Goal: Task Accomplishment & Management: Manage account settings

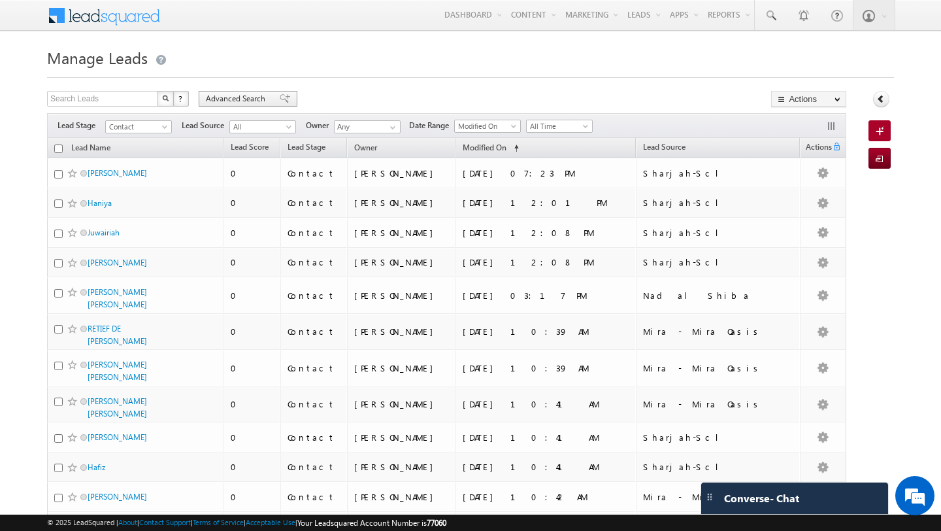
click at [241, 105] on span "Advanced Search" at bounding box center [237, 99] width 63 height 12
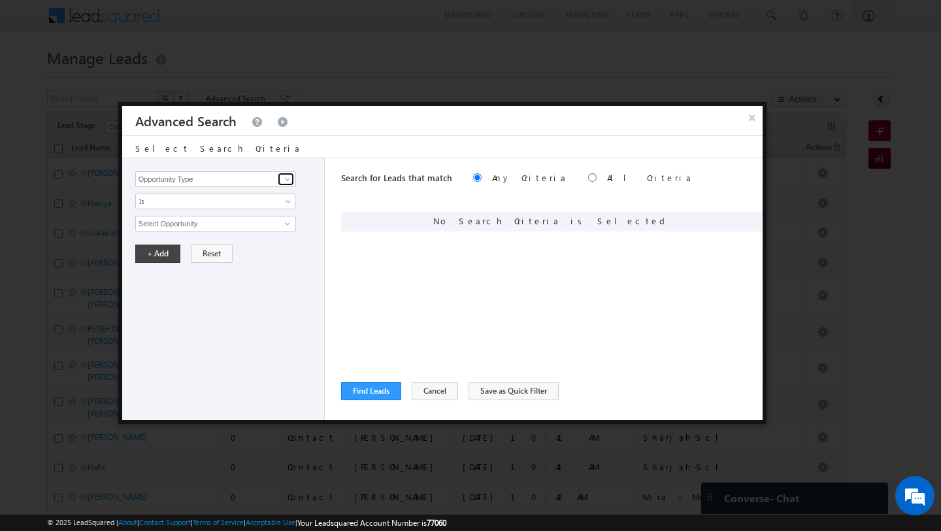
click at [286, 178] on span at bounding box center [287, 179] width 10 height 10
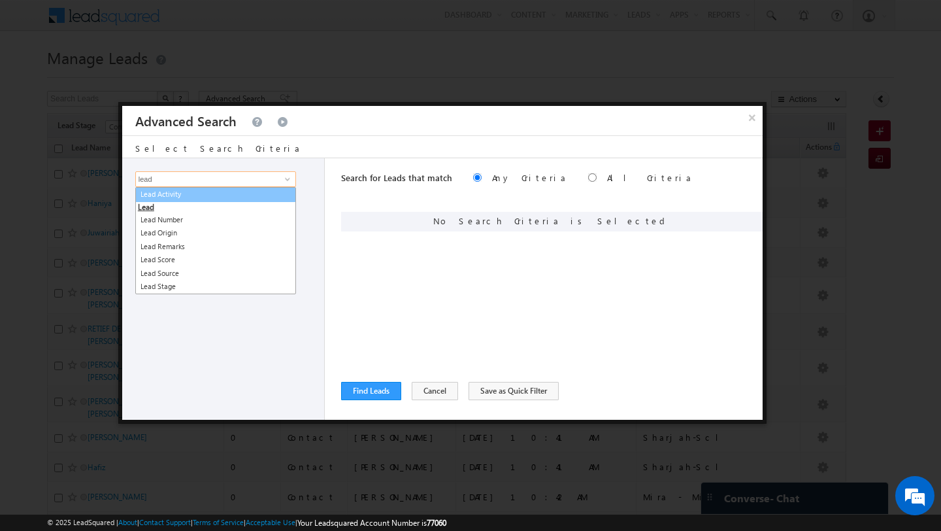
click at [259, 195] on link "Lead Activity" at bounding box center [215, 194] width 161 height 15
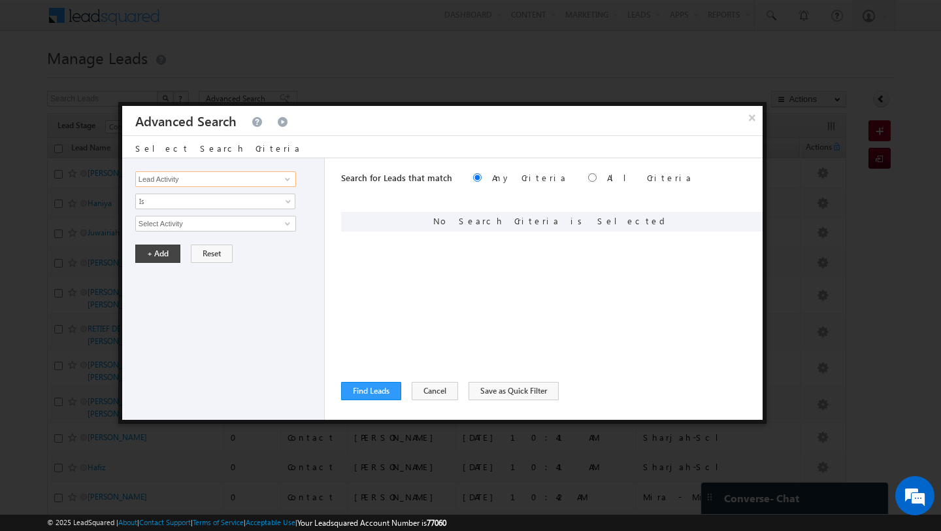
type input "Lead Activity"
click at [282, 222] on span at bounding box center [287, 223] width 10 height 10
click at [206, 250] on link "2. DNP" at bounding box center [215, 250] width 161 height 15
type input "2. DNP"
click at [175, 250] on span at bounding box center [207, 246] width 142 height 12
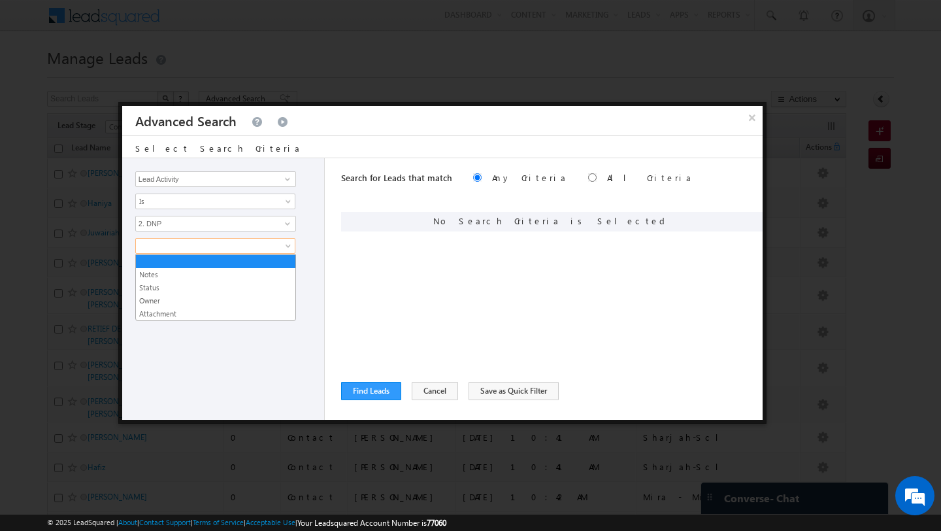
click at [188, 335] on div "Opportunity Type Lead Activity Task Sales Group Prospect Id Address 1 Address 2…" at bounding box center [223, 288] width 203 height 261
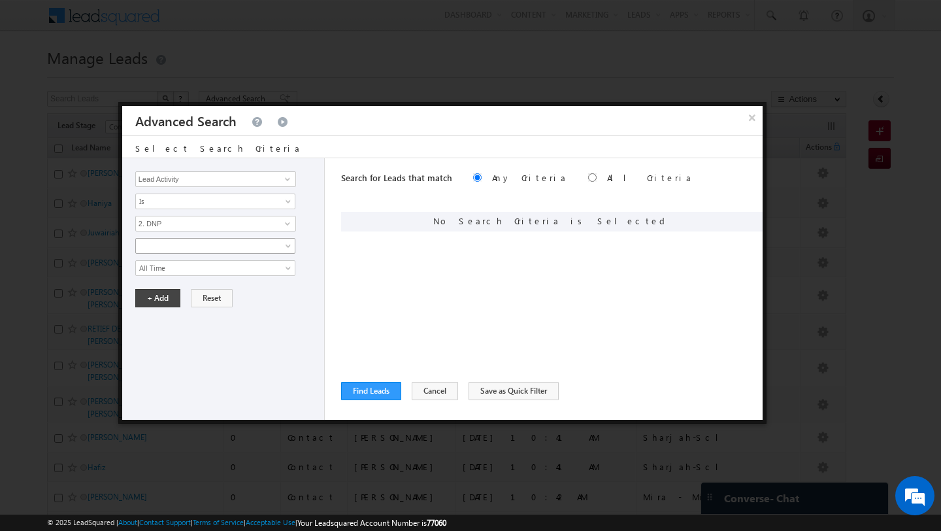
click at [165, 250] on span at bounding box center [207, 246] width 142 height 12
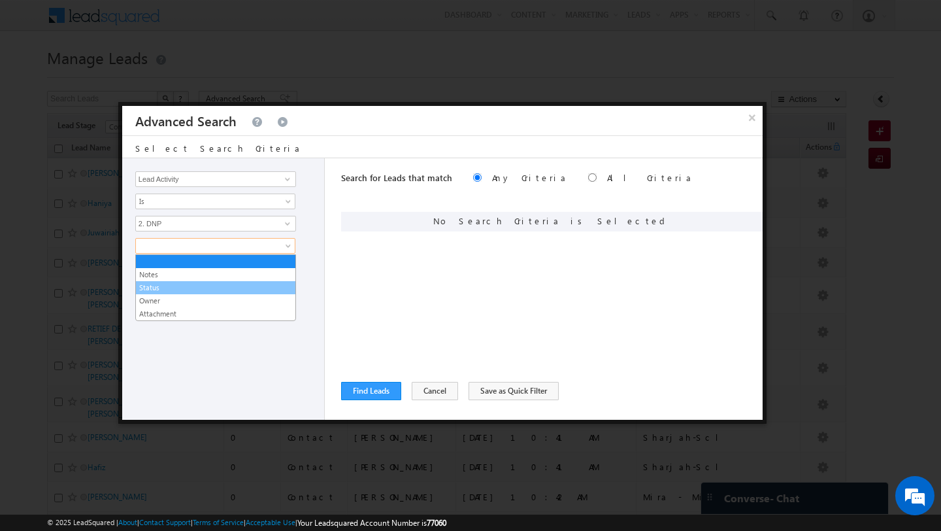
click at [167, 288] on link "Status" at bounding box center [215, 288] width 159 height 12
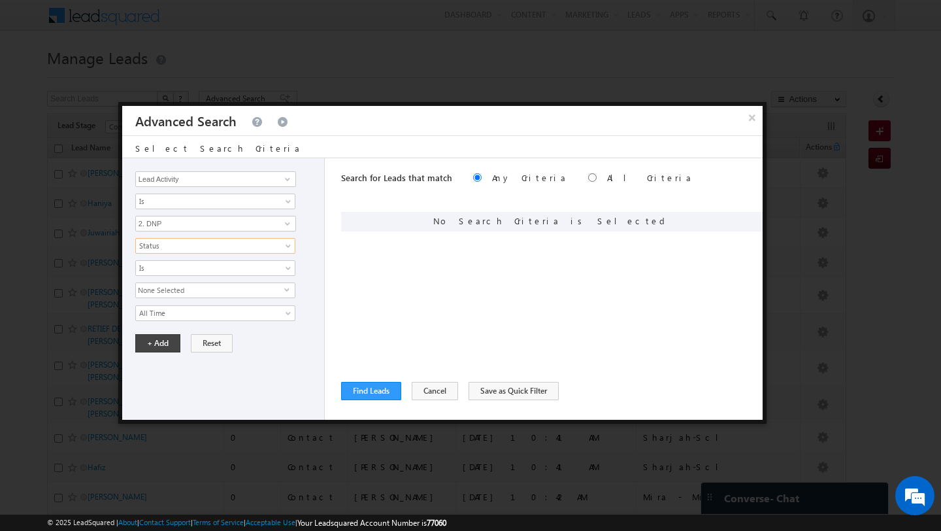
click at [174, 291] on span "None Selected" at bounding box center [210, 290] width 148 height 14
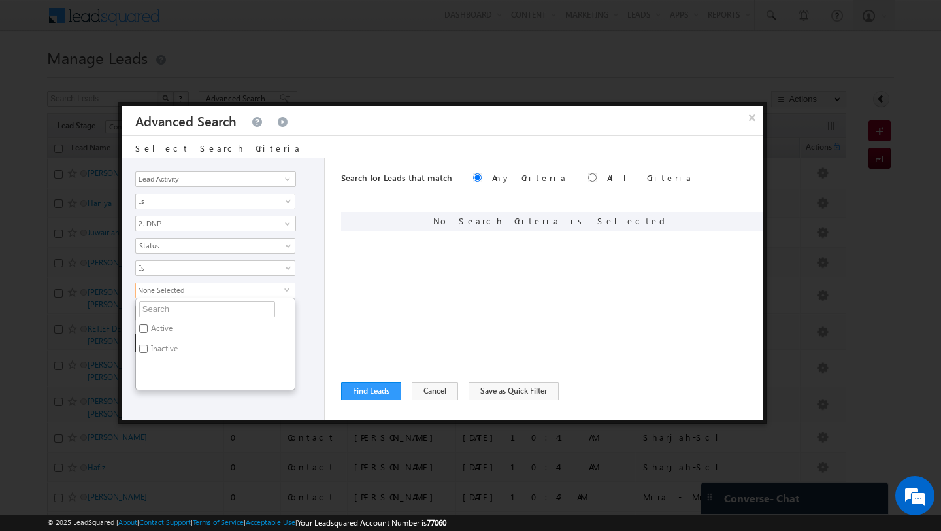
click at [169, 388] on ul "Active Inactive" at bounding box center [215, 343] width 160 height 93
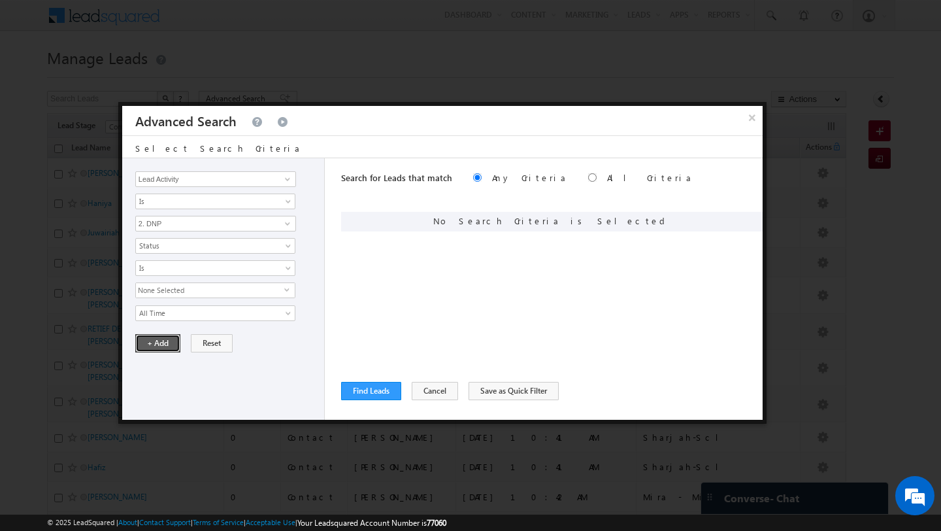
click at [161, 348] on button "+ Add" at bounding box center [157, 343] width 45 height 18
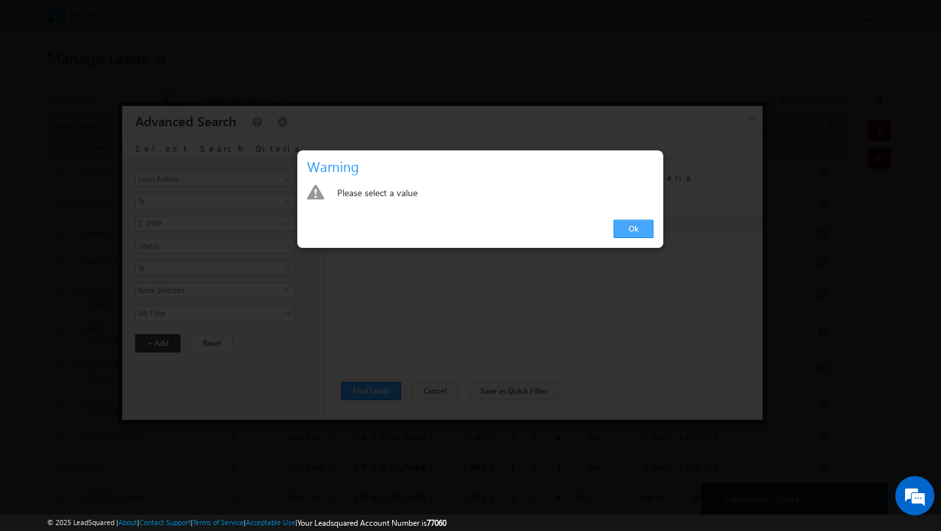
click at [626, 227] on link "Ok" at bounding box center [634, 229] width 40 height 18
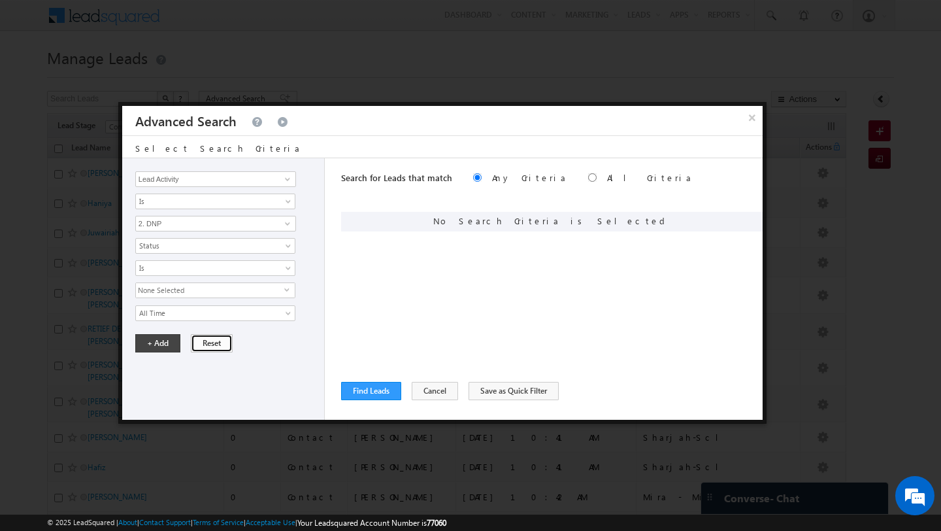
click at [202, 345] on button "Reset" at bounding box center [212, 343] width 42 height 18
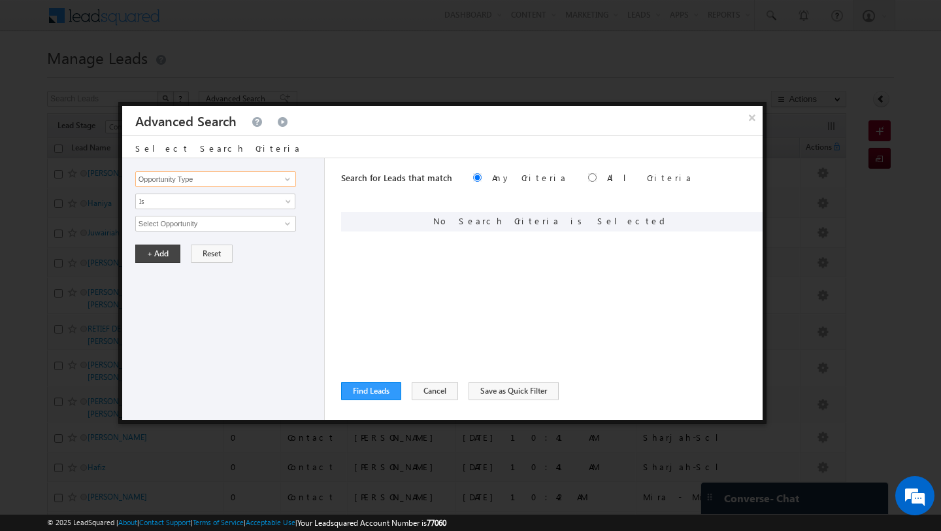
click at [245, 180] on input "Opportunity Type" at bounding box center [215, 179] width 161 height 16
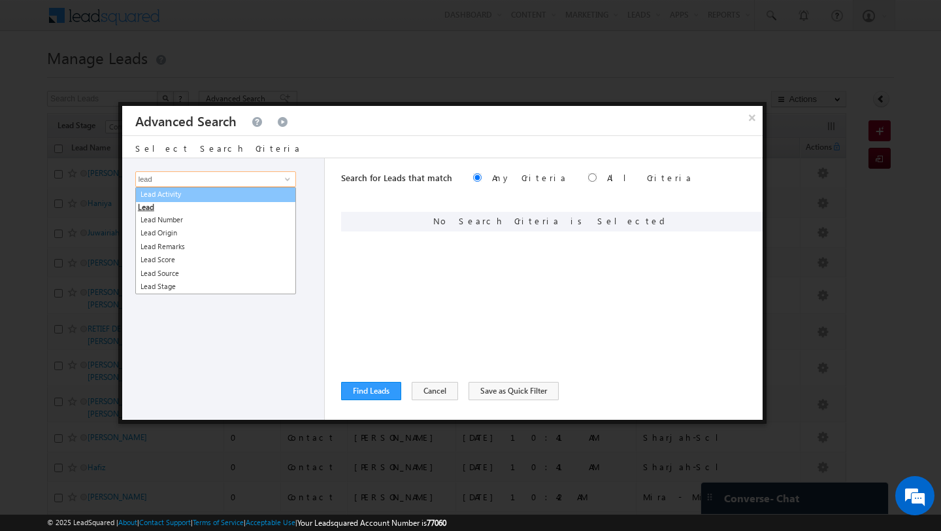
click at [235, 193] on link "Lead Activity" at bounding box center [215, 194] width 161 height 15
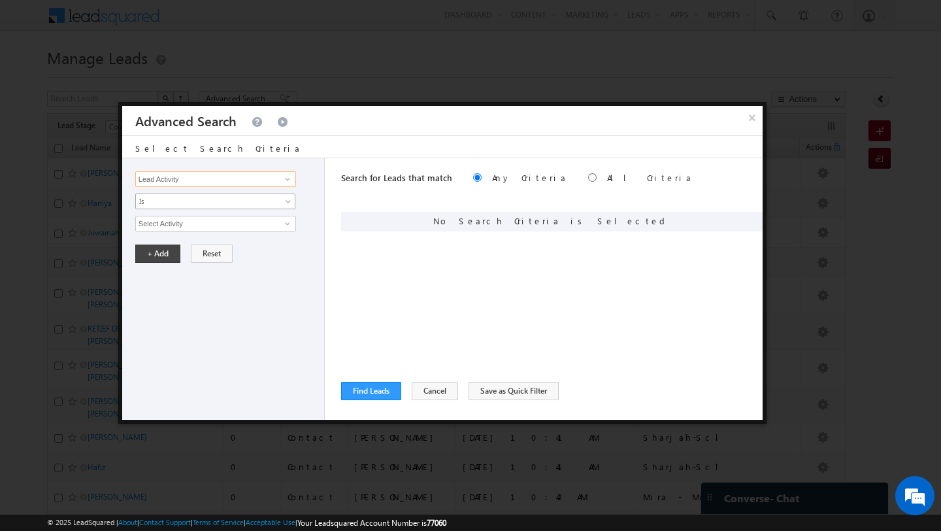
type input "Lead Activity"
click at [220, 209] on link "Is" at bounding box center [215, 201] width 160 height 16
click at [263, 261] on div "+ Add Reset" at bounding box center [226, 253] width 182 height 18
click at [284, 224] on span at bounding box center [287, 223] width 10 height 10
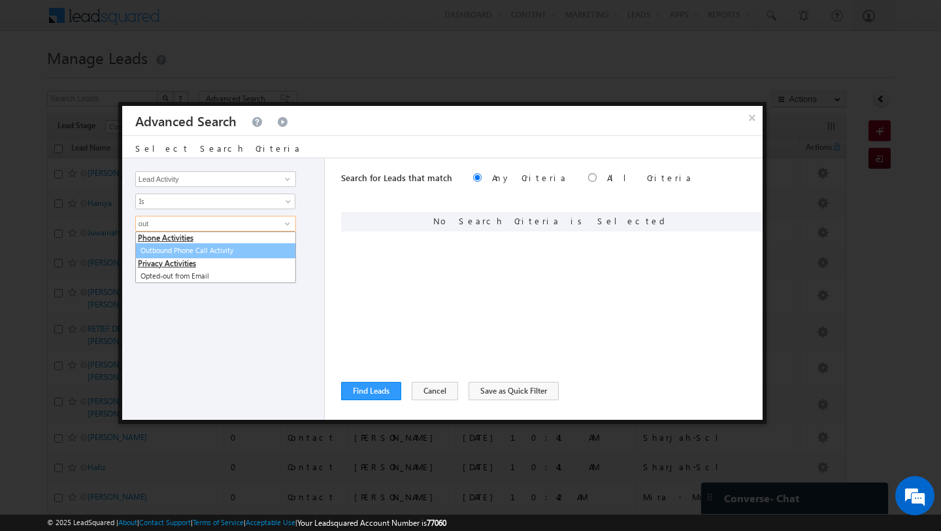
click at [207, 256] on link "Outbound Phone Call Activity" at bounding box center [215, 250] width 161 height 15
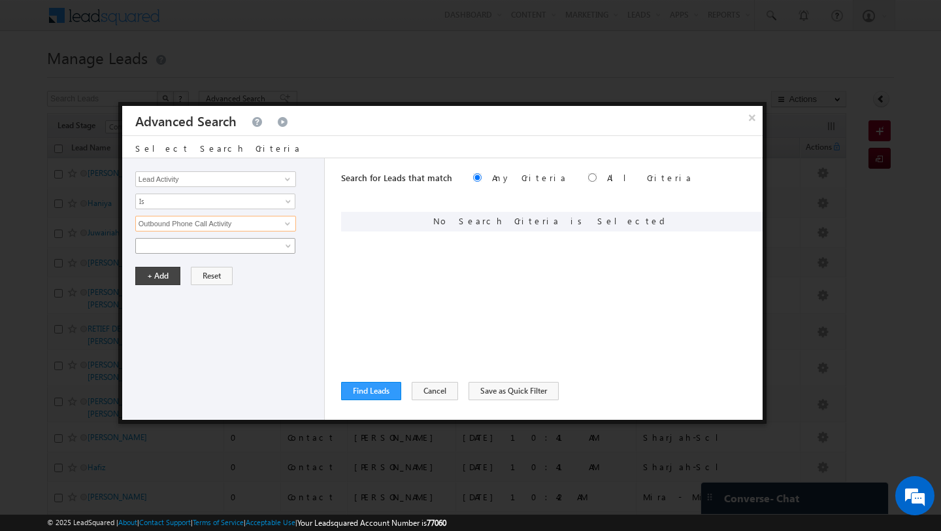
type input "Outbound Phone Call Activity"
click at [198, 249] on span at bounding box center [207, 246] width 142 height 12
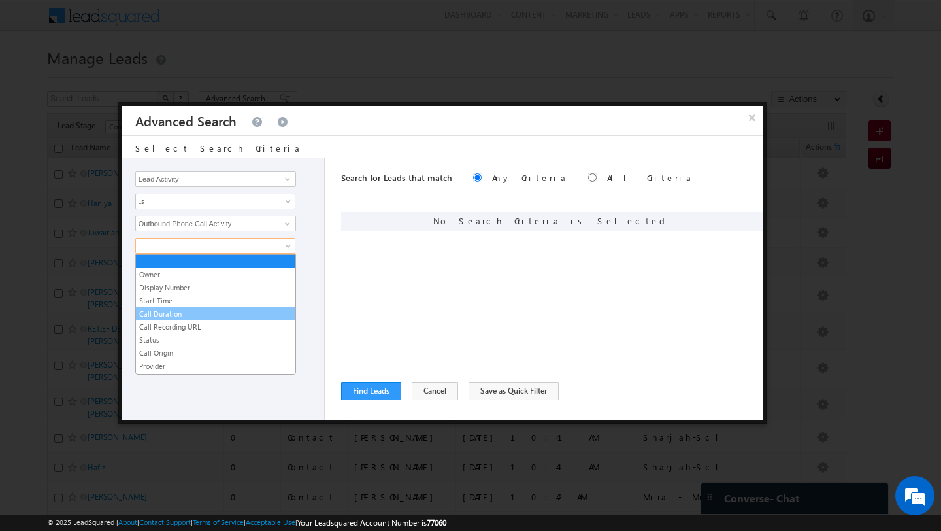
click at [203, 309] on link "Call Duration" at bounding box center [215, 314] width 159 height 12
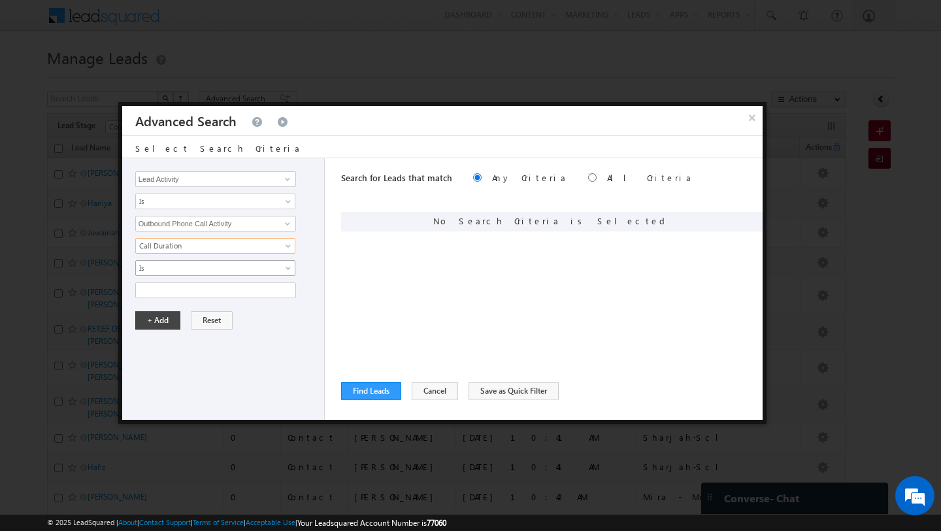
click at [197, 269] on span "Is" at bounding box center [207, 268] width 142 height 12
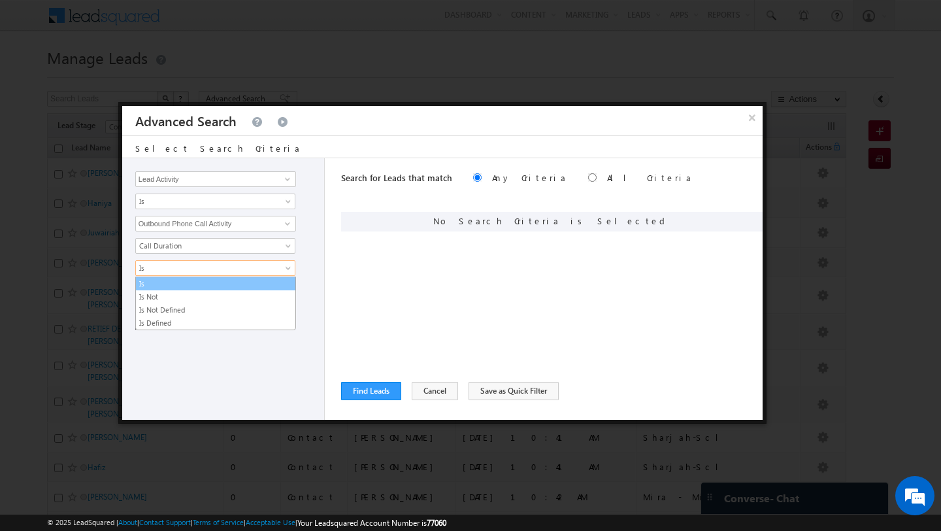
click at [199, 281] on link "Is" at bounding box center [215, 284] width 159 height 12
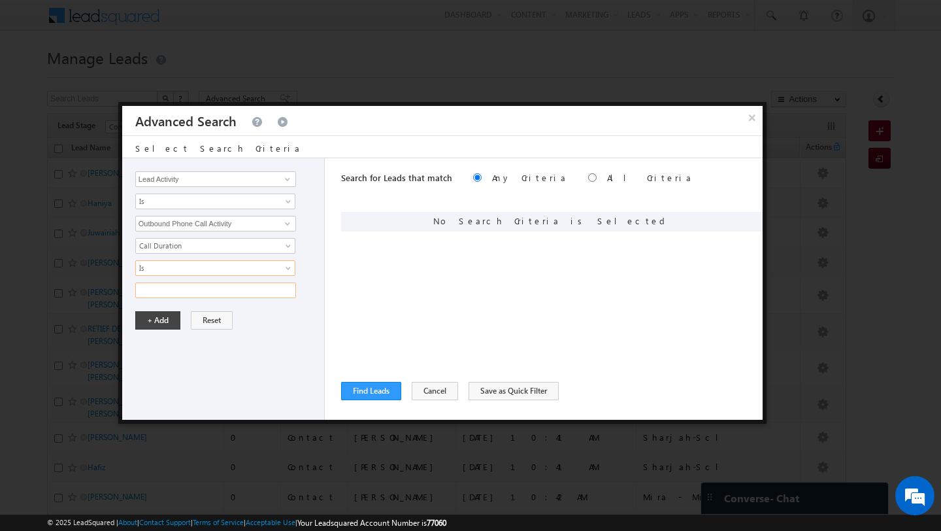
click at [197, 288] on input "text" at bounding box center [215, 290] width 161 height 16
type input "0"
click at [146, 327] on button "+ Add" at bounding box center [157, 320] width 45 height 18
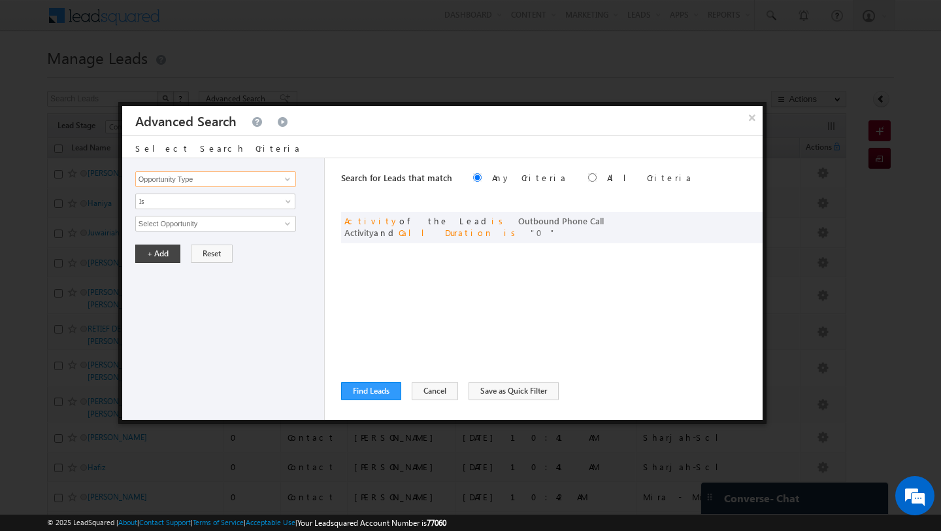
click at [221, 178] on input "Opportunity Type" at bounding box center [215, 179] width 161 height 16
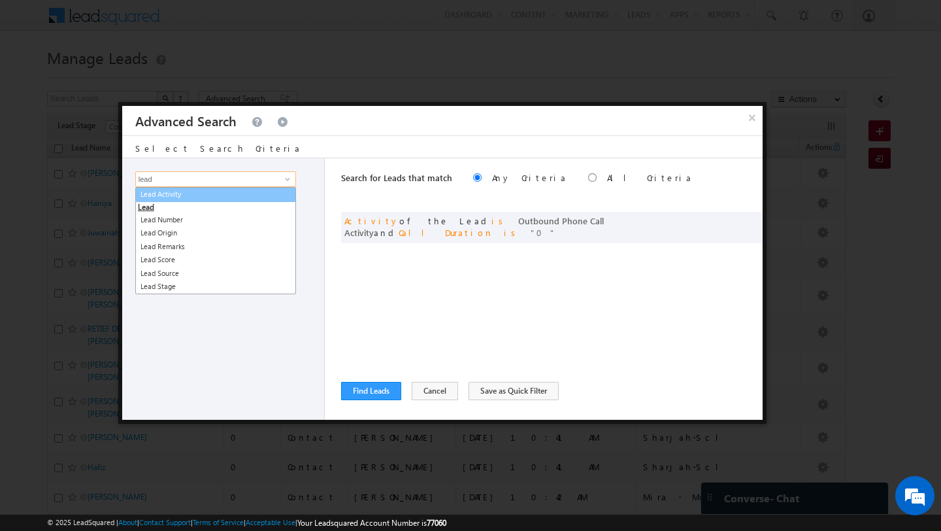
click at [217, 190] on link "Lead Activity" at bounding box center [215, 194] width 161 height 15
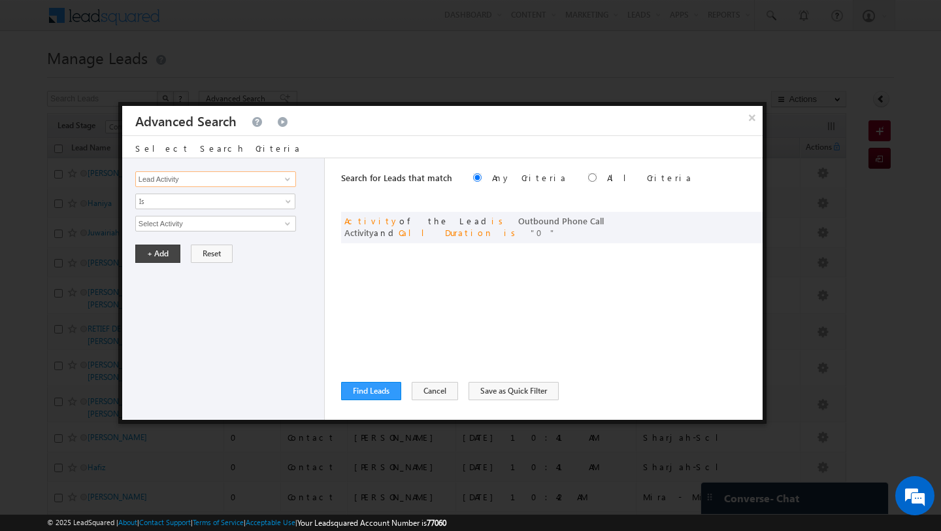
type input "Lead Activity"
click at [226, 224] on input "Select Activity" at bounding box center [215, 224] width 161 height 16
click at [196, 250] on link "2. DNP" at bounding box center [215, 250] width 161 height 15
type input "2. DNP"
click at [159, 301] on button "+ Add" at bounding box center [157, 298] width 45 height 18
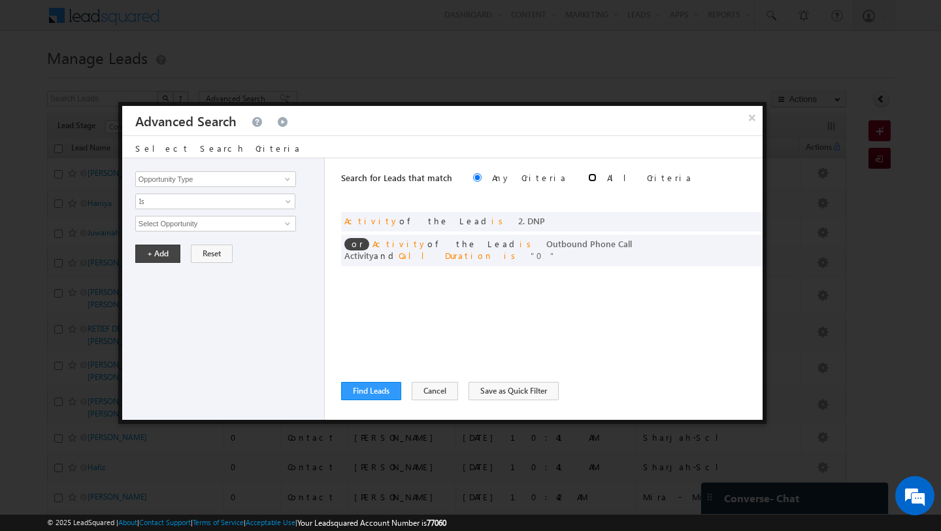
click at [588, 178] on input "radio" at bounding box center [592, 177] width 8 height 8
radio input "true"
click at [369, 399] on button "Find Leads" at bounding box center [371, 391] width 60 height 18
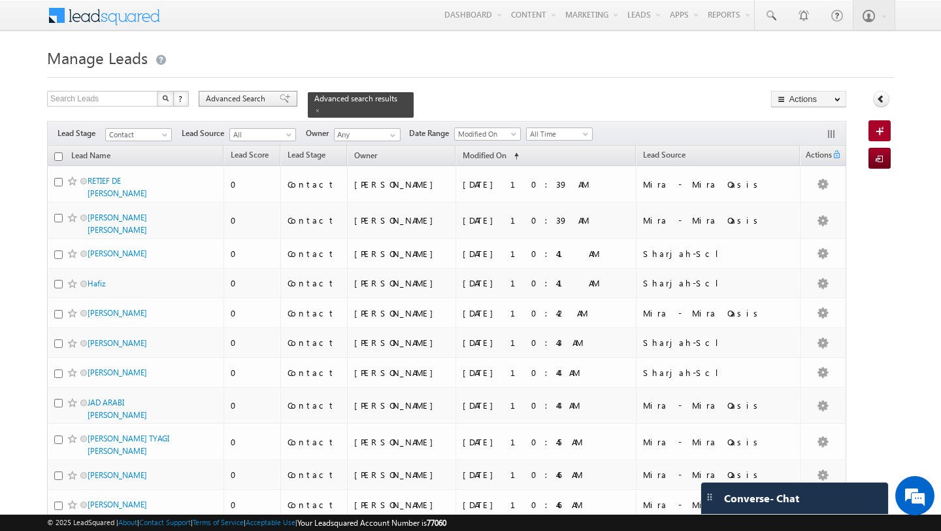
click at [241, 94] on span "Advanced Search" at bounding box center [237, 99] width 63 height 12
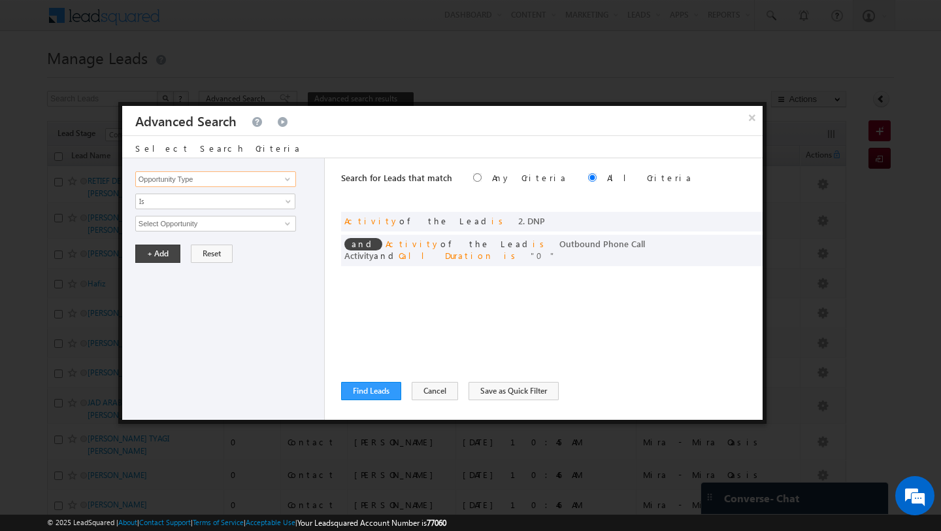
click at [237, 181] on input "Opportunity Type" at bounding box center [215, 179] width 161 height 16
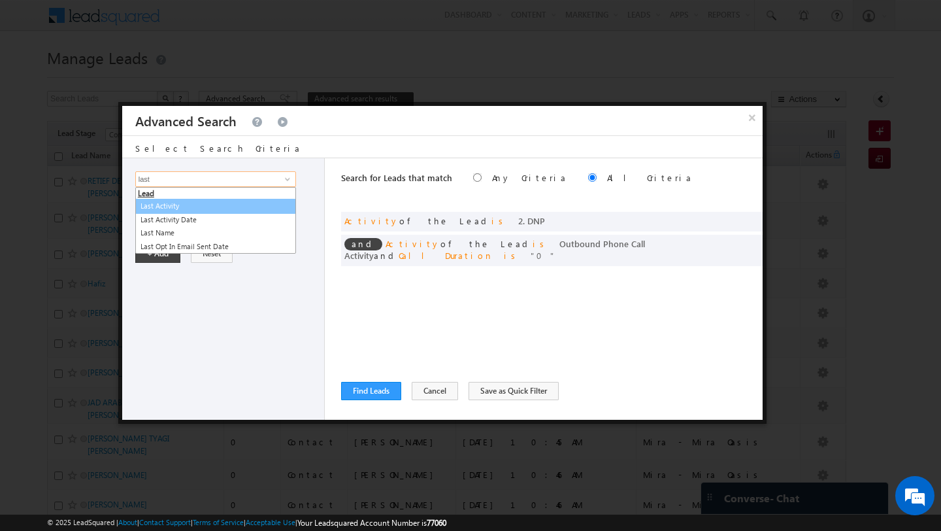
click at [184, 203] on link "Last Activity" at bounding box center [215, 206] width 161 height 15
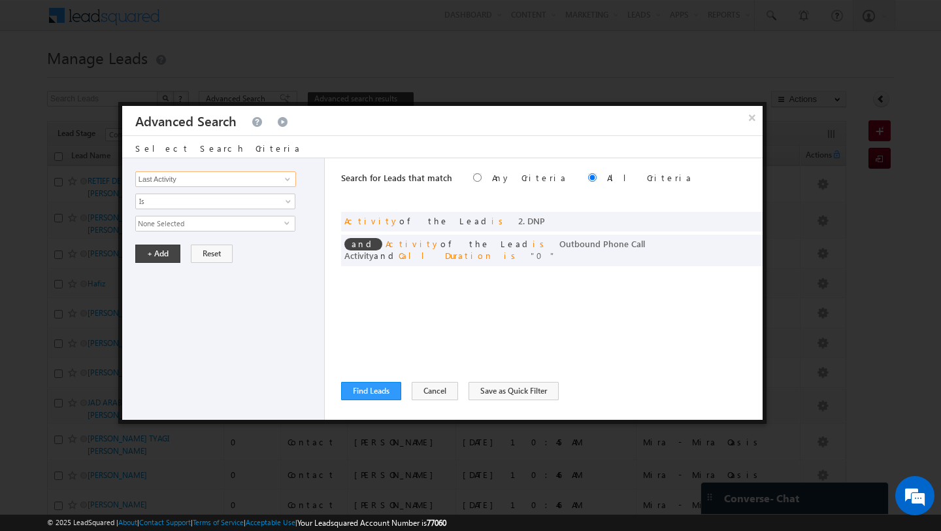
click at [193, 184] on input "Last Activity" at bounding box center [215, 179] width 161 height 16
click at [205, 217] on link "Last Activity Date" at bounding box center [215, 219] width 161 height 15
type input "Last Activity Date"
click at [173, 206] on span "Is" at bounding box center [207, 201] width 142 height 12
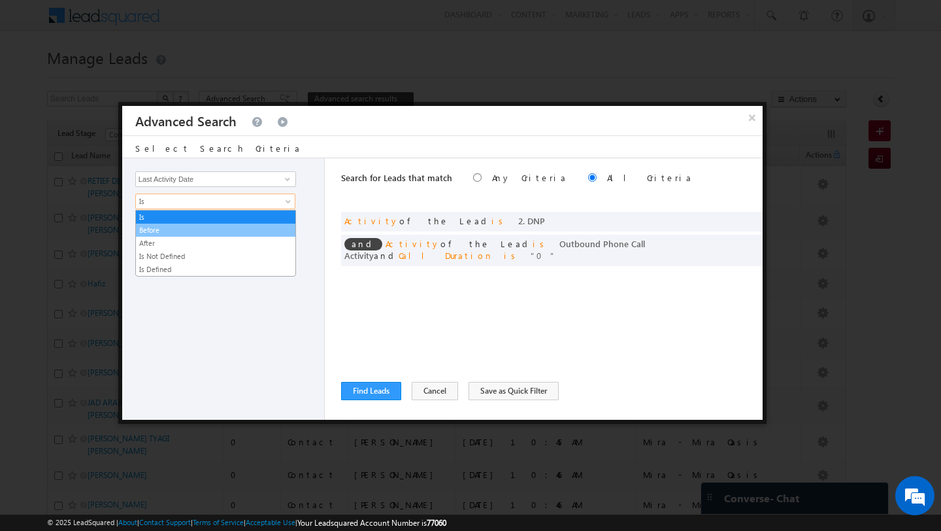
click at [177, 229] on link "Before" at bounding box center [215, 230] width 159 height 12
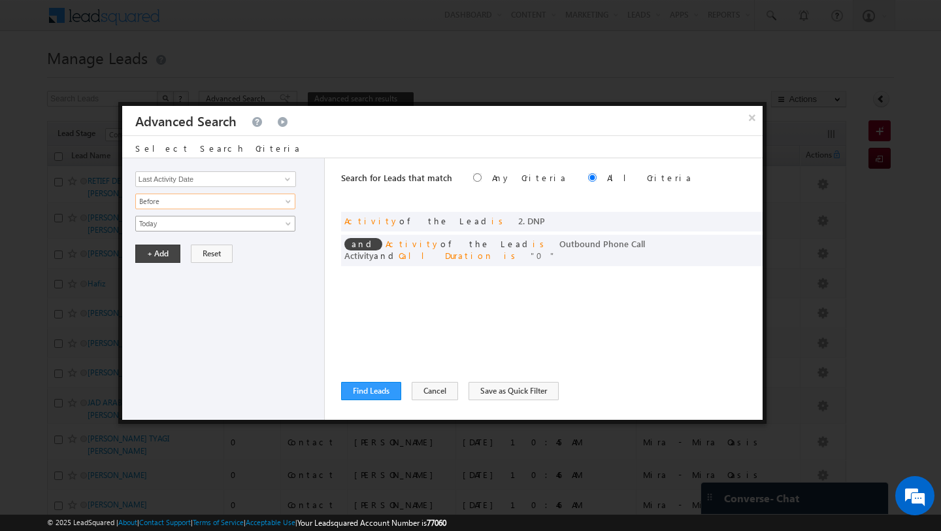
click at [220, 224] on span "Today" at bounding box center [207, 224] width 142 height 12
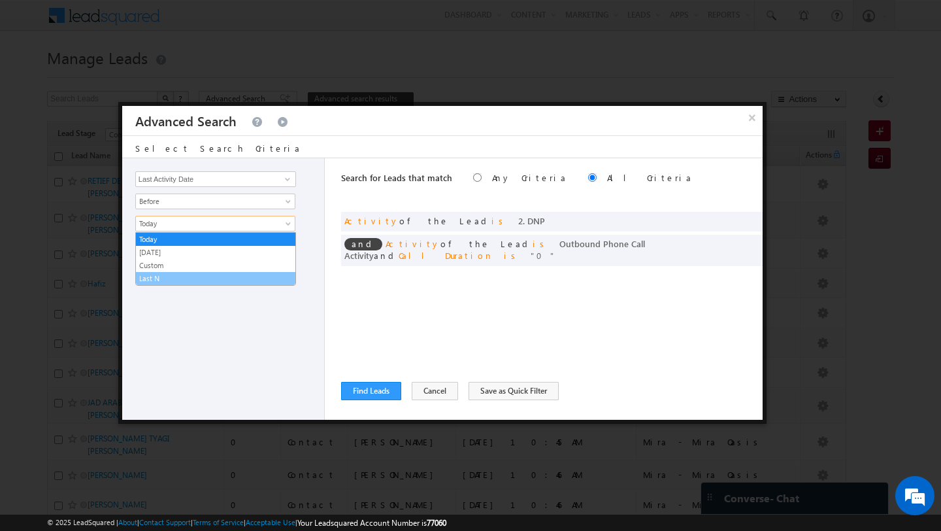
click at [235, 277] on link "Last N" at bounding box center [215, 279] width 159 height 12
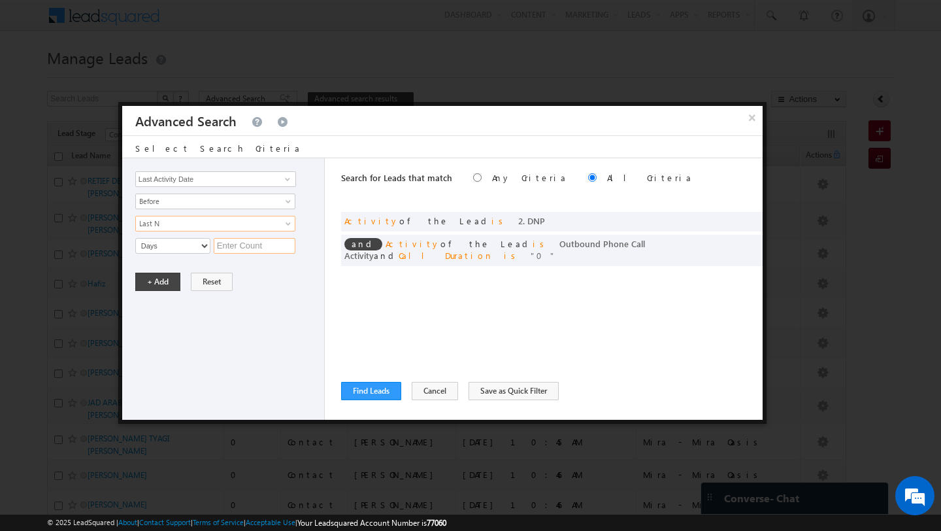
click at [263, 246] on input "text" at bounding box center [255, 246] width 82 height 16
click at [258, 328] on div "Opportunity Type Lead Activity Task Sales Group Prospect Id Address 1 Address 2…" at bounding box center [223, 288] width 203 height 261
click at [258, 246] on input "11" at bounding box center [255, 246] width 82 height 16
type input "1"
type input "5"
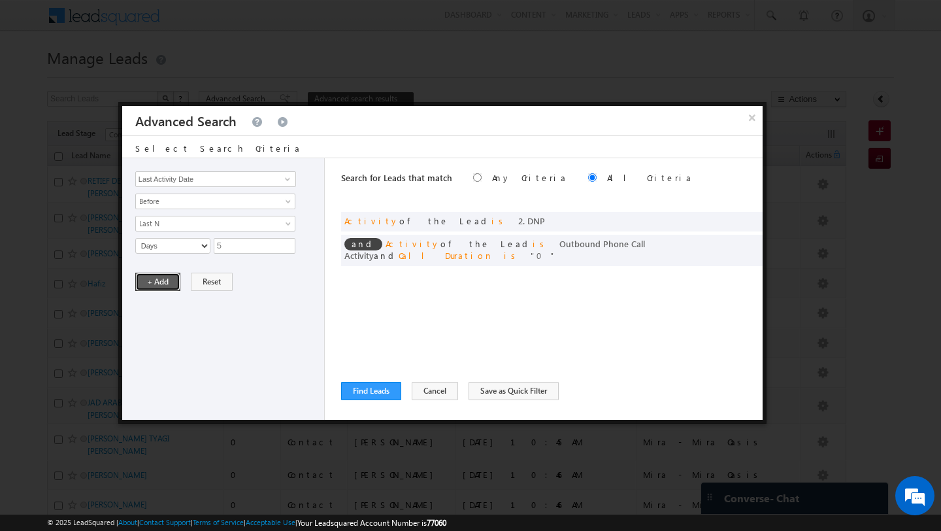
click at [157, 278] on button "+ Add" at bounding box center [157, 282] width 45 height 18
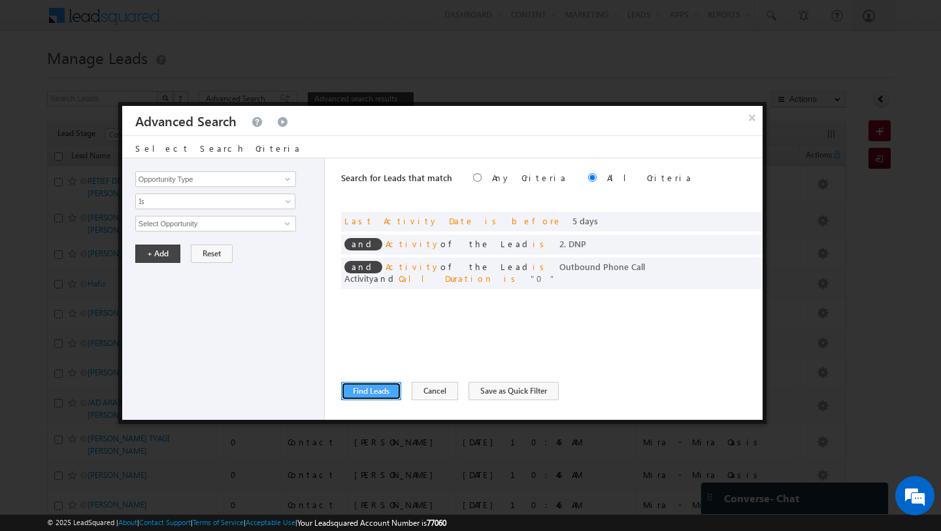
click at [369, 394] on button "Find Leads" at bounding box center [371, 391] width 60 height 18
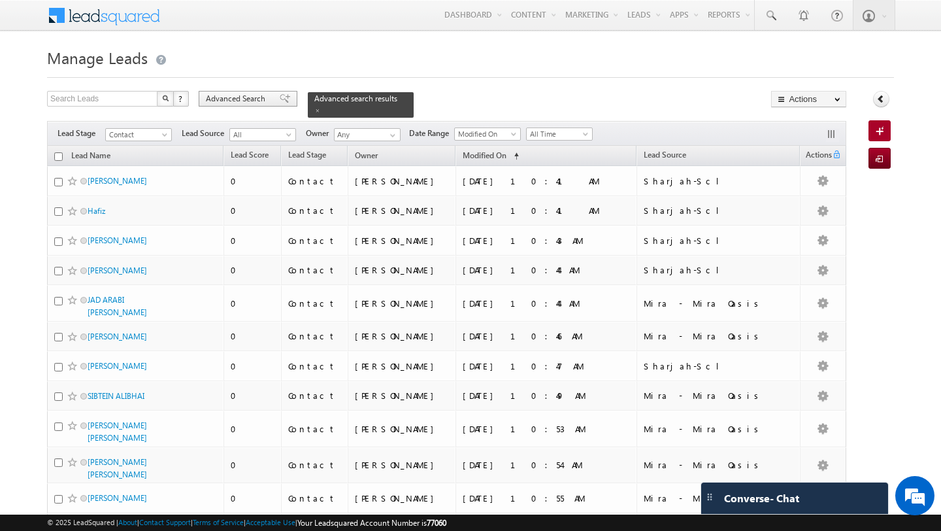
click at [220, 99] on span "Advanced Search" at bounding box center [237, 99] width 63 height 12
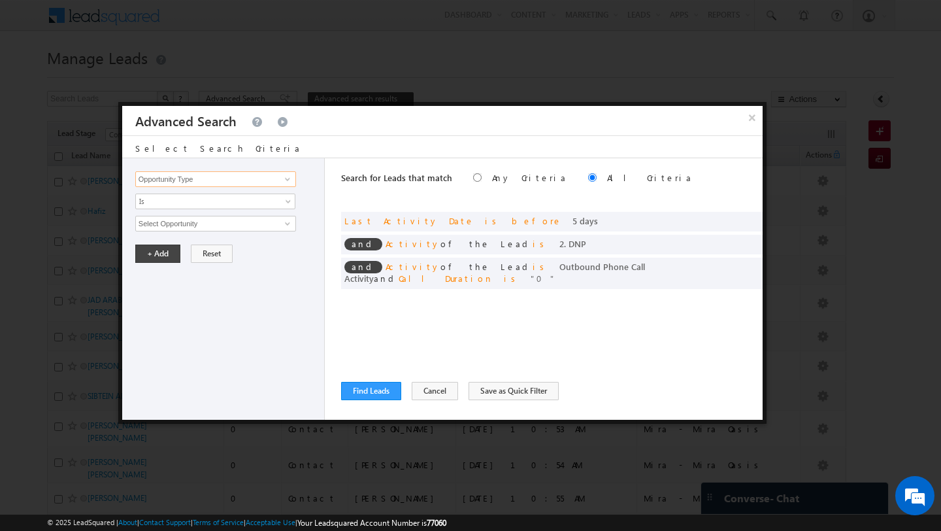
click at [200, 182] on input "Opportunity Type" at bounding box center [215, 179] width 161 height 16
click at [158, 207] on link "Lead Source" at bounding box center [215, 206] width 161 height 15
type input "Lead Source"
click at [214, 228] on span "None Selected" at bounding box center [210, 223] width 148 height 14
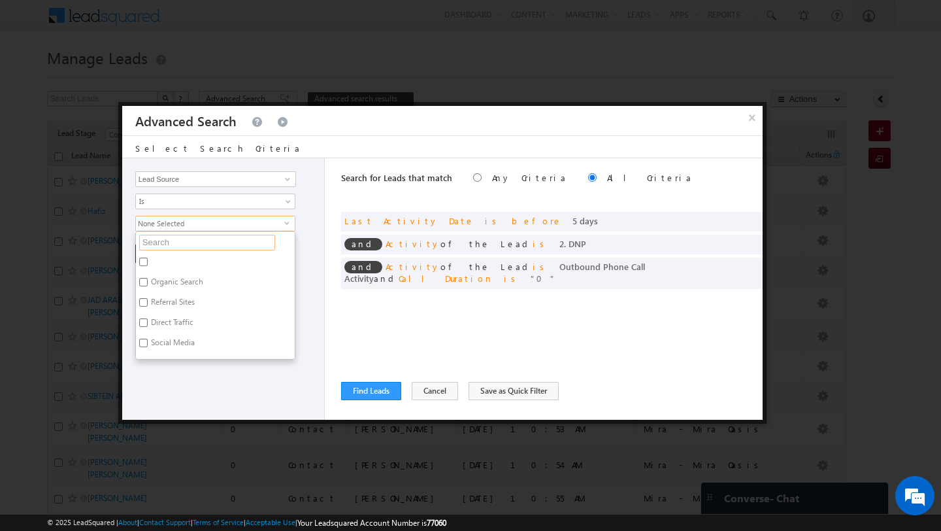
click at [177, 245] on input "text" at bounding box center [207, 243] width 136 height 16
type input "ad"
click at [173, 280] on label "Nad al Shiba" at bounding box center [171, 284] width 71 height 20
click at [148, 280] on input "Nad al Shiba" at bounding box center [143, 282] width 8 height 8
checkbox input "true"
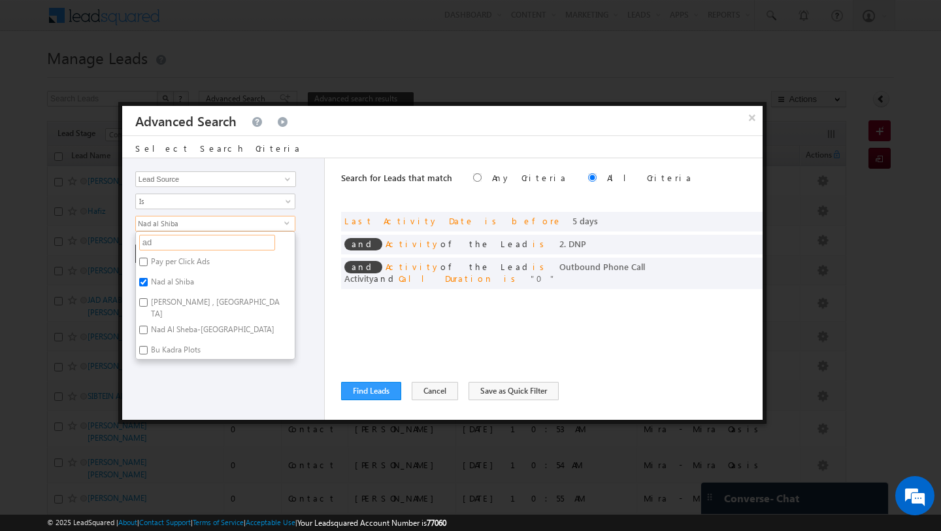
click at [174, 239] on input "ad" at bounding box center [207, 243] width 136 height 16
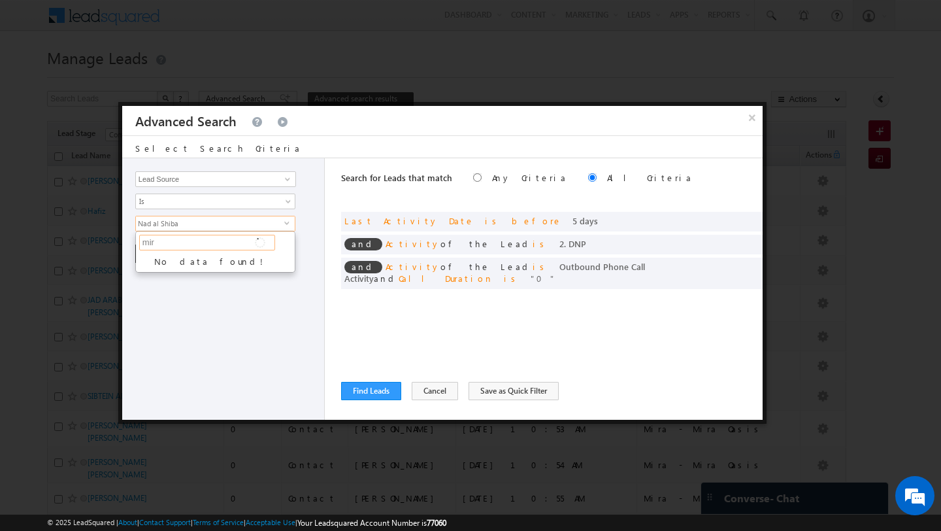
type input "mira"
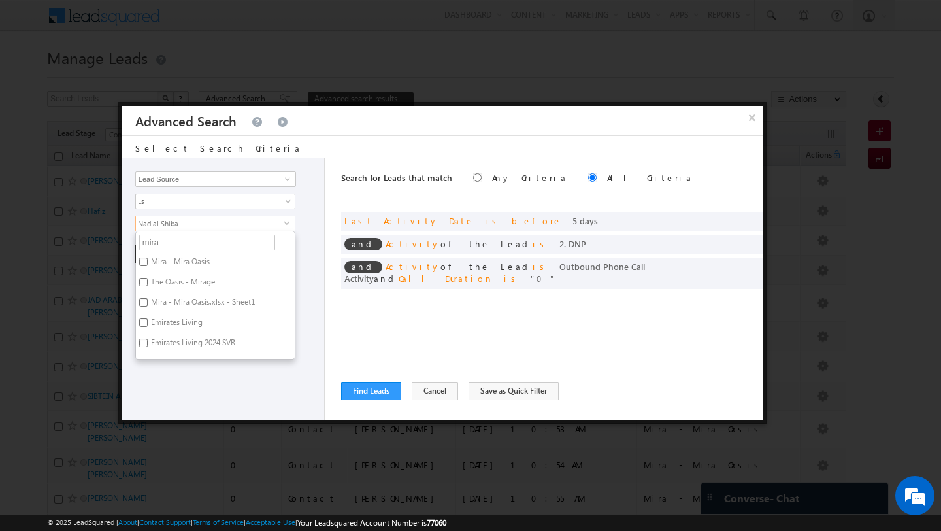
click at [146, 267] on label "Mira - Mira Oasis" at bounding box center [179, 264] width 87 height 20
click at [146, 266] on input "Mira - Mira Oasis" at bounding box center [143, 262] width 8 height 8
checkbox input "true"
click at [149, 316] on label "Emirates Living" at bounding box center [176, 324] width 80 height 20
click at [148, 318] on input "Emirates Living" at bounding box center [143, 322] width 8 height 8
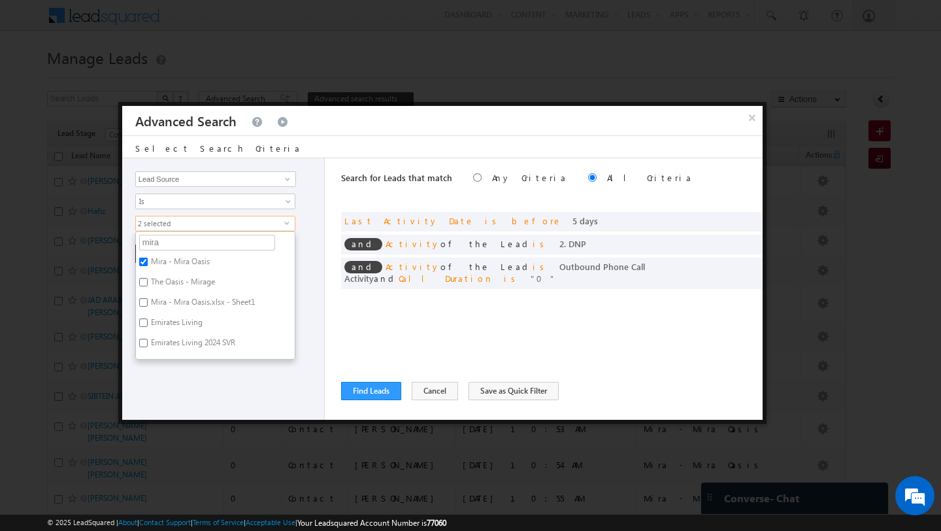
checkbox input "true"
click at [144, 347] on input "Emirates Living 2024 SVR" at bounding box center [143, 343] width 8 height 8
checkbox input "true"
click at [171, 237] on input "mira" at bounding box center [207, 243] width 136 height 16
type input "jume"
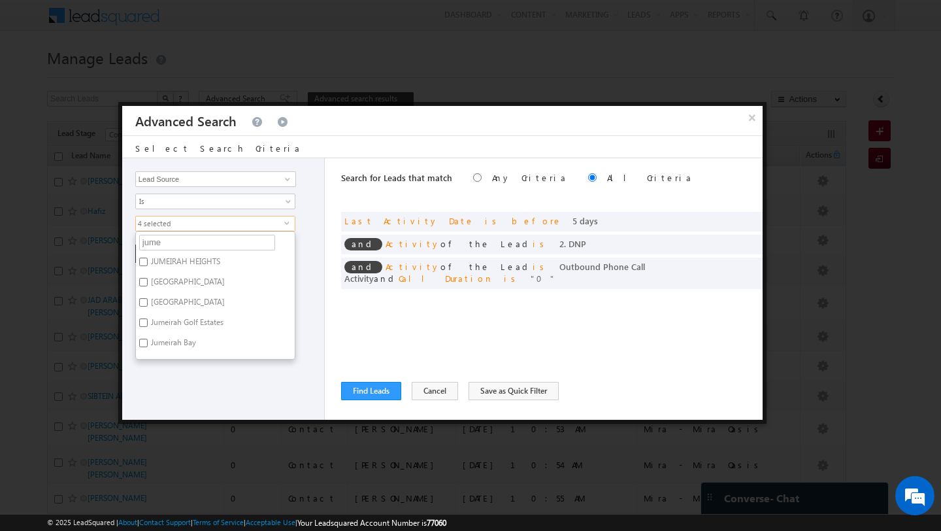
click at [161, 261] on label "JUMEIRAH HEIGHTS" at bounding box center [184, 264] width 97 height 20
click at [148, 261] on input "JUMEIRAH HEIGHTS" at bounding box center [143, 262] width 8 height 8
checkbox input "true"
click at [161, 284] on label "[GEOGRAPHIC_DATA]" at bounding box center [187, 284] width 102 height 20
click at [148, 284] on input "[GEOGRAPHIC_DATA]" at bounding box center [143, 282] width 8 height 8
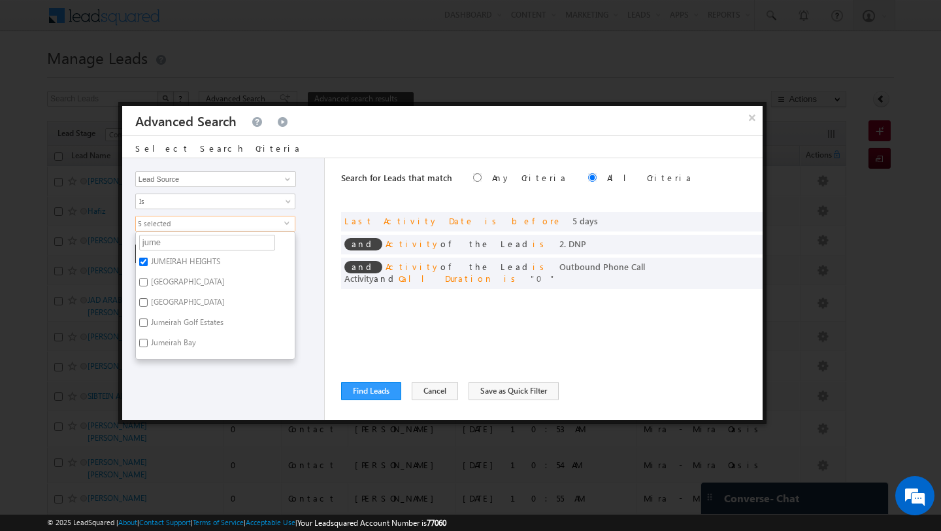
checkbox input "true"
click at [162, 296] on label "Jumeirah Park" at bounding box center [187, 304] width 102 height 20
click at [148, 298] on input "Jumeirah Park" at bounding box center [143, 302] width 8 height 8
checkbox input "true"
click at [192, 241] on input "jume" at bounding box center [207, 243] width 136 height 16
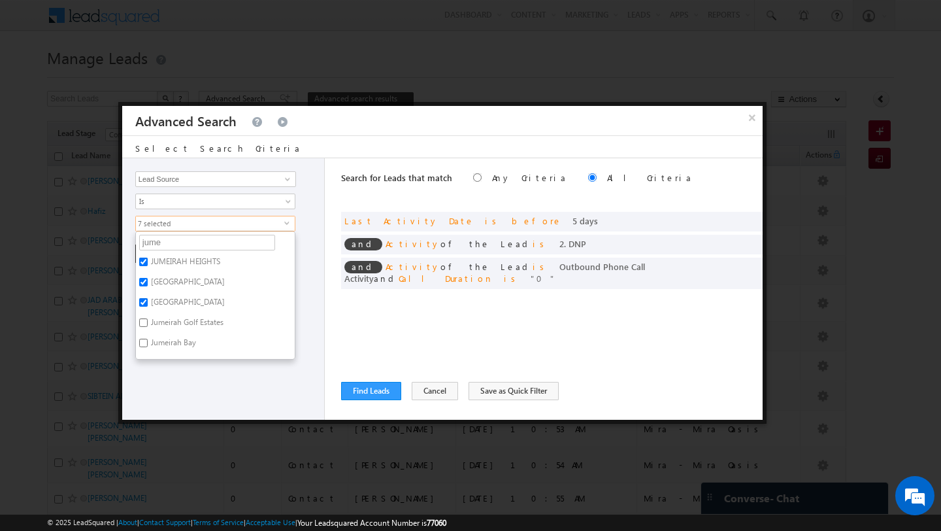
click at [146, 282] on input "[GEOGRAPHIC_DATA]" at bounding box center [143, 282] width 8 height 8
click at [144, 285] on input "[GEOGRAPHIC_DATA]" at bounding box center [143, 282] width 8 height 8
checkbox input "true"
click at [142, 309] on label "Jumeirah Park" at bounding box center [187, 304] width 102 height 20
click at [142, 307] on input "Jumeirah Park" at bounding box center [143, 302] width 8 height 8
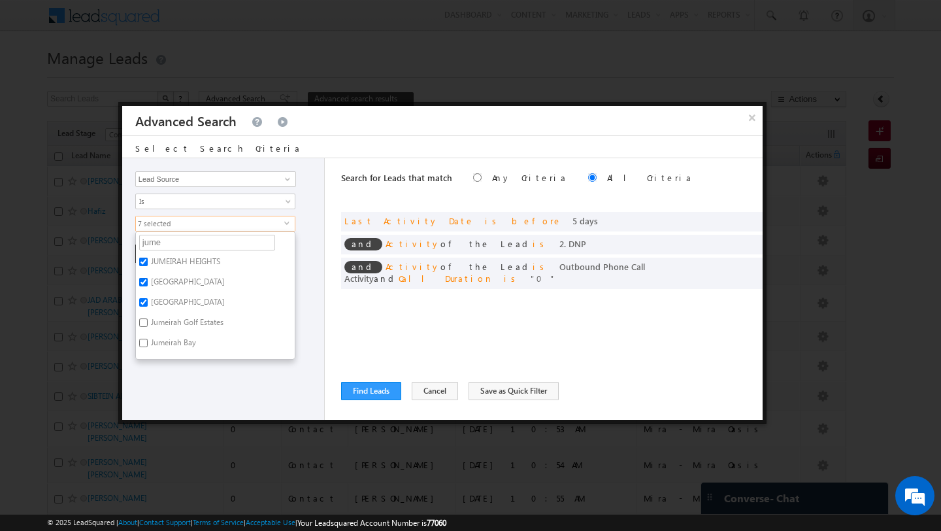
checkbox input "false"
click at [173, 245] on input "jume" at bounding box center [207, 243] width 136 height 16
type input "duba"
type input "dubai"
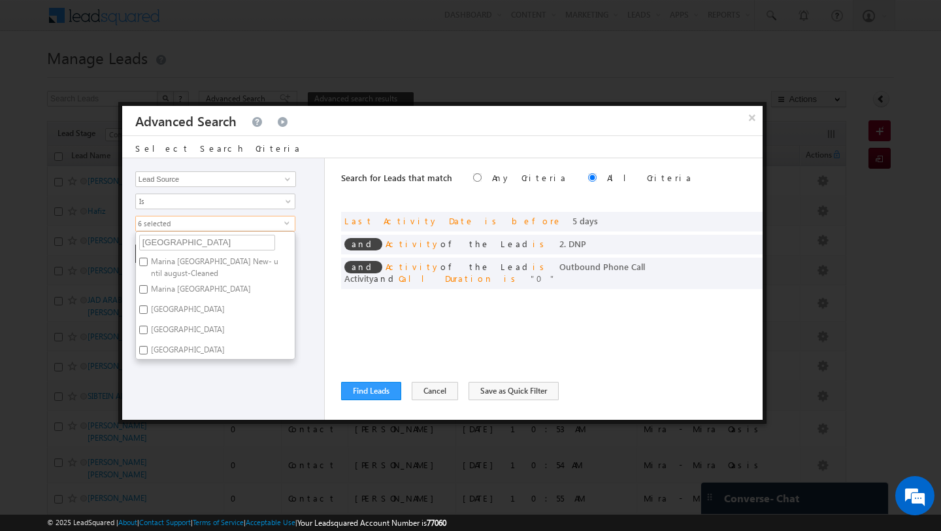
scroll to position [61, 0]
click at [142, 290] on input "DUBAI HILLS" at bounding box center [143, 288] width 8 height 8
checkbox input "true"
click at [144, 306] on input "DOWNTOWN [GEOGRAPHIC_DATA]" at bounding box center [143, 309] width 8 height 8
checkbox input "true"
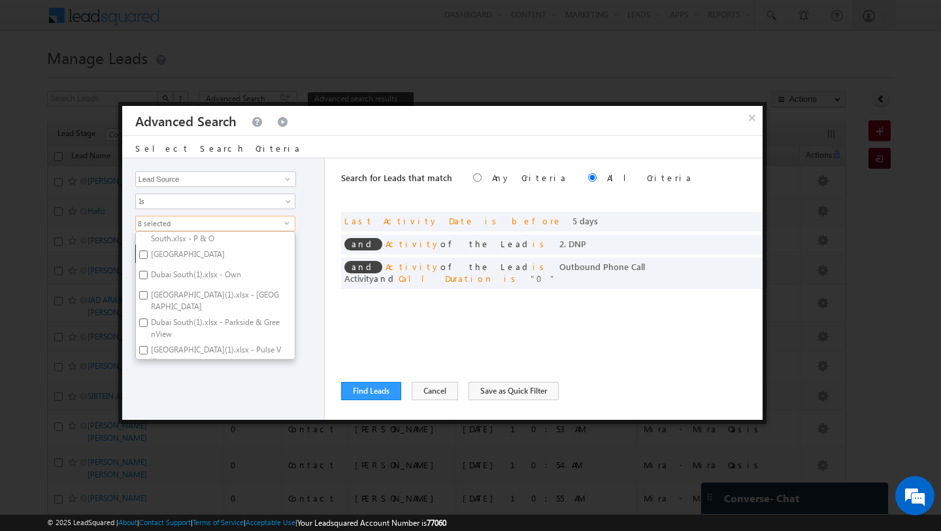
scroll to position [292, 0]
click at [142, 258] on input "Dubai Hills Estate" at bounding box center [143, 253] width 8 height 8
checkbox input "true"
click at [187, 233] on ul "dubai Organic Search Referral Sites Direct Traffic Social Media Inbound Email I…" at bounding box center [215, 295] width 160 height 129
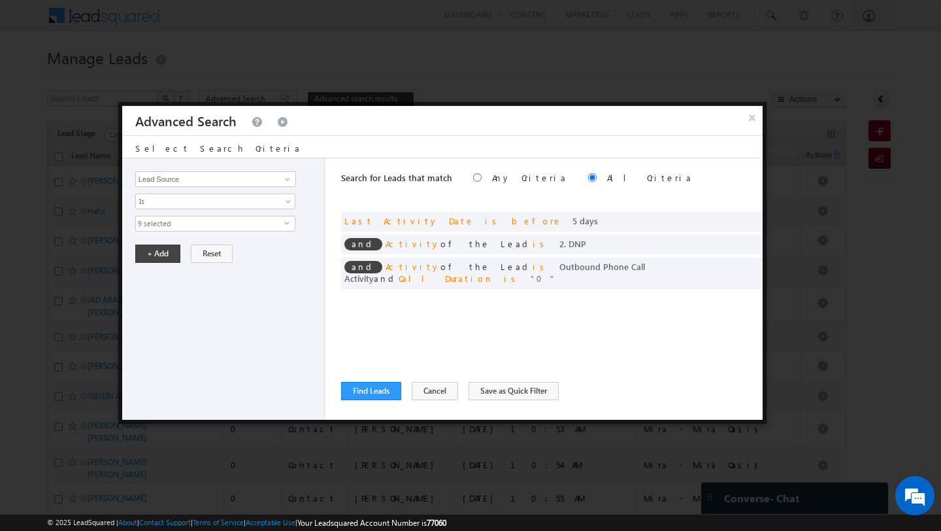
click at [187, 224] on span "9 selected" at bounding box center [210, 223] width 148 height 14
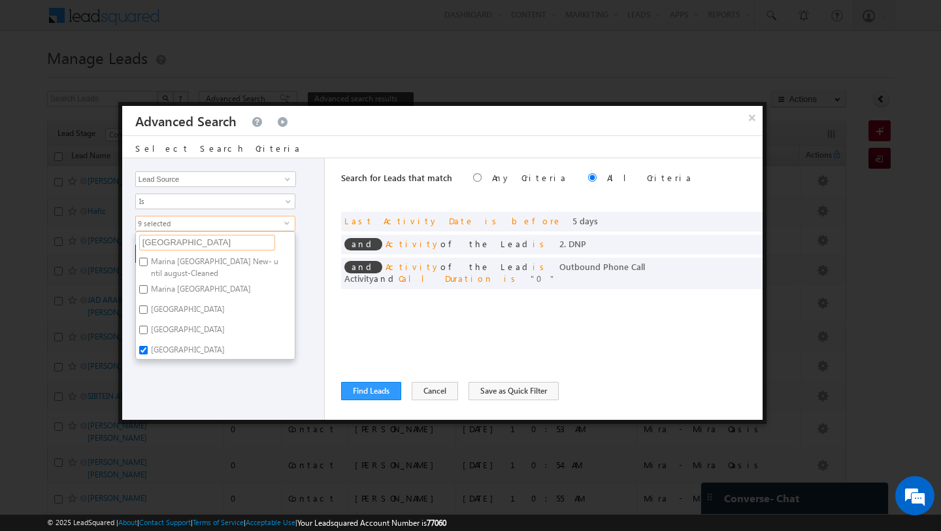
click at [185, 240] on input "dubai" at bounding box center [207, 243] width 136 height 16
type input "athlon"
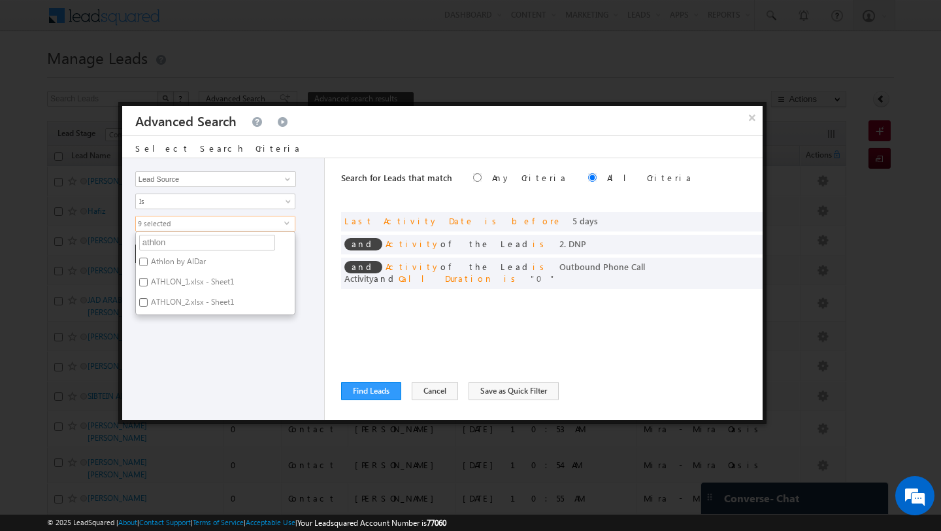
click at [145, 266] on input "Athlon by AlDar" at bounding box center [143, 262] width 8 height 8
checkbox input "true"
click at [148, 288] on label "ATHLON_1.xlsx - Sheet1" at bounding box center [191, 284] width 111 height 20
click at [148, 286] on input "ATHLON_1.xlsx - Sheet1" at bounding box center [143, 282] width 8 height 8
checkbox input "true"
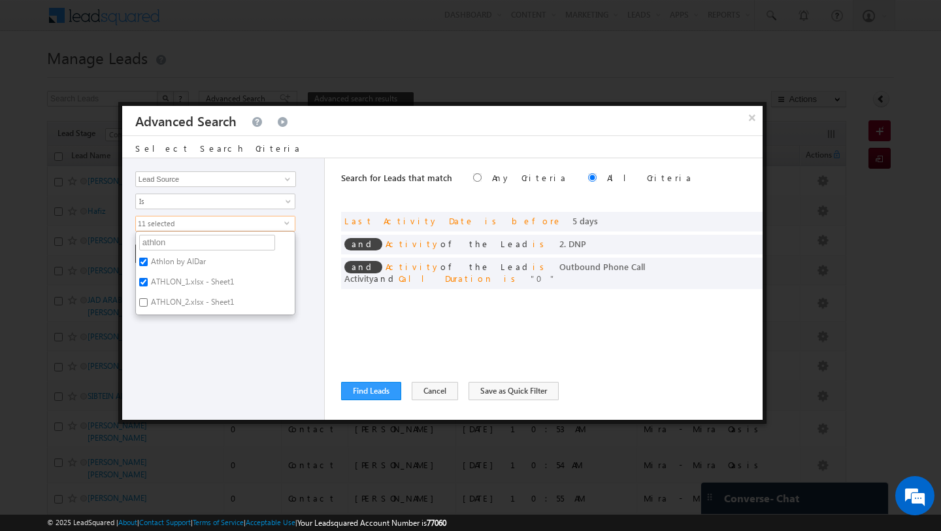
click at [148, 303] on label "ATHLON_2.xlsx - Sheet1" at bounding box center [191, 304] width 111 height 20
click at [148, 303] on input "ATHLON_2.xlsx - Sheet1" at bounding box center [143, 302] width 8 height 8
checkbox input "true"
click at [144, 280] on input "ATHLON_1.xlsx - Sheet1" at bounding box center [143, 282] width 8 height 8
checkbox input "false"
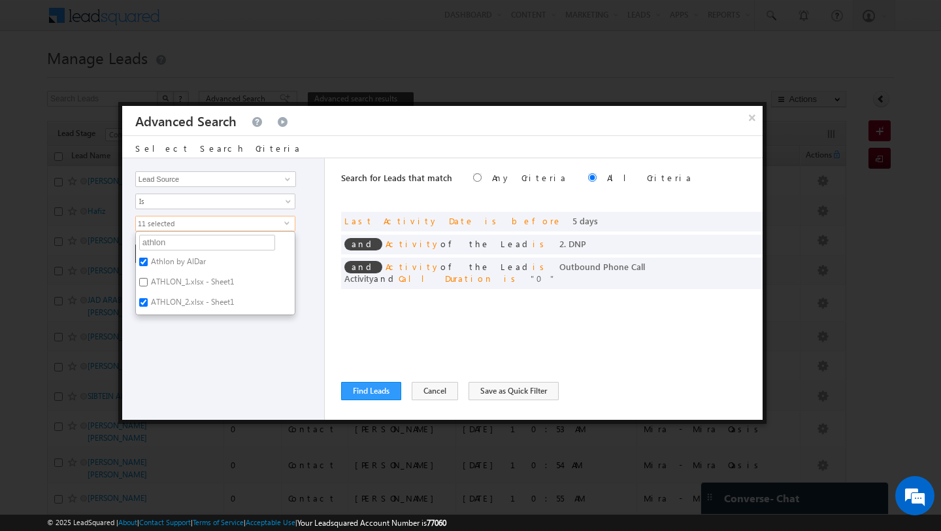
click at [145, 303] on input "ATHLON_2.xlsx - Sheet1" at bounding box center [143, 302] width 8 height 8
checkbox input "false"
click at [144, 265] on input "Athlon by AlDar" at bounding box center [143, 262] width 8 height 8
checkbox input "false"
click at [182, 239] on input "athlon" at bounding box center [207, 243] width 136 height 16
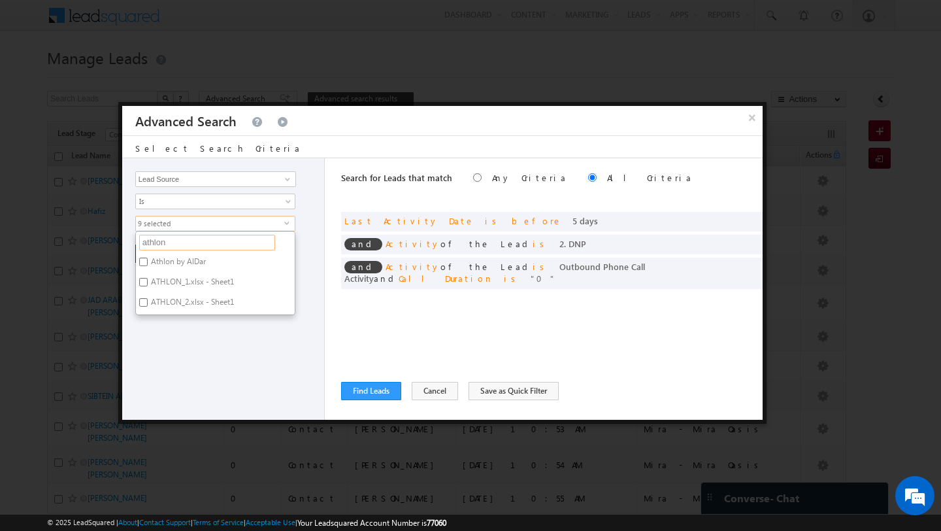
click at [182, 239] on input "athlon" at bounding box center [207, 243] width 136 height 16
type input "haven"
click at [140, 267] on label "Haven By [PERSON_NAME]" at bounding box center [197, 264] width 122 height 20
click at [140, 266] on input "Haven By [PERSON_NAME]" at bounding box center [143, 262] width 8 height 8
checkbox input "true"
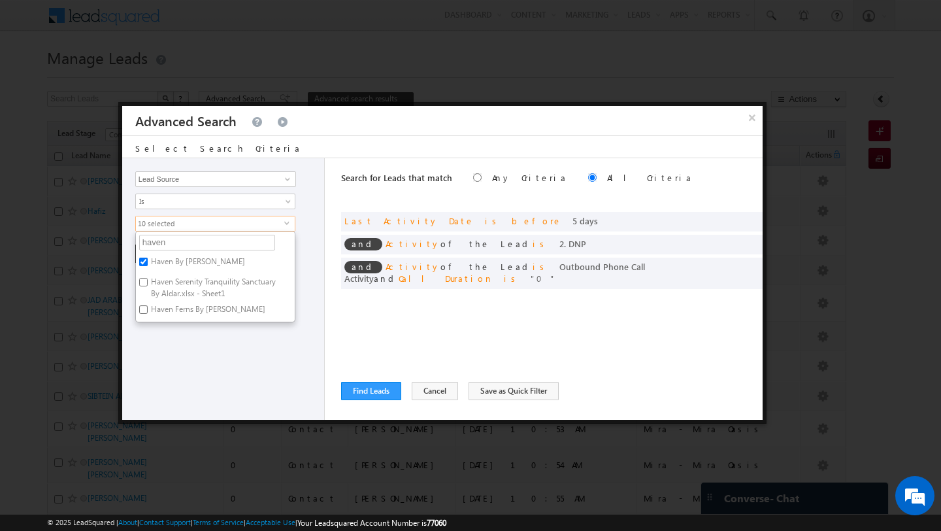
click at [142, 285] on input "Haven Serenity Tranquility Sanctuary By Aldar.xlsx - Sheet1" at bounding box center [143, 282] width 8 height 8
click at [143, 299] on label "Haven Serenity Tranquility Sanctuary By Aldar.xlsx - Sheet1" at bounding box center [215, 287] width 159 height 27
click at [143, 286] on input "Haven Serenity Tranquility Sanctuary By Aldar.xlsx - Sheet1" at bounding box center [143, 282] width 8 height 8
checkbox input "false"
click at [144, 309] on input "Haven Ferns By Aldar" at bounding box center [143, 309] width 8 height 8
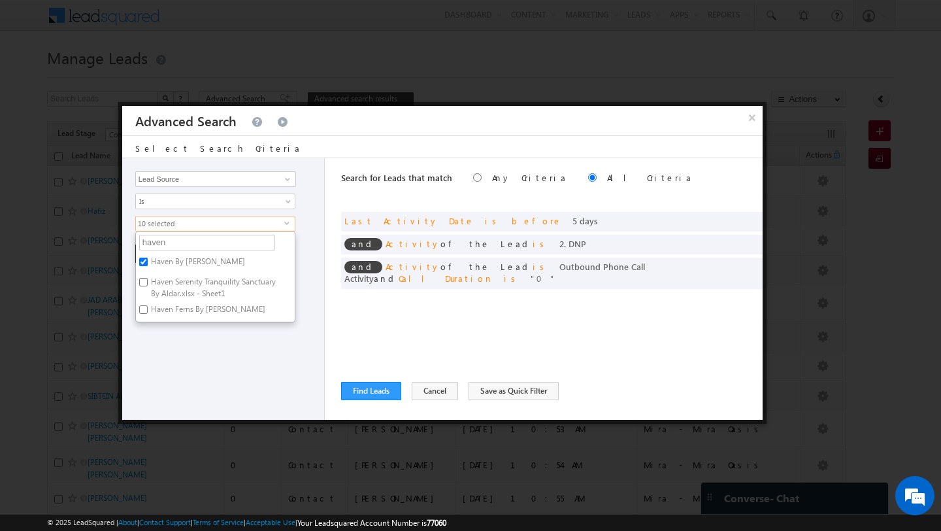
checkbox input "true"
click at [143, 283] on input "Haven Serenity Tranquility Sanctuary By Aldar.xlsx - Sheet1" at bounding box center [143, 282] width 8 height 8
checkbox input "true"
click at [167, 248] on input "haven" at bounding box center [207, 243] width 136 height 16
type input "al bar"
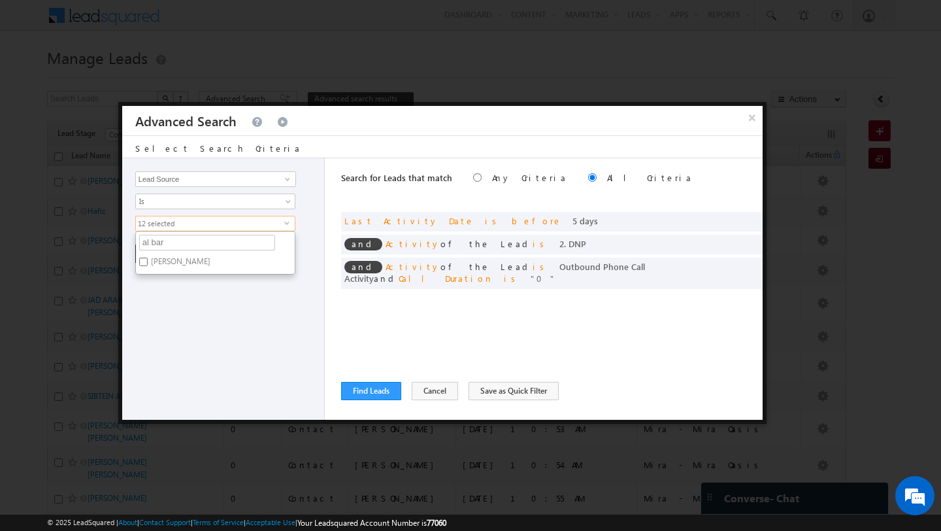
click at [158, 263] on label "Al Barari" at bounding box center [180, 264] width 88 height 20
click at [148, 263] on input "Al Barari" at bounding box center [143, 262] width 8 height 8
checkbox input "true"
click at [165, 252] on ul "al bar Organic Search Referral Sites Direct Traffic Social Media Inbound Email …" at bounding box center [215, 253] width 160 height 44
click at [174, 224] on span "13 selected" at bounding box center [210, 223] width 148 height 14
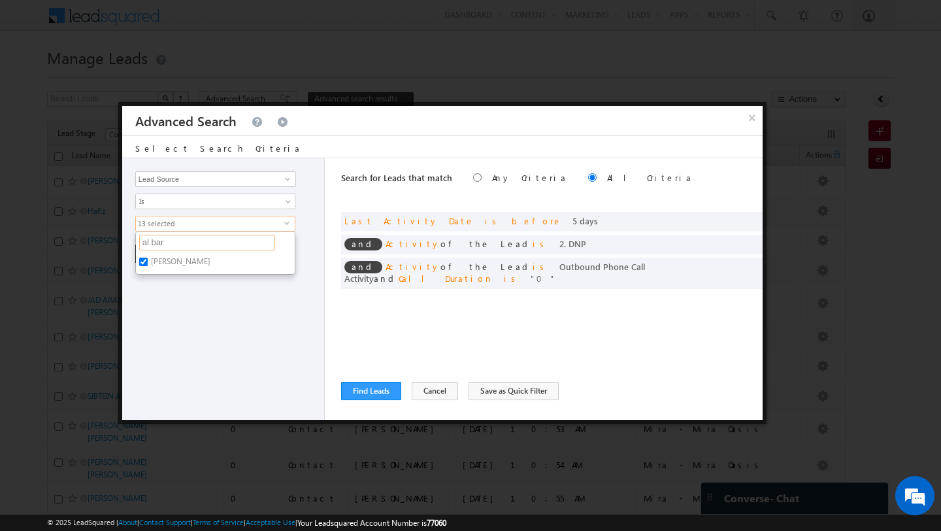
click at [174, 242] on input "al bar" at bounding box center [207, 243] width 136 height 16
type input "gha"
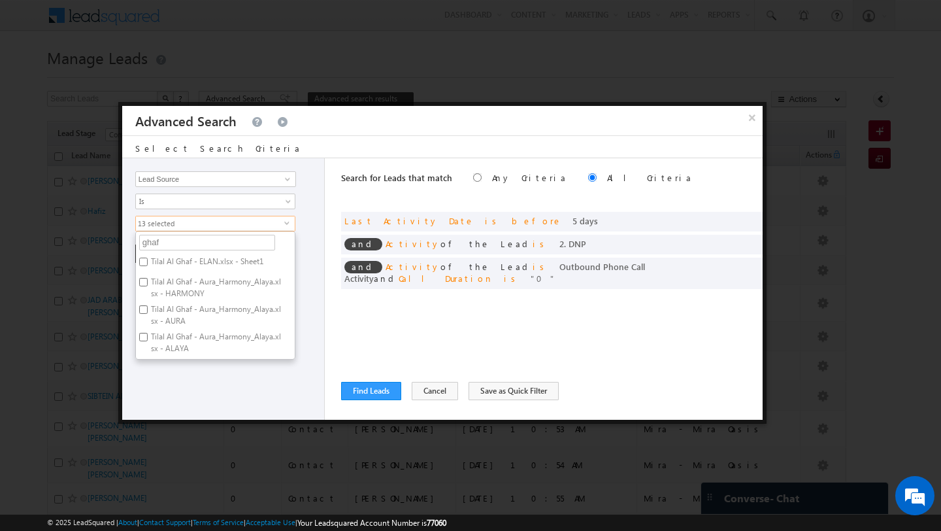
click at [139, 262] on input "Tilal Al Ghaf - ELAN.xlsx - Sheet1" at bounding box center [143, 262] width 8 height 8
checkbox input "true"
click at [142, 277] on label "Tilal Al Ghaf - Aura_Harmony_Alaya.xlsx - HARMONY" at bounding box center [215, 287] width 159 height 27
click at [142, 278] on input "Tilal Al Ghaf - Aura_Harmony_Alaya.xlsx - HARMONY" at bounding box center [143, 282] width 8 height 8
checkbox input "true"
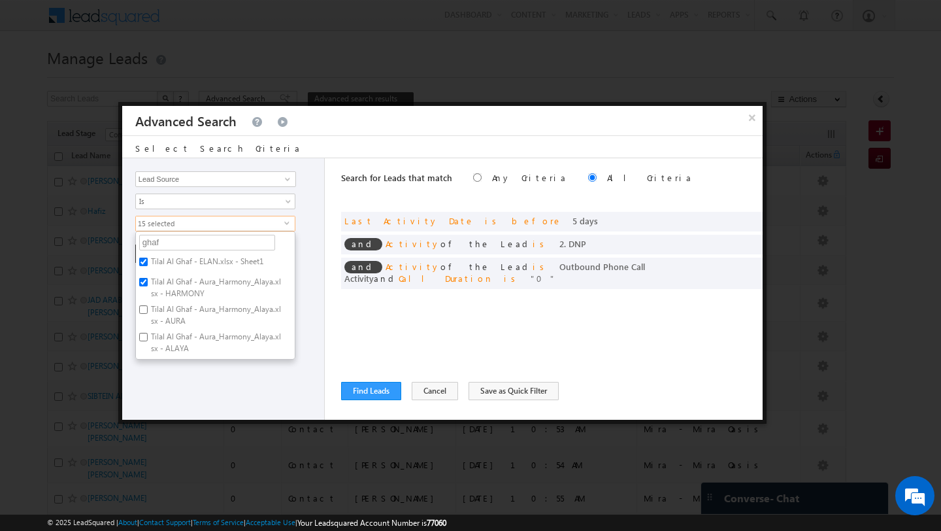
click at [146, 316] on label "Tilal Al Ghaf - Aura_Harmony_Alaya.xlsx - AURA" at bounding box center [215, 314] width 159 height 27
click at [146, 314] on input "Tilal Al Ghaf - Aura_Harmony_Alaya.xlsx - AURA" at bounding box center [143, 309] width 8 height 8
checkbox input "true"
click at [145, 333] on input "Tilal Al Ghaf - Aura_Harmony_Alaya.xlsx - ALAYA" at bounding box center [143, 337] width 8 height 8
checkbox input "true"
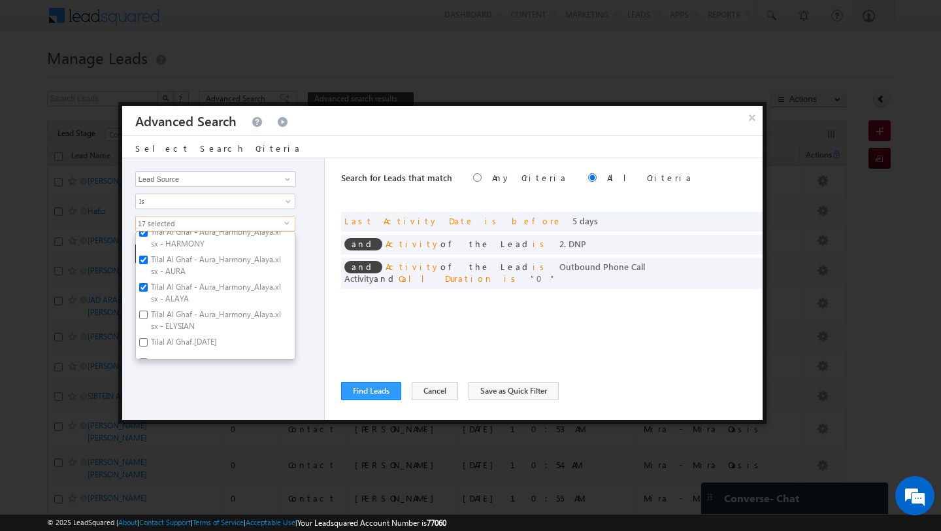
scroll to position [65, 0]
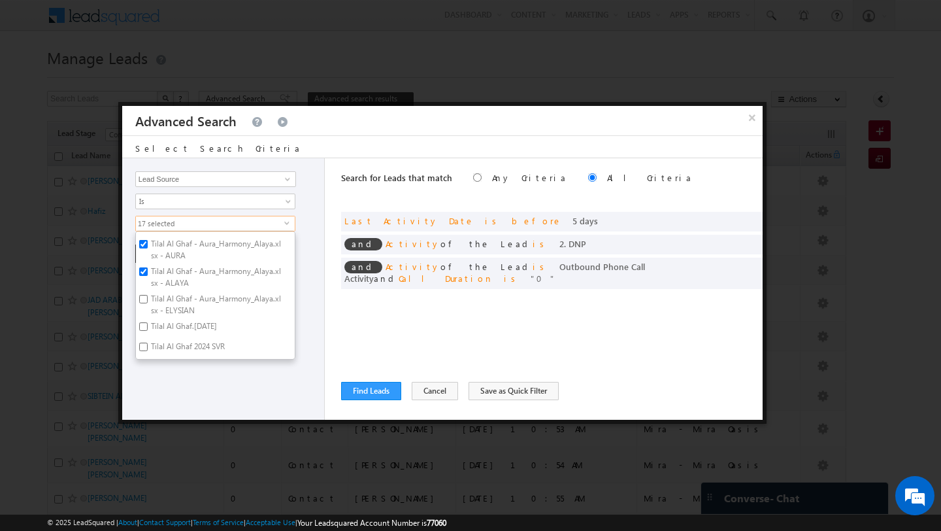
click at [146, 307] on label "Tilal Al Ghaf - Aura_Harmony_Alaya.xlsx - ELYSIAN" at bounding box center [215, 304] width 159 height 27
click at [146, 303] on input "Tilal Al Ghaf - Aura_Harmony_Alaya.xlsx - ELYSIAN" at bounding box center [143, 299] width 8 height 8
checkbox input "true"
click at [146, 333] on label "Tilal Al Ghaf.June 2024" at bounding box center [183, 328] width 94 height 20
click at [146, 331] on input "Tilal Al Ghaf.June 2024" at bounding box center [143, 326] width 8 height 8
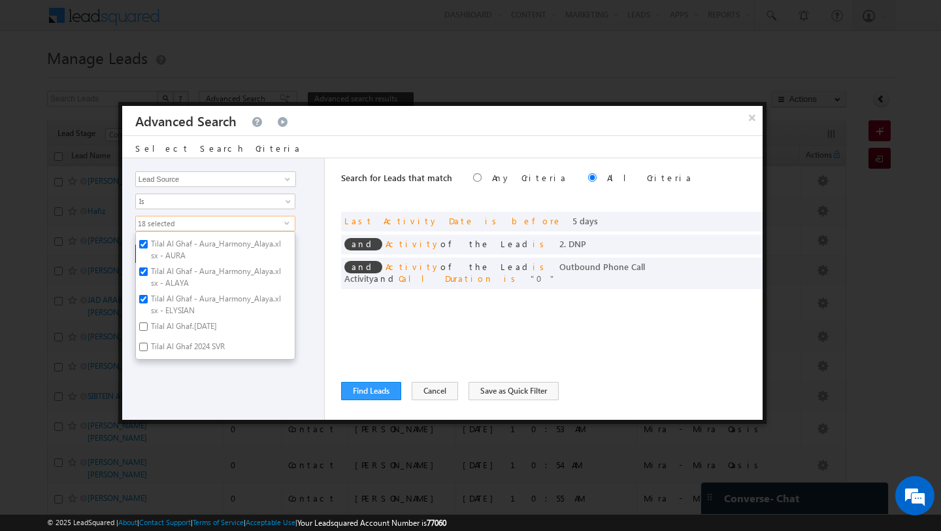
checkbox input "true"
click at [146, 349] on input "Tilal Al Ghaf 2024 SVR" at bounding box center [143, 347] width 8 height 8
checkbox input "true"
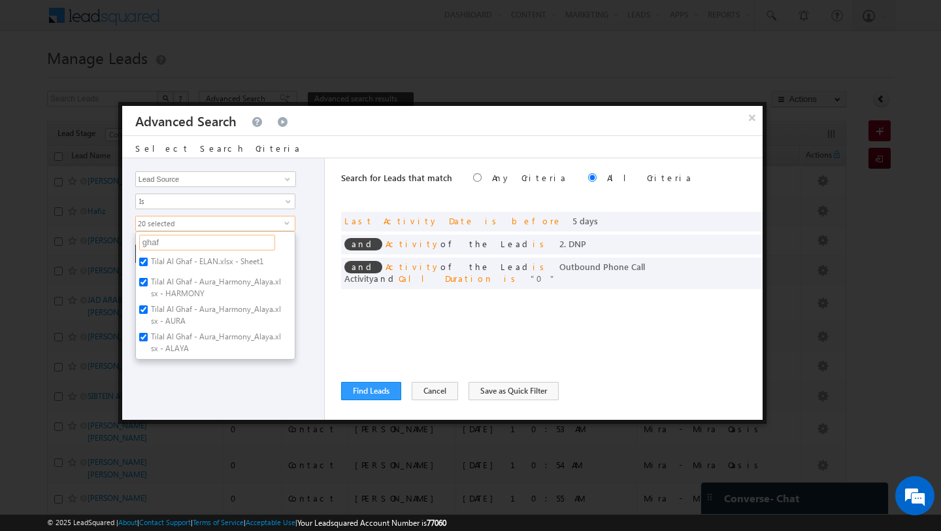
click at [186, 242] on input "ghaf" at bounding box center [207, 243] width 136 height 16
type input "emaar"
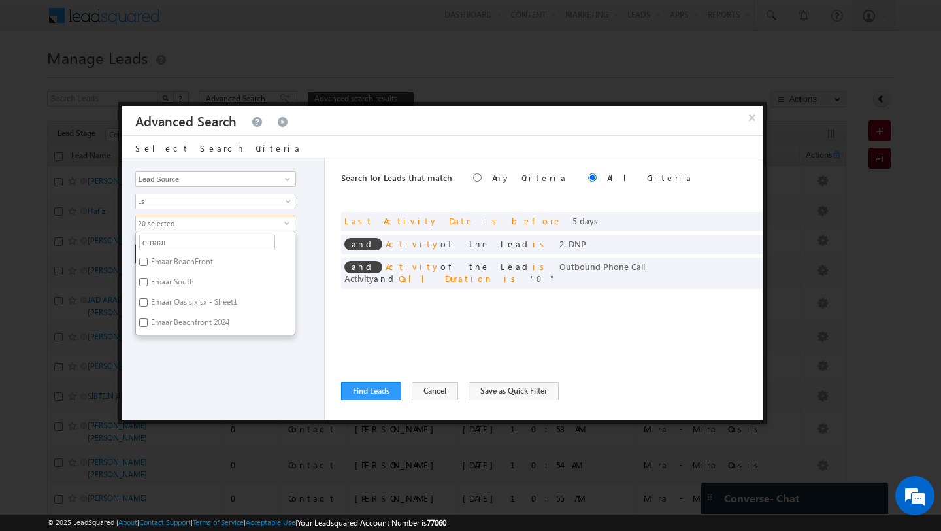
click at [146, 264] on input "Emaar BeachFront" at bounding box center [143, 262] width 8 height 8
checkbox input "true"
click at [148, 284] on label "Emaar South" at bounding box center [171, 284] width 71 height 20
click at [148, 284] on input "Emaar South" at bounding box center [143, 282] width 8 height 8
checkbox input "true"
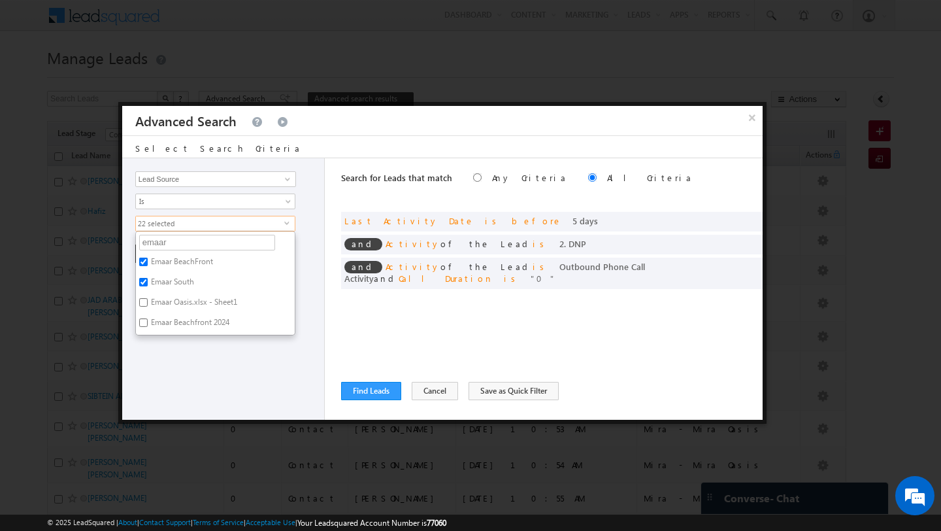
click at [148, 299] on label "Emaar Oasis.xlsx - Sheet1" at bounding box center [193, 304] width 114 height 20
click at [148, 299] on input "Emaar Oasis.xlsx - Sheet1" at bounding box center [143, 302] width 8 height 8
click at [148, 299] on label "Emaar Oasis.xlsx - Sheet1" at bounding box center [193, 304] width 114 height 20
click at [148, 299] on input "Emaar Oasis.xlsx - Sheet1" at bounding box center [143, 302] width 8 height 8
click at [144, 303] on input "Emaar Oasis.xlsx - Sheet1" at bounding box center [143, 302] width 8 height 8
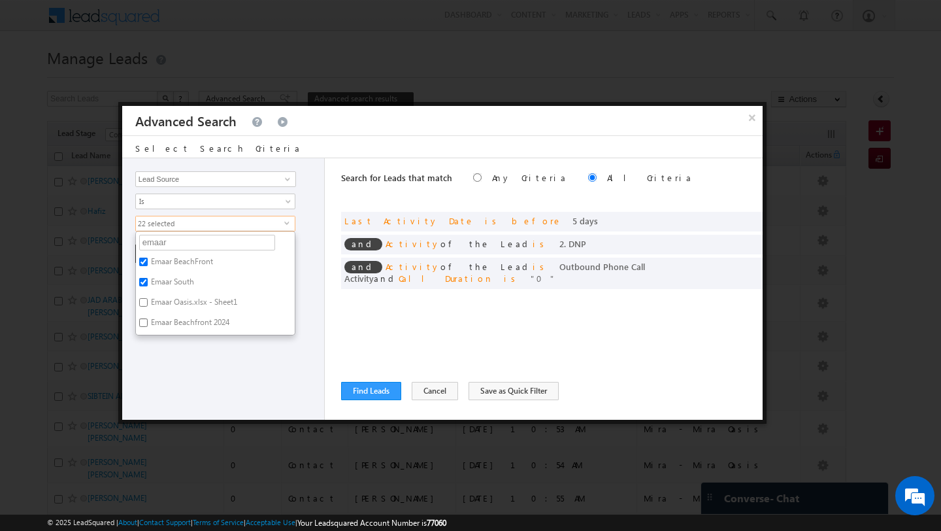
checkbox input "true"
click at [144, 321] on input "Emaar Beachfront 2024" at bounding box center [143, 322] width 8 height 8
checkbox input "true"
click at [185, 244] on input "emaar" at bounding box center [207, 243] width 136 height 16
type input "hil"
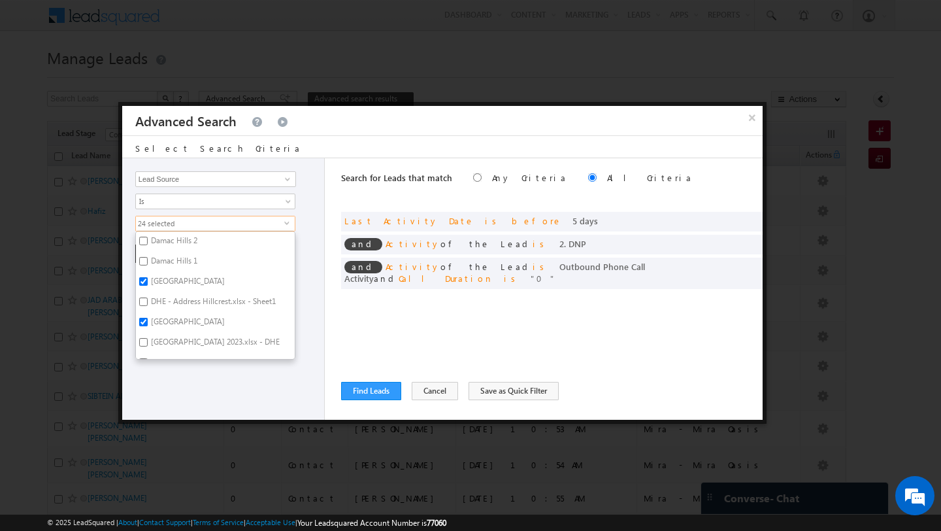
scroll to position [24, 0]
click at [145, 297] on input "DHE - Address Hillcrest.xlsx - Sheet1" at bounding box center [143, 298] width 8 height 8
checkbox input "true"
click at [173, 243] on input "hil" at bounding box center [207, 243] width 136 height 16
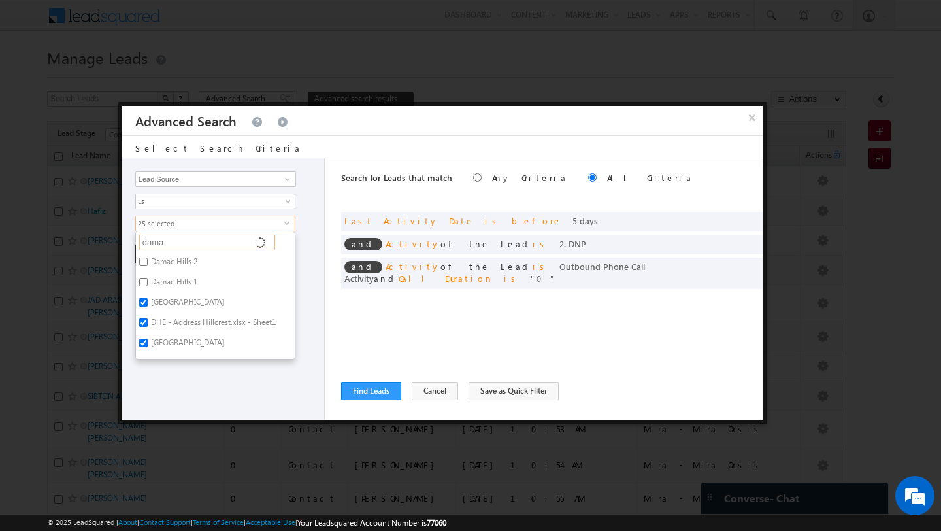
type input "damac"
click at [141, 328] on input "Damac Lagoons.xlsx - Sheet1" at bounding box center [143, 326] width 8 height 8
checkbox input "true"
click at [143, 349] on input "Damac Lagoons 2024 SVR" at bounding box center [143, 347] width 8 height 8
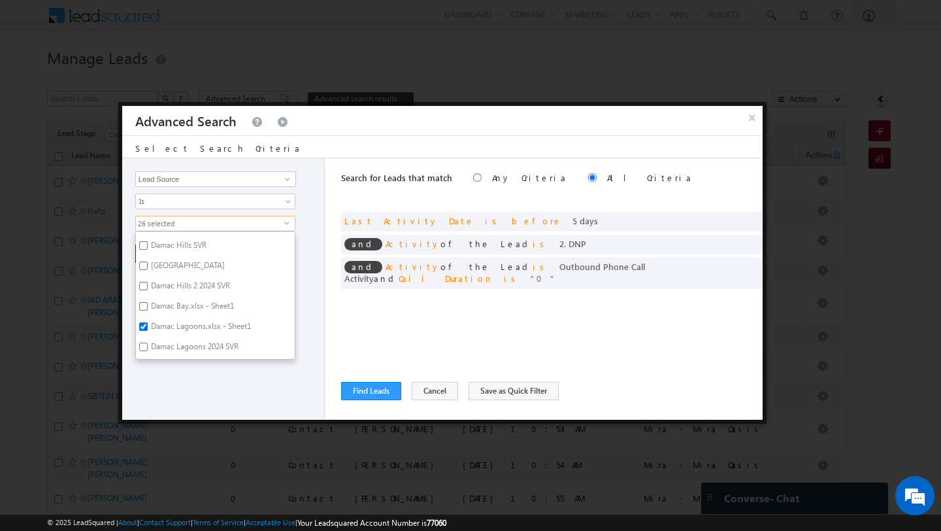
checkbox input "true"
click at [140, 314] on label "Damac Bay.xlsx - Sheet1" at bounding box center [191, 308] width 111 height 20
click at [140, 310] on input "Damac Bay.xlsx - Sheet1" at bounding box center [143, 306] width 8 height 8
checkbox input "true"
click at [141, 288] on input "Damac Hills 2 2024 SVR" at bounding box center [143, 286] width 8 height 8
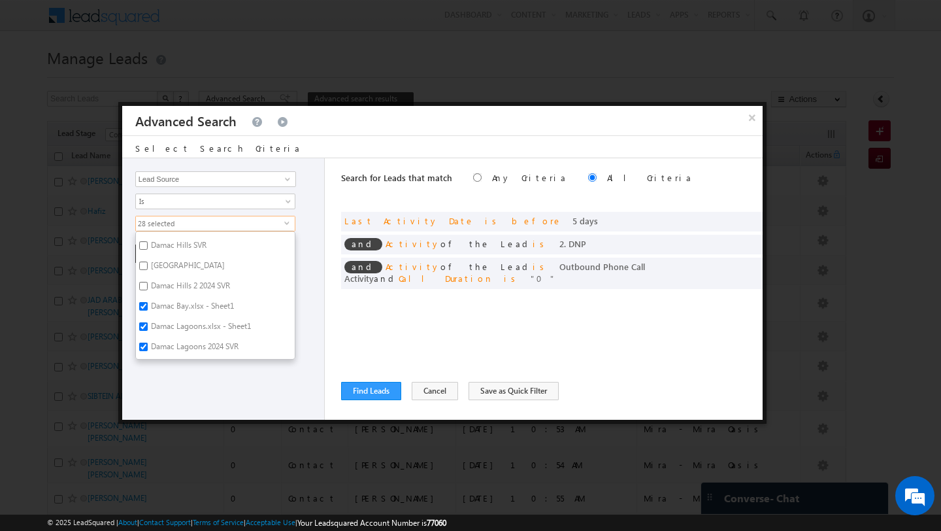
checkbox input "true"
click at [142, 268] on label "Damac Hills 2" at bounding box center [173, 264] width 75 height 20
click at [142, 266] on input "Damac Hills 2" at bounding box center [143, 262] width 8 height 8
checkbox input "true"
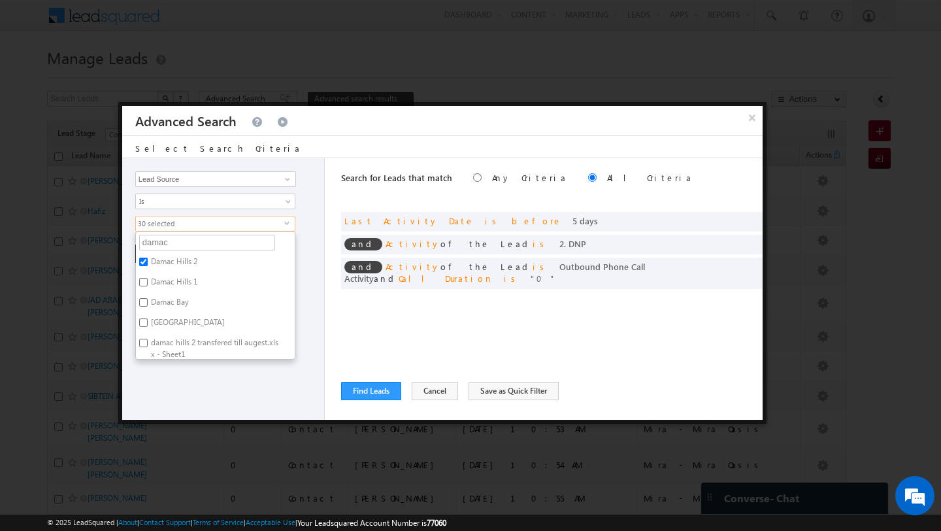
scroll to position [39, 0]
click at [141, 252] on label "Damac Hills 1" at bounding box center [173, 245] width 75 height 20
click at [141, 248] on input "Damac Hills 1" at bounding box center [143, 243] width 8 height 8
checkbox input "true"
click at [142, 284] on input "[GEOGRAPHIC_DATA]" at bounding box center [143, 284] width 8 height 8
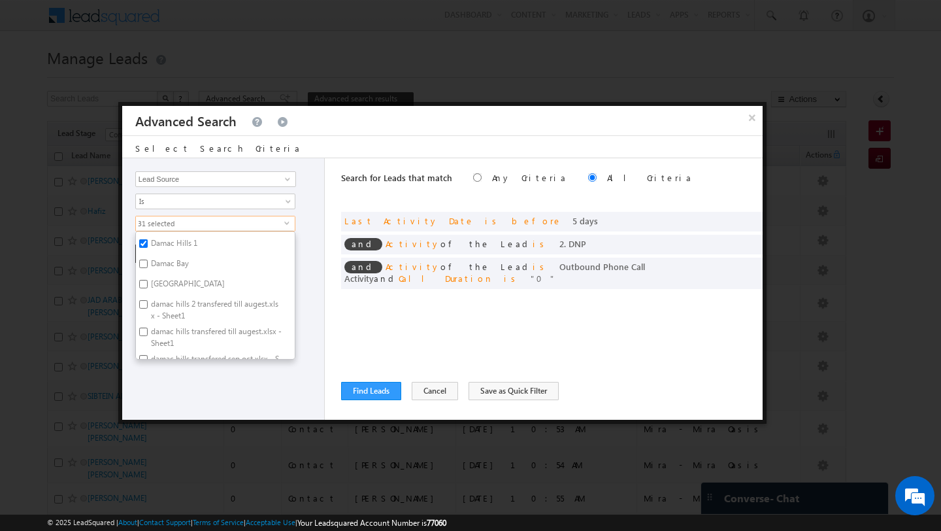
checkbox input "true"
click at [142, 308] on input "damac hills 2 transfered till augest.xlsx - Sheet1" at bounding box center [143, 304] width 8 height 8
checkbox input "true"
click at [169, 388] on div "Opportunity Type Lead Activity Task Sales Group Prospect Id Address 1 Address 2…" at bounding box center [223, 288] width 203 height 261
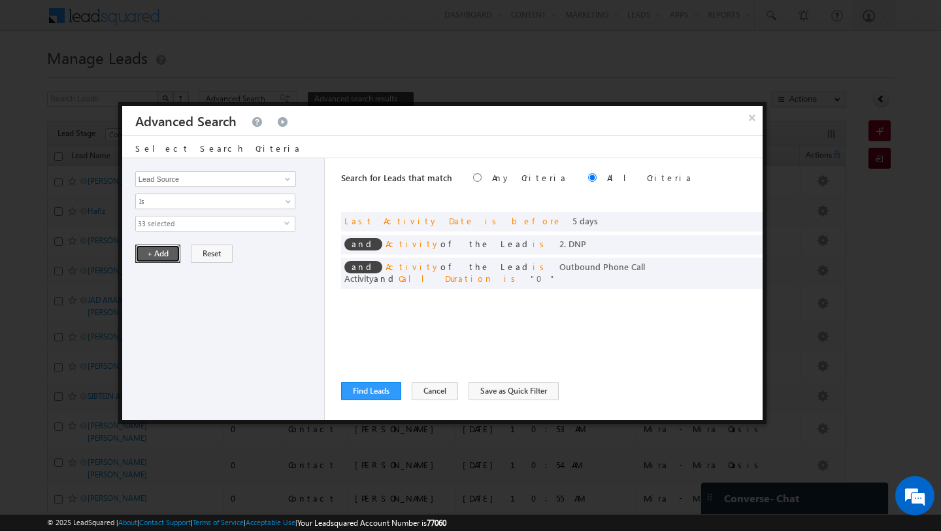
click at [155, 248] on button "+ Add" at bounding box center [157, 253] width 45 height 18
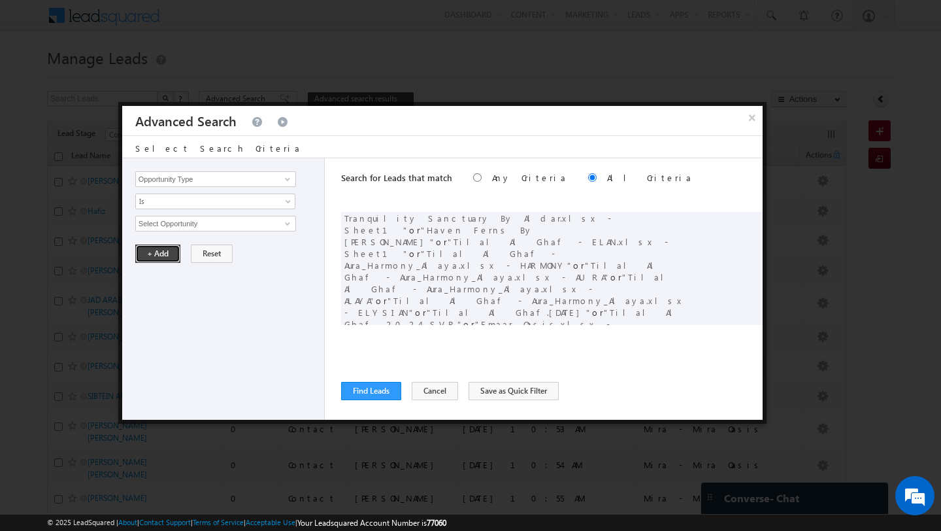
scroll to position [0, 0]
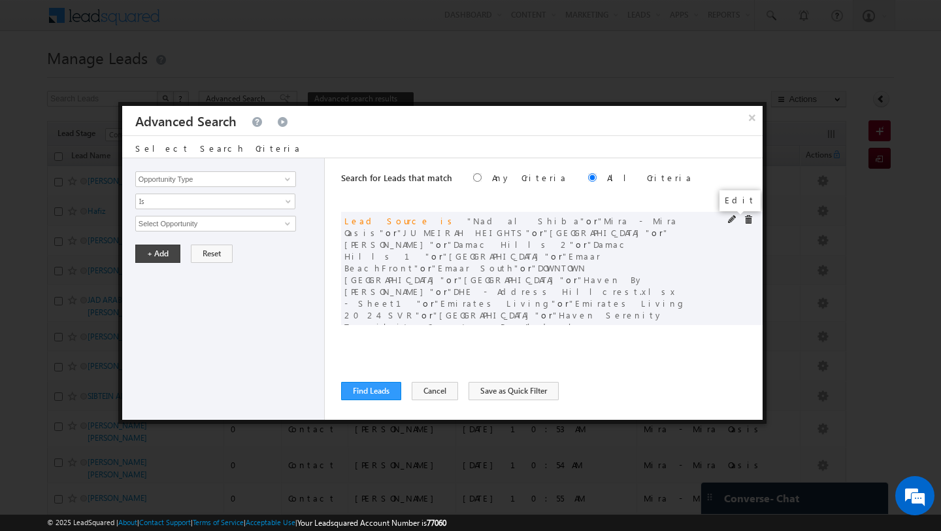
click at [731, 222] on span at bounding box center [732, 219] width 9 height 9
click at [732, 221] on span at bounding box center [732, 219] width 9 height 9
click at [209, 227] on span "33 selected" at bounding box center [210, 223] width 148 height 14
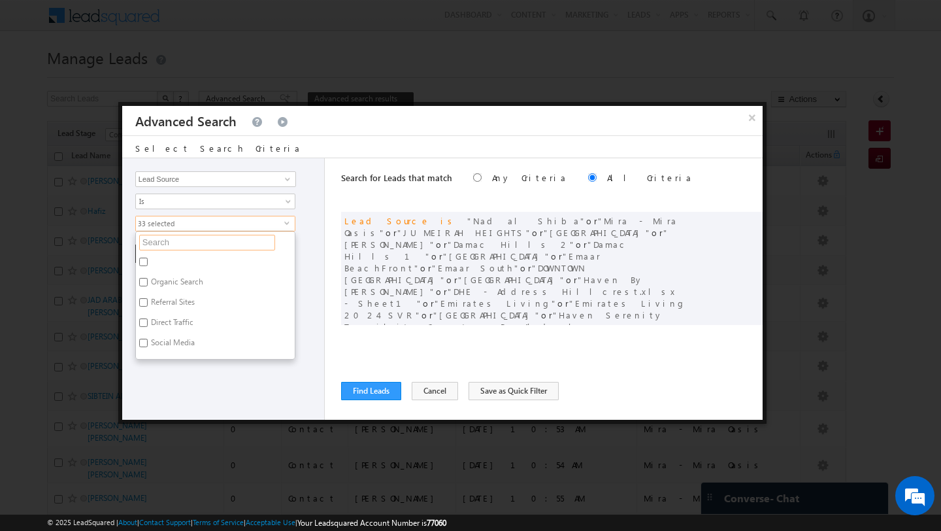
click at [188, 243] on input "text" at bounding box center [207, 243] width 136 height 16
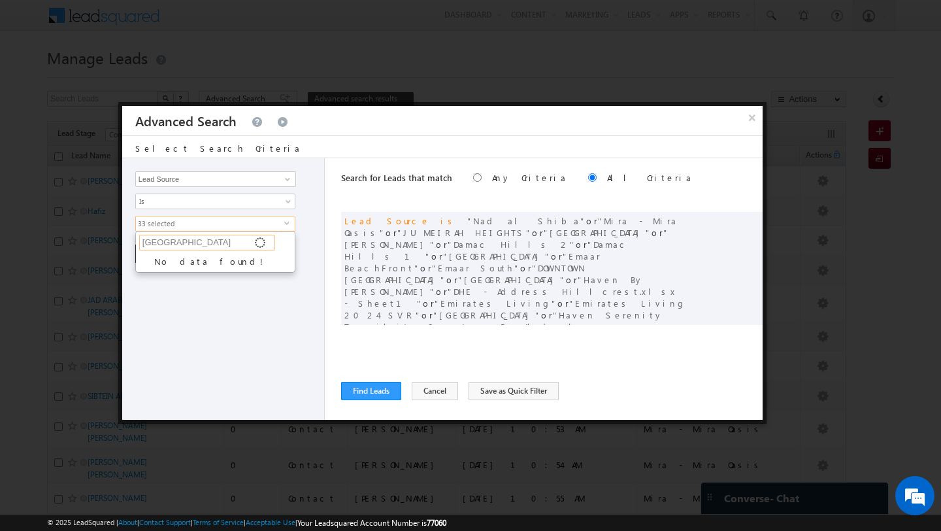
type input "arabian"
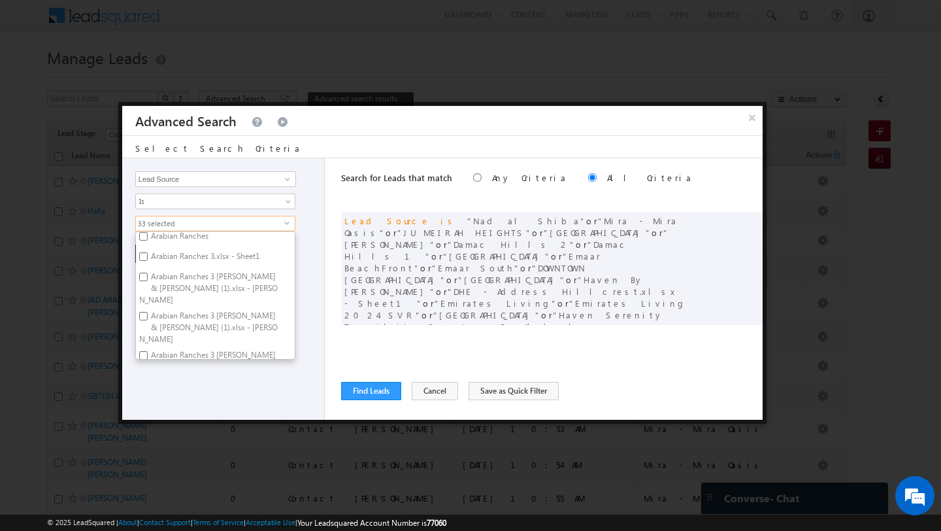
scroll to position [19, 0]
click at [144, 265] on input "Arabian Ranches 3.xlsx - Sheet1" at bounding box center [143, 263] width 8 height 8
checkbox input "true"
click at [144, 284] on input "Arabian Ranches 3 Elie Saab & Caya (1).xlsx - Elie Saab" at bounding box center [143, 283] width 8 height 8
checkbox input "true"
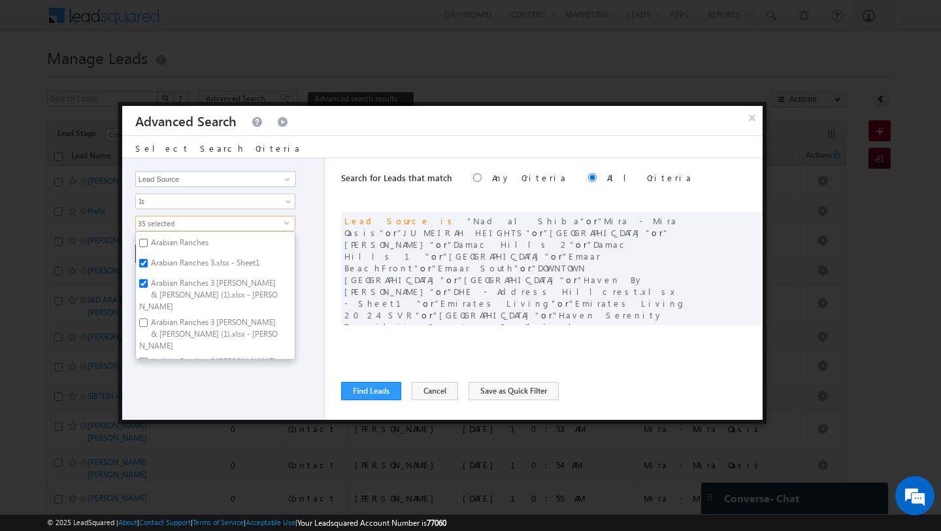
click at [144, 318] on input "Arabian Ranches 3 Elie Saab & Caya (1).xlsx - Caya" at bounding box center [143, 322] width 8 height 8
checkbox input "true"
click at [146, 358] on input "Arabian Ranches 3 Elie Saab & Caya.xlsx - Caya" at bounding box center [143, 362] width 8 height 8
checkbox input "true"
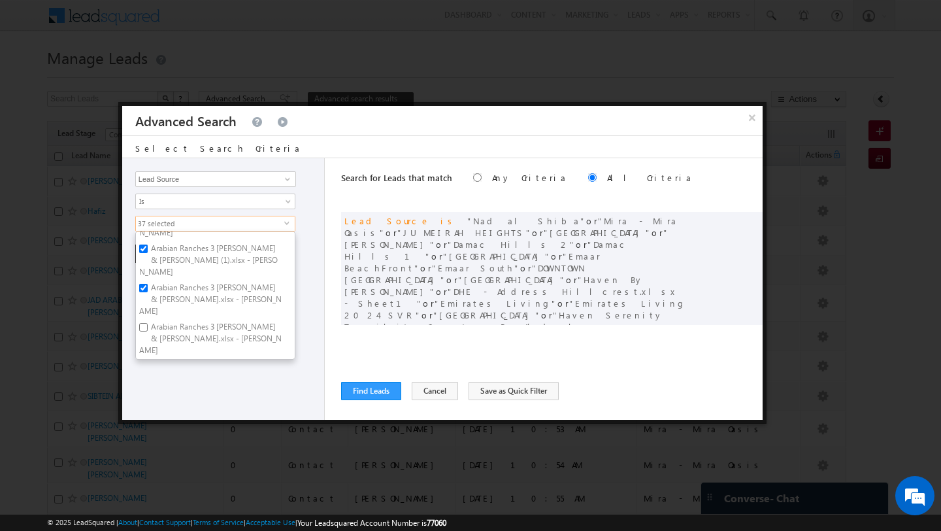
click at [144, 323] on input "Arabian Ranches 3 Elie Saab & Caya.xlsx - Elie Saab" at bounding box center [143, 327] width 8 height 8
checkbox input "true"
click at [146, 362] on input "Arabian Ranches New" at bounding box center [143, 366] width 8 height 8
checkbox input "true"
click at [146, 382] on input "arabian ranches 123 transfers till april 2024" at bounding box center [143, 386] width 8 height 8
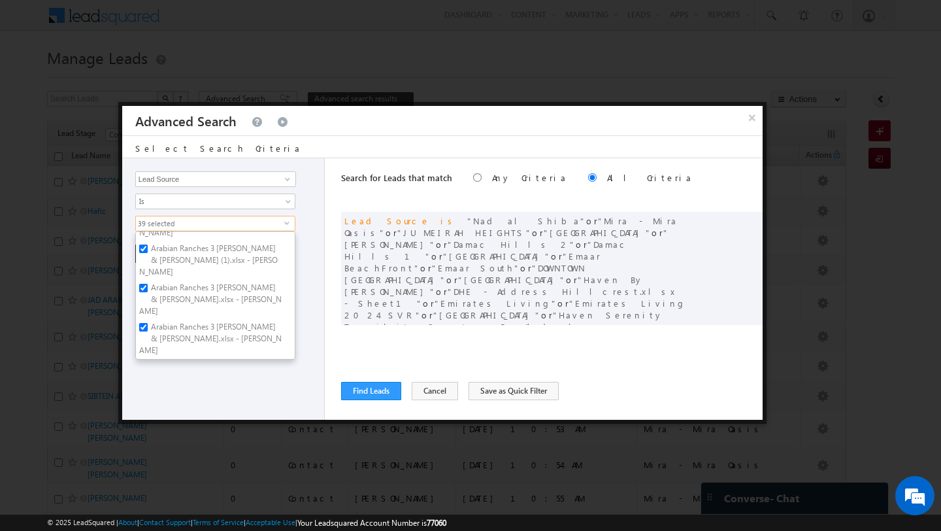
checkbox input "true"
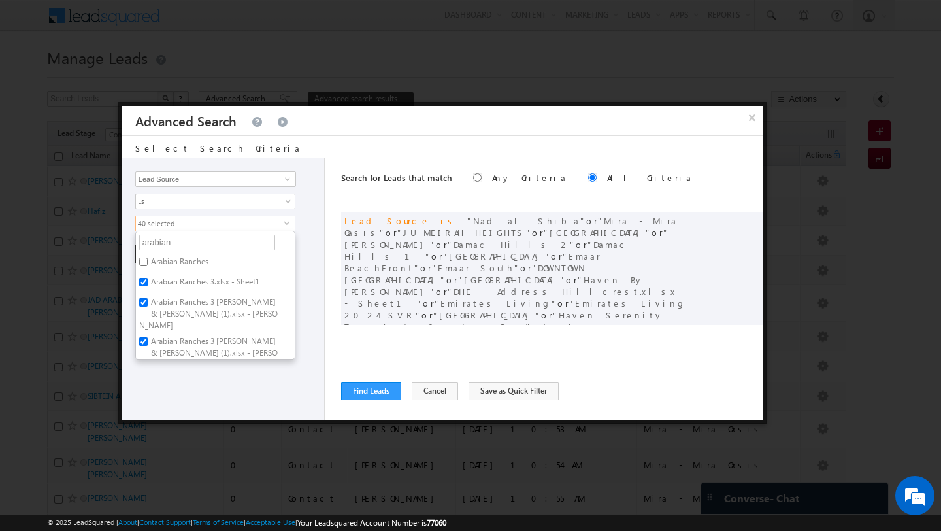
click at [145, 263] on input "Arabian Ranches" at bounding box center [143, 262] width 8 height 8
checkbox input "true"
click at [383, 388] on button "Find Leads" at bounding box center [371, 391] width 60 height 18
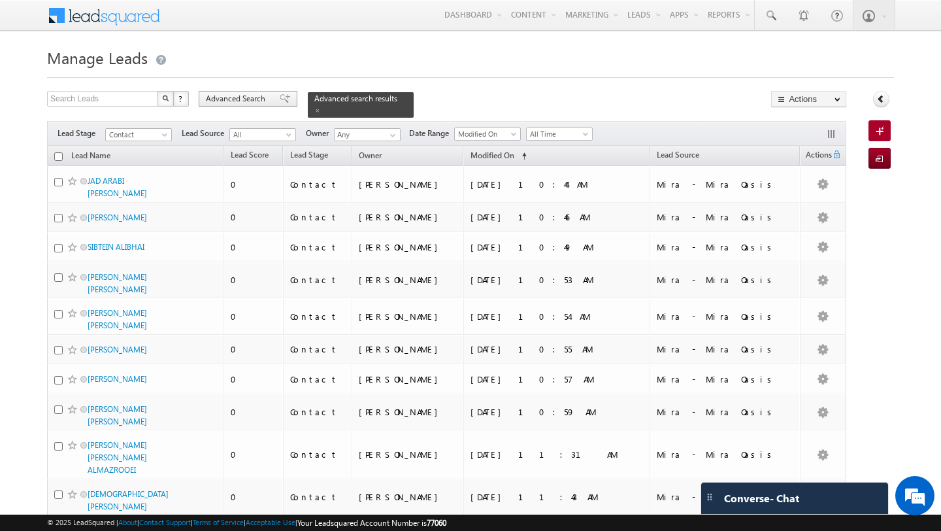
click at [244, 97] on span "Advanced Search" at bounding box center [237, 99] width 63 height 12
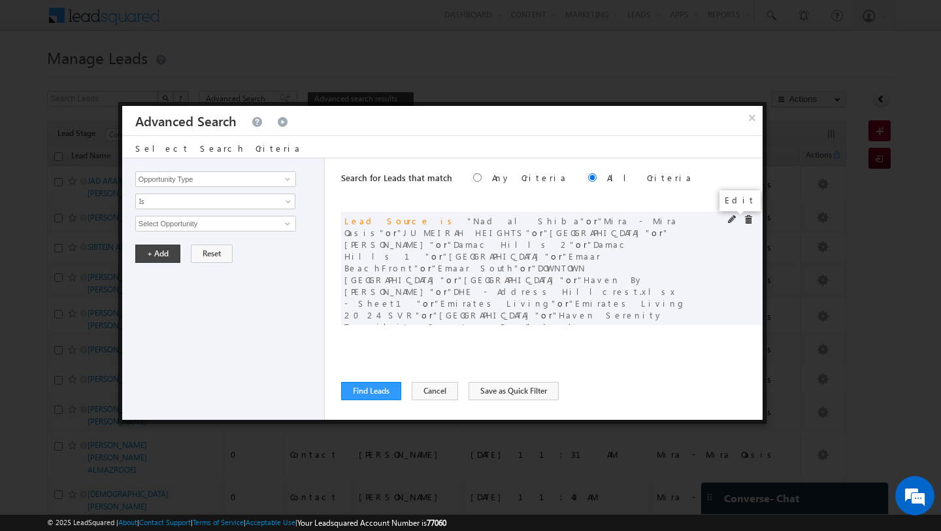
click at [731, 216] on span at bounding box center [732, 219] width 9 height 9
click at [227, 223] on span "33 selected" at bounding box center [210, 223] width 148 height 14
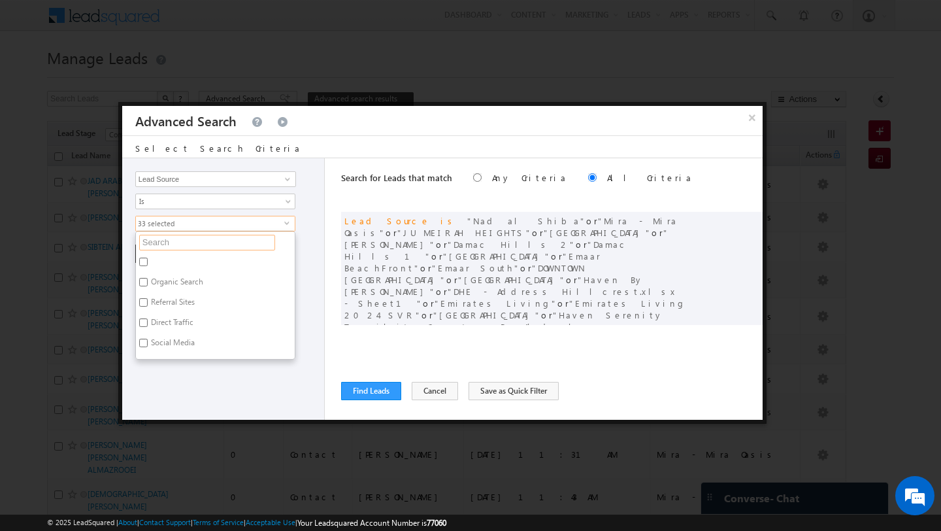
click at [208, 248] on input "text" at bounding box center [207, 243] width 136 height 16
type input "br"
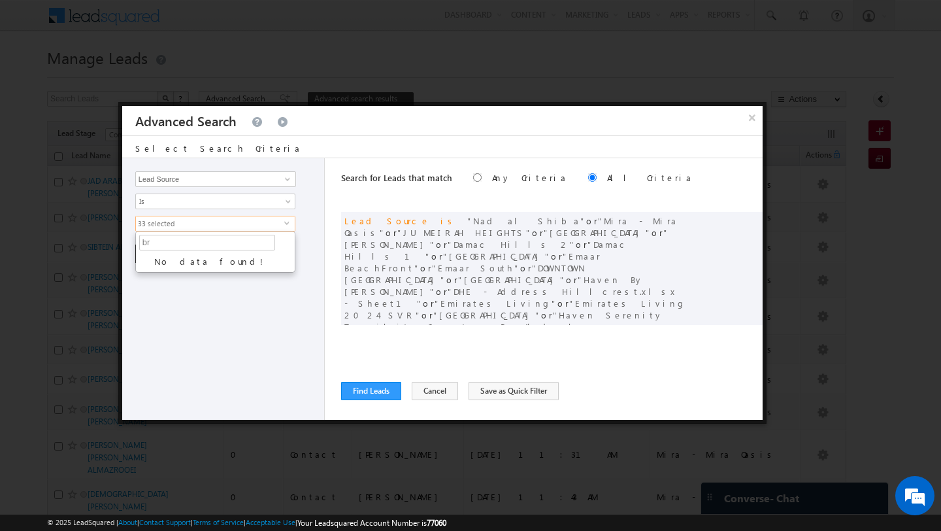
type input "b"
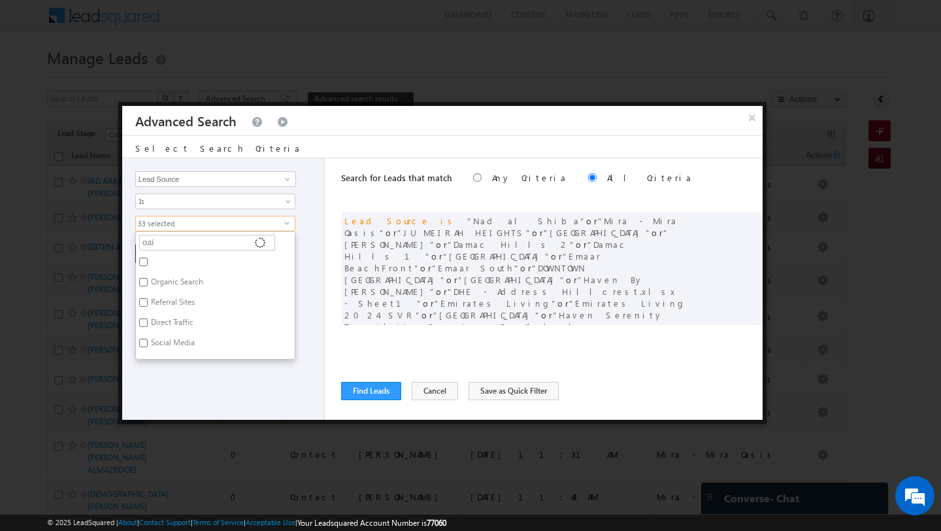
type input "oa"
type input "oasis"
click at [139, 323] on input "Mira - Mira Oasis.xlsx - Sheet1" at bounding box center [143, 322] width 8 height 8
checkbox input "true"
click at [144, 263] on input "The Oasis - Mirage" at bounding box center [143, 262] width 8 height 8
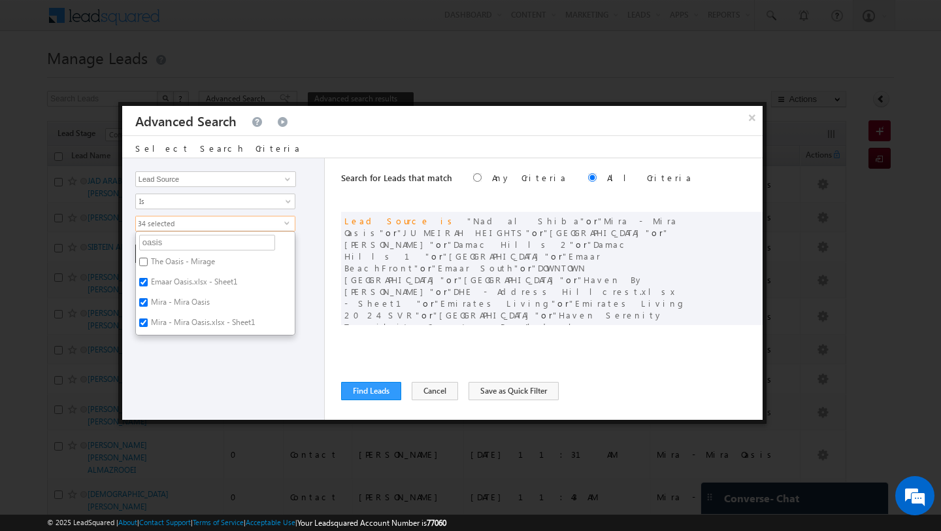
checkbox input "true"
click at [162, 371] on div "Opportunity Type Lead Activity Task Sales Group Prospect Id Address 1 Address 2…" at bounding box center [223, 288] width 203 height 261
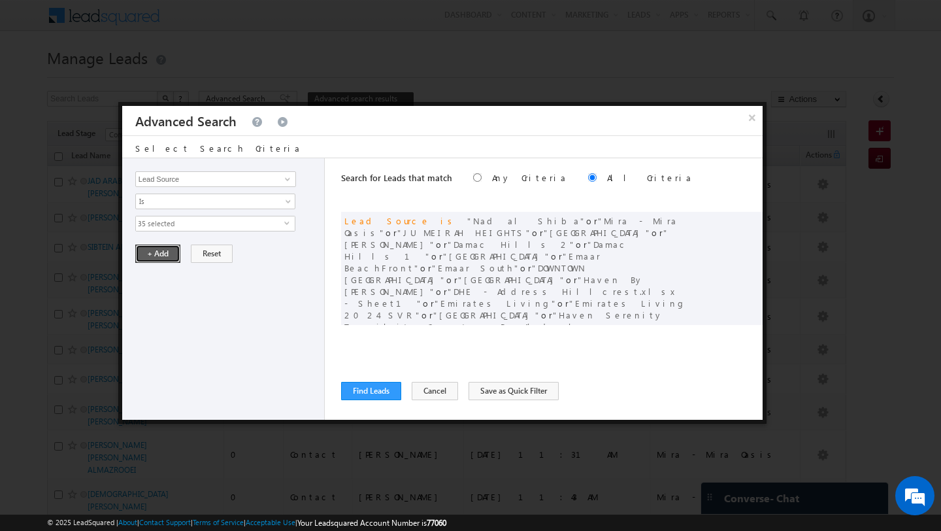
click at [152, 252] on button "+ Add" at bounding box center [157, 253] width 45 height 18
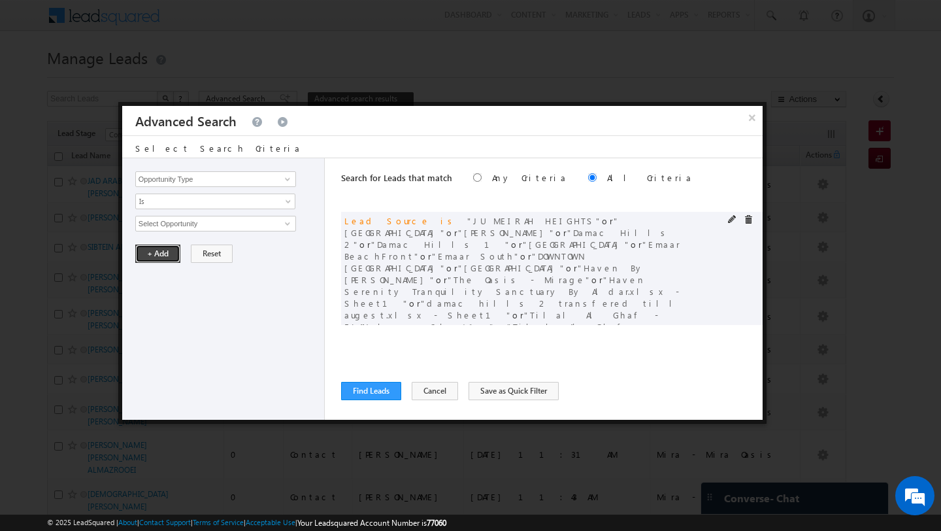
scroll to position [120, 0]
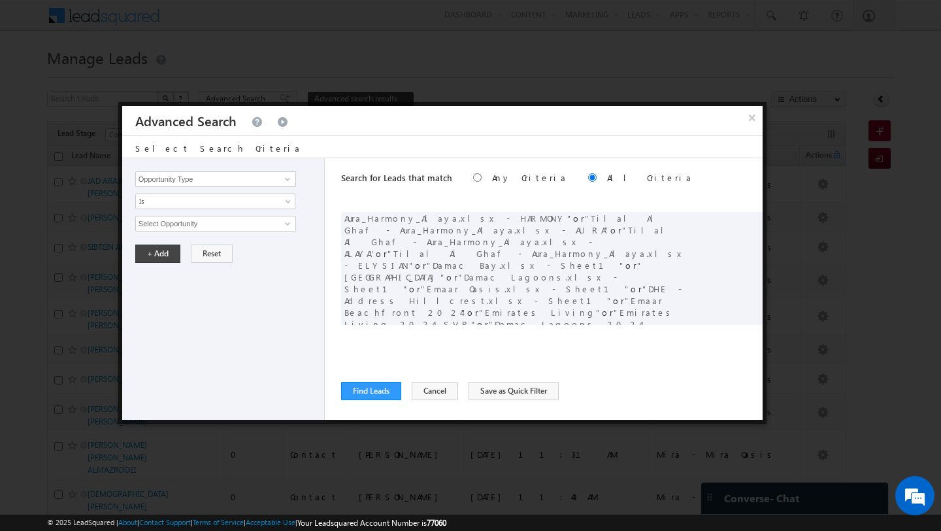
click at [739, 400] on div at bounding box center [743, 406] width 31 height 12
click at [731, 400] on span at bounding box center [732, 404] width 9 height 9
click at [250, 250] on input "5" at bounding box center [255, 246] width 82 height 16
type input "4"
click at [146, 287] on button "+ Add" at bounding box center [157, 282] width 45 height 18
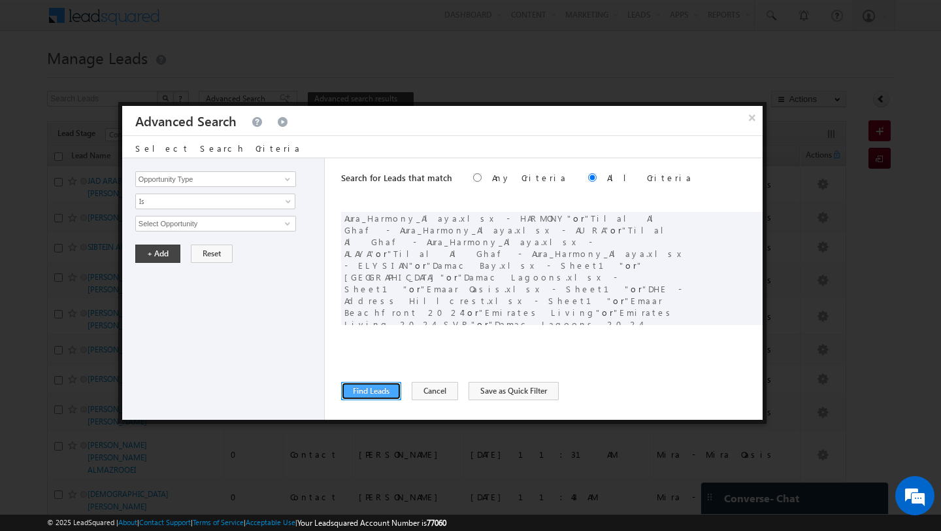
click at [361, 394] on button "Find Leads" at bounding box center [371, 391] width 60 height 18
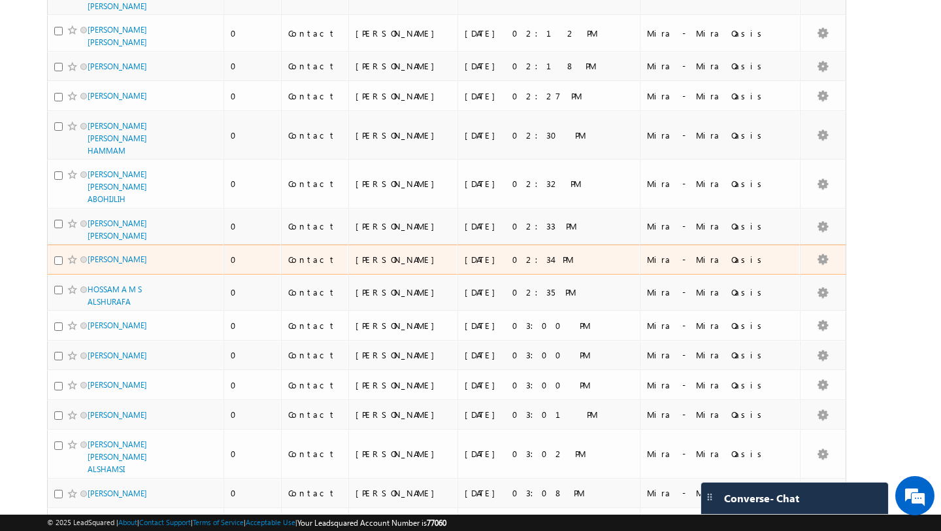
scroll to position [6650, 0]
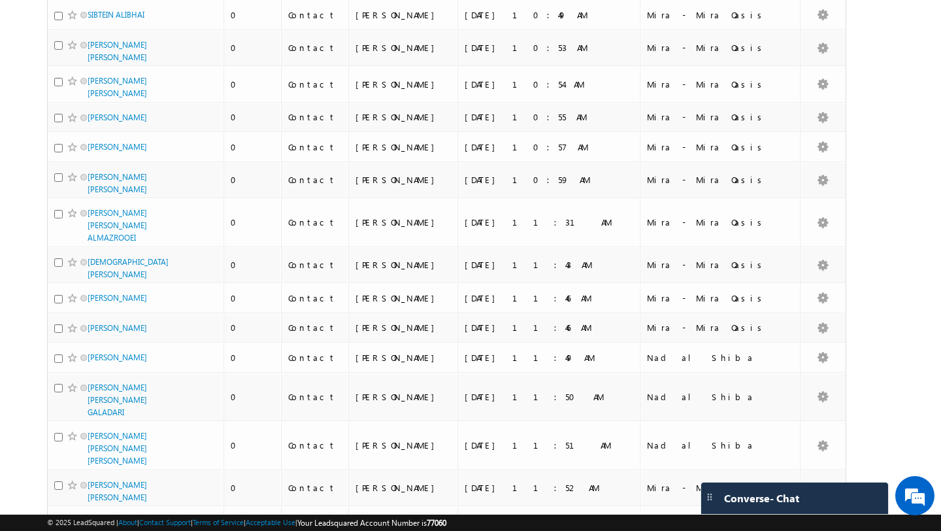
scroll to position [0, 0]
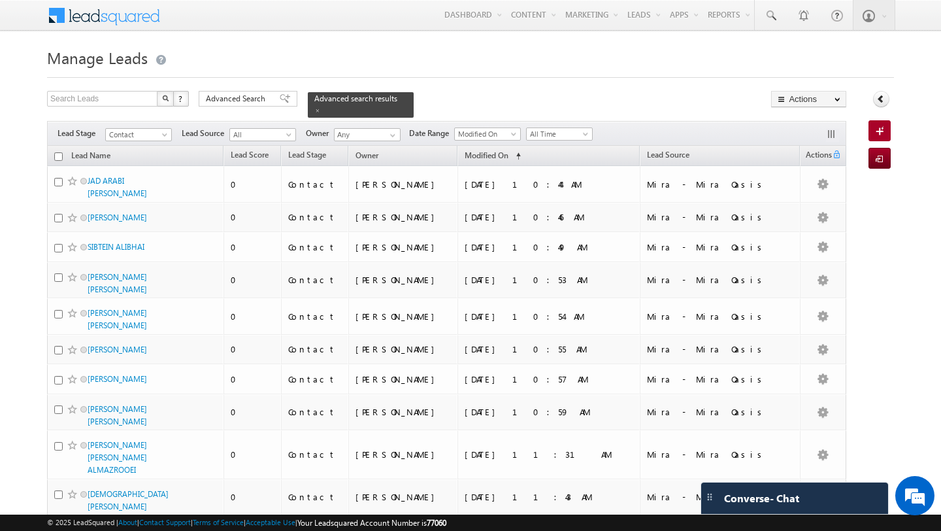
click at [61, 153] on input "checkbox" at bounding box center [58, 156] width 8 height 8
checkbox input "true"
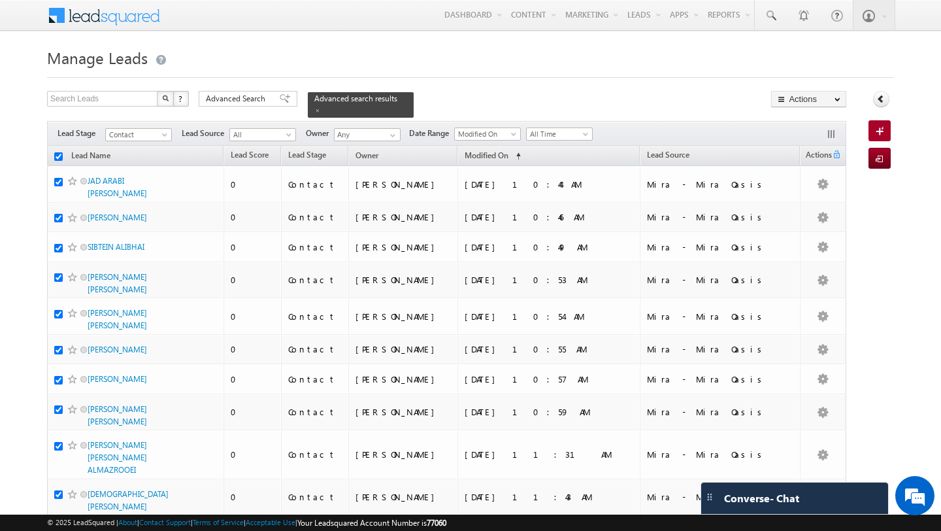
checkbox input "true"
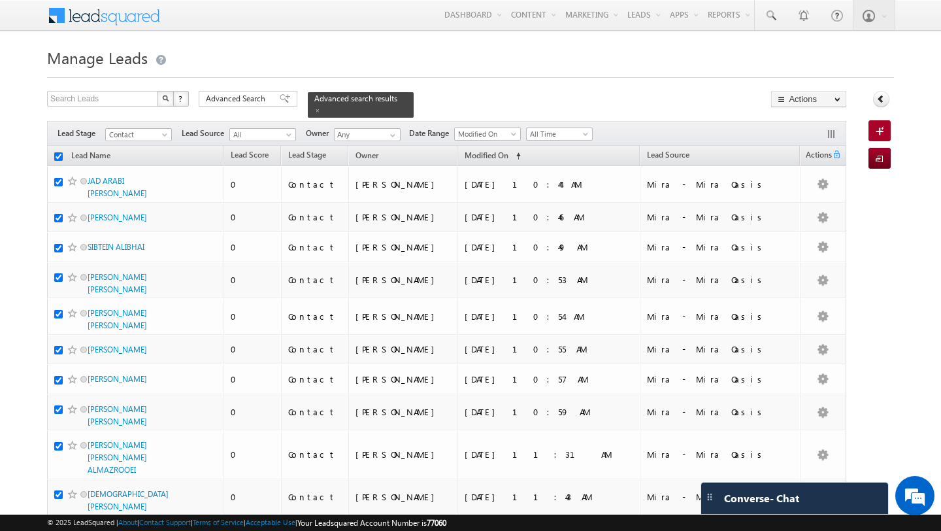
checkbox input "true"
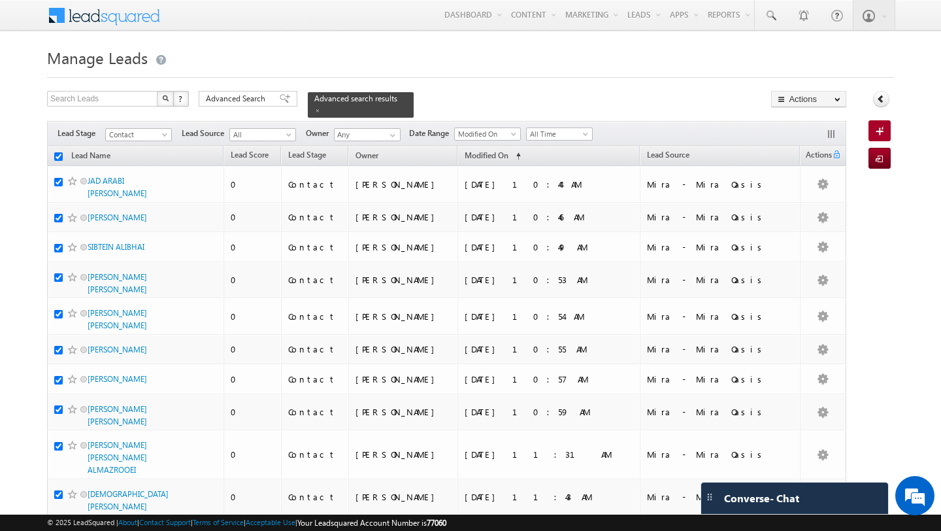
checkbox input "true"
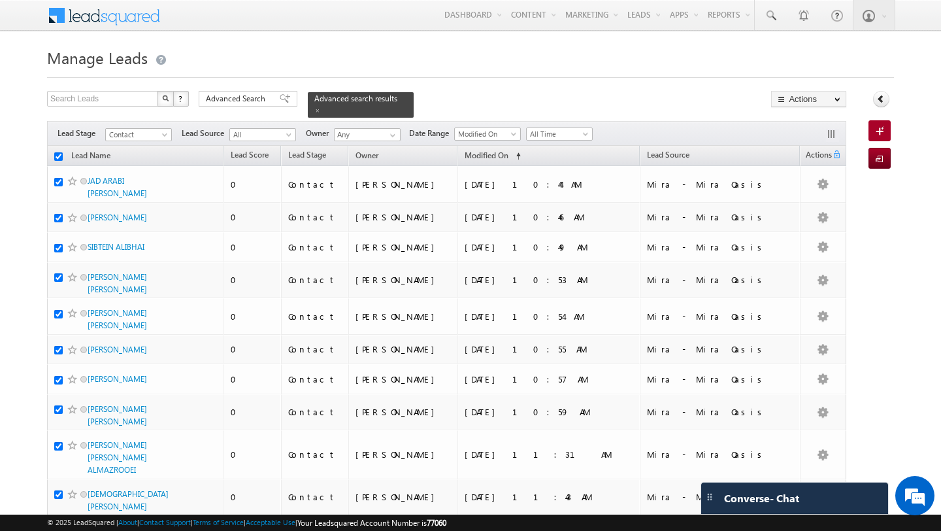
checkbox input "true"
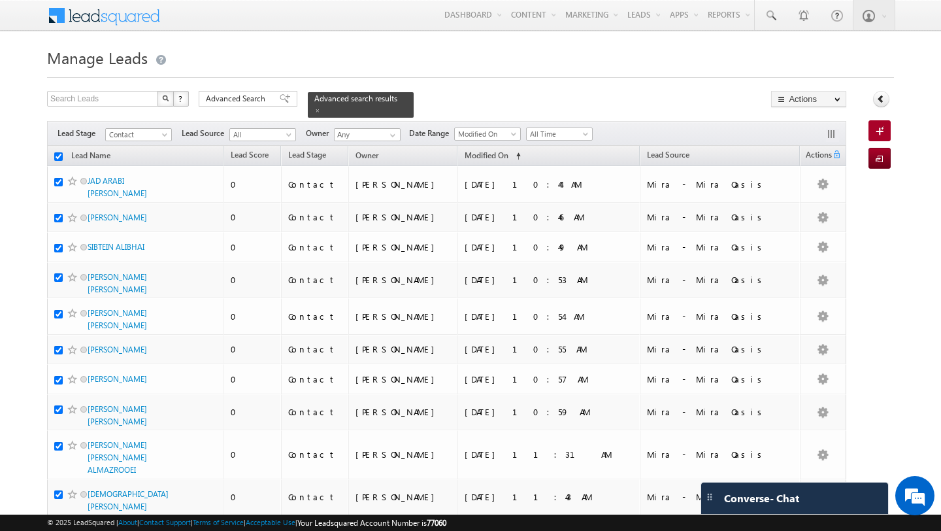
checkbox input "true"
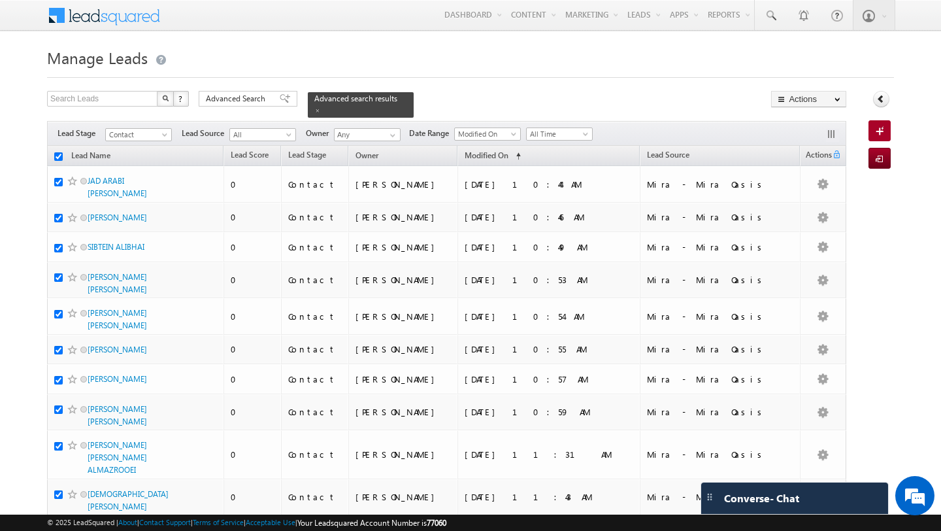
checkbox input "true"
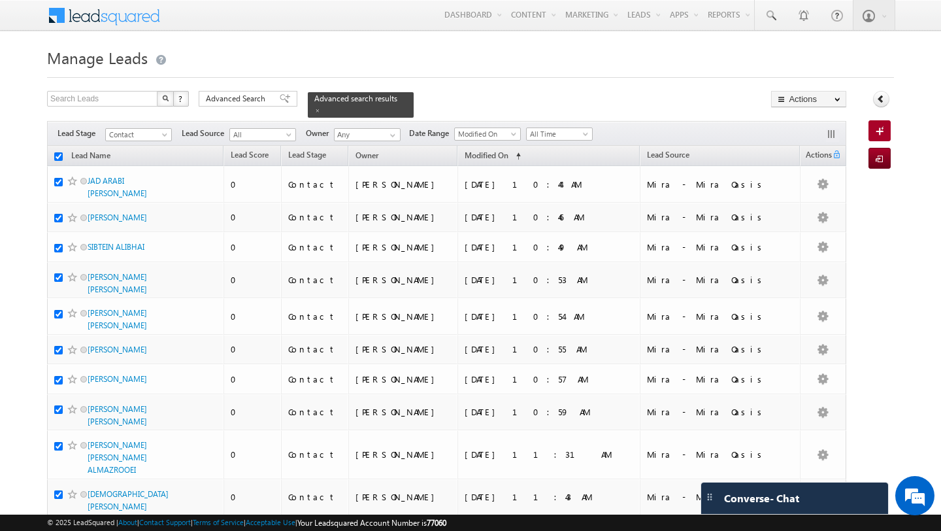
checkbox input "true"
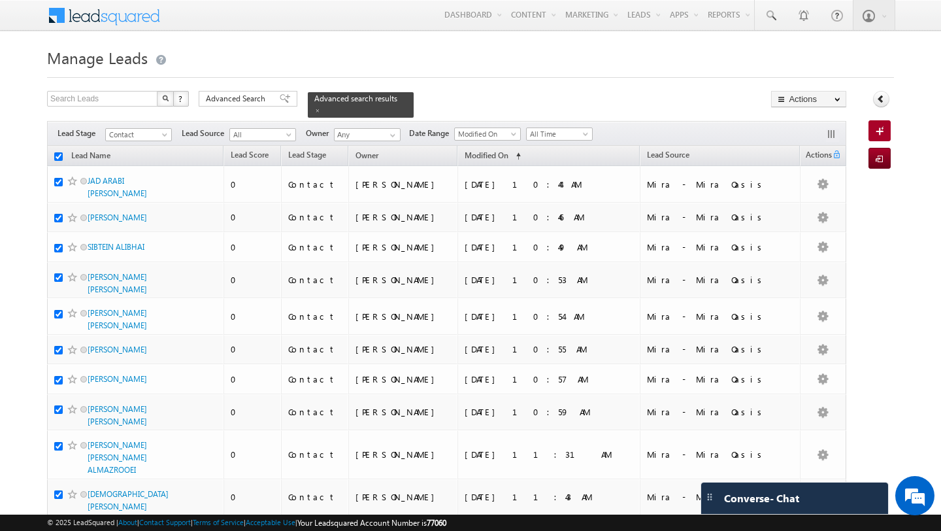
checkbox input "true"
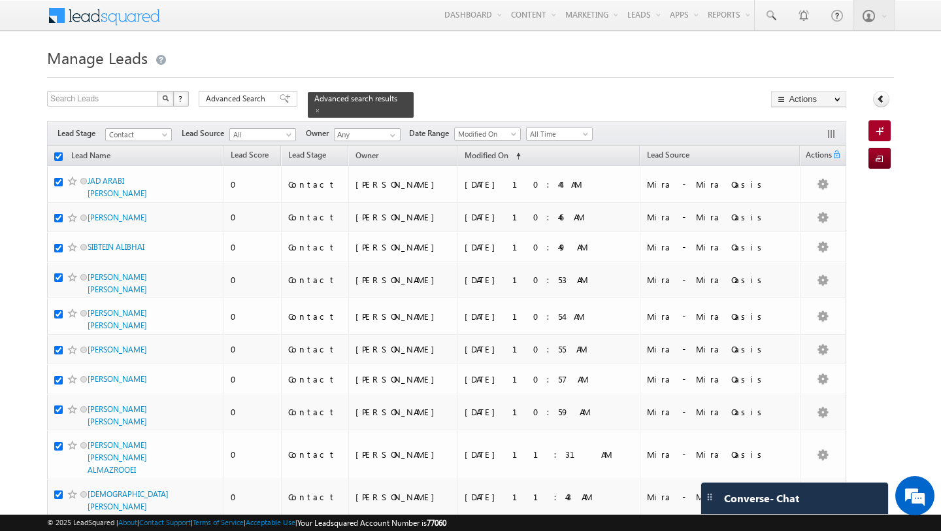
checkbox input "true"
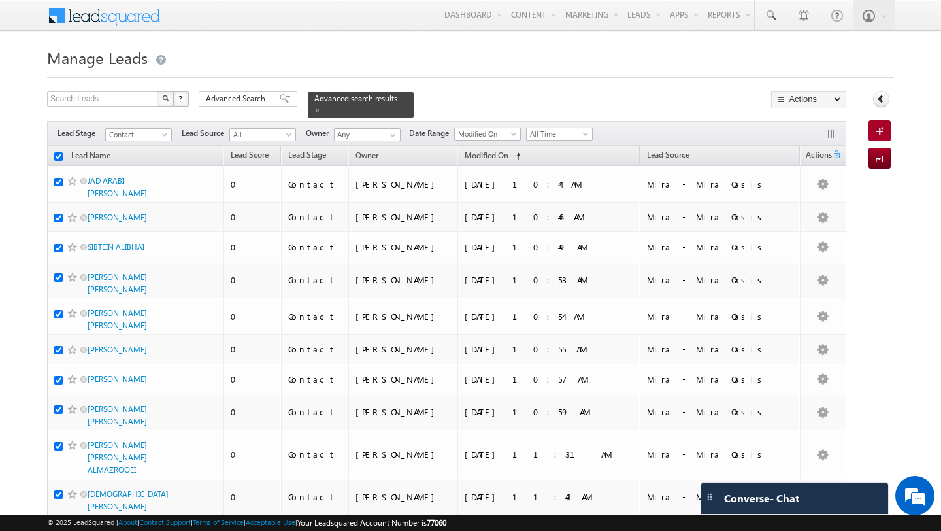
checkbox input "true"
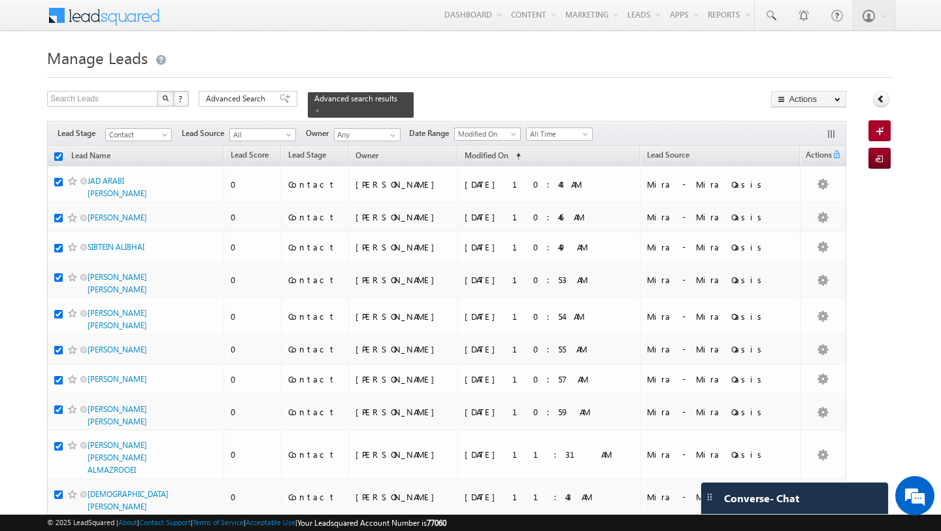
checkbox input "true"
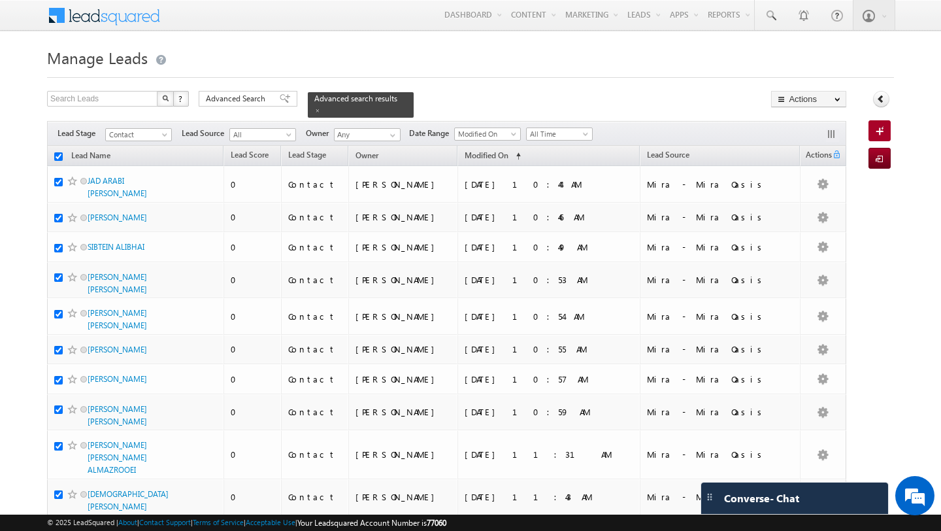
checkbox input "true"
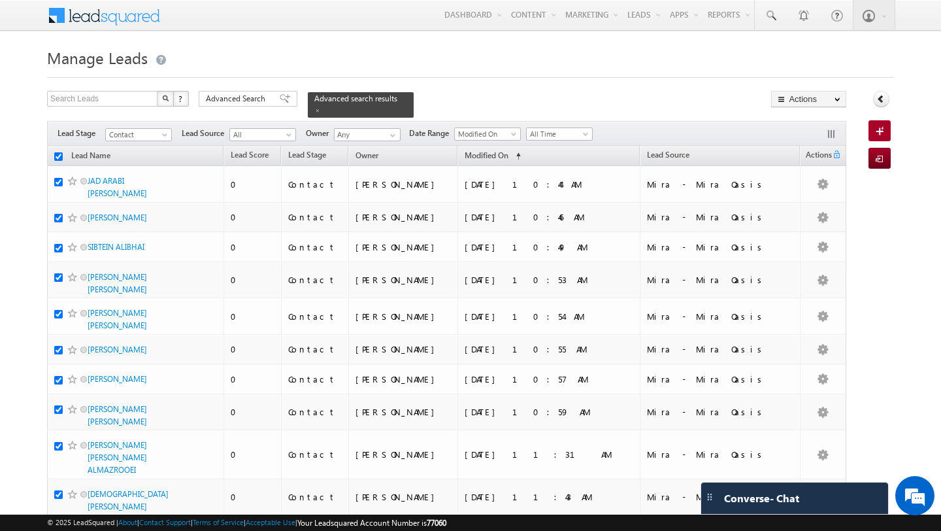
checkbox input "true"
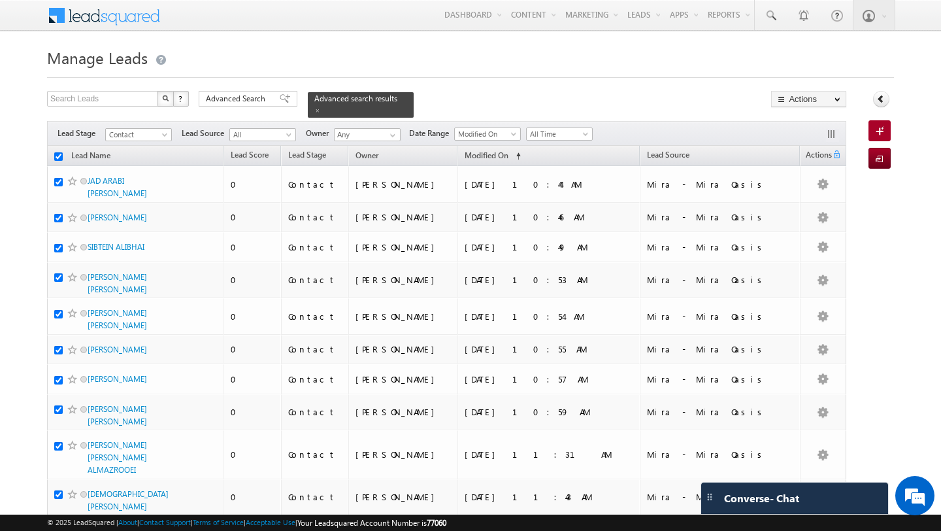
checkbox input "true"
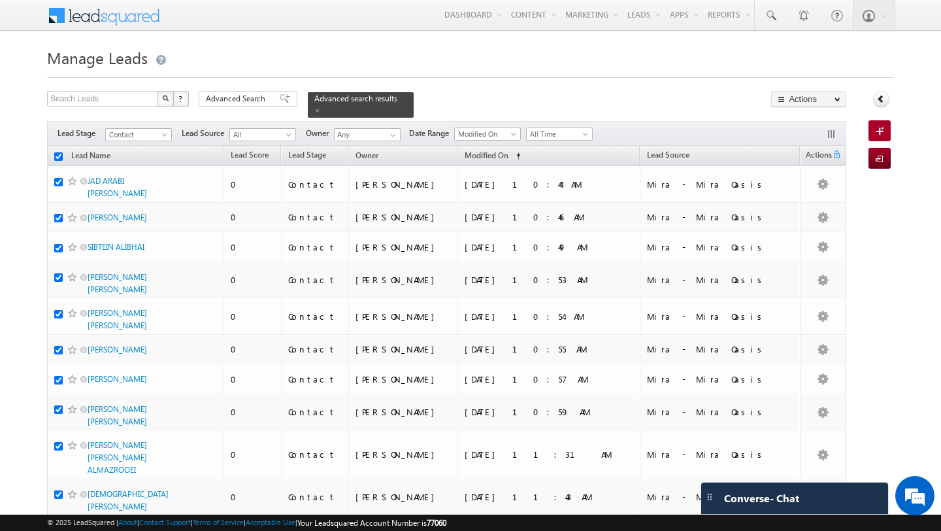
checkbox input "true"
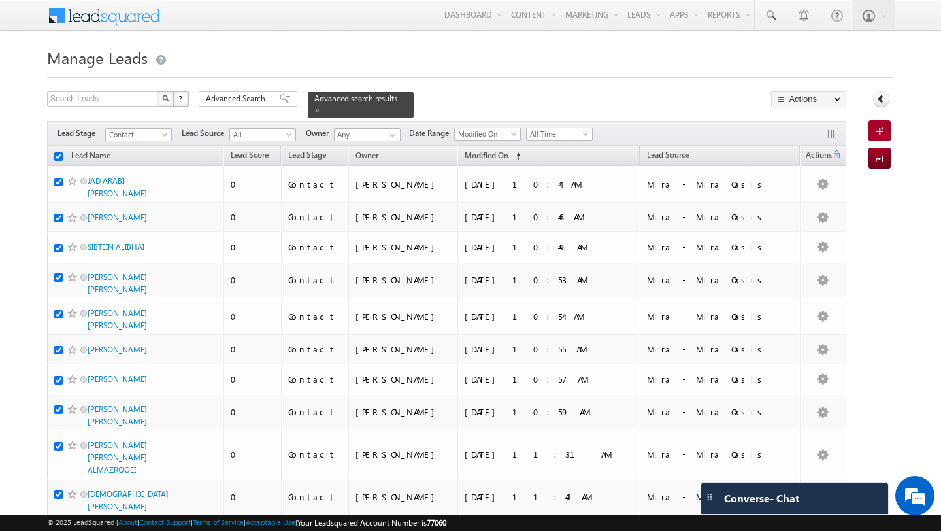
checkbox input "true"
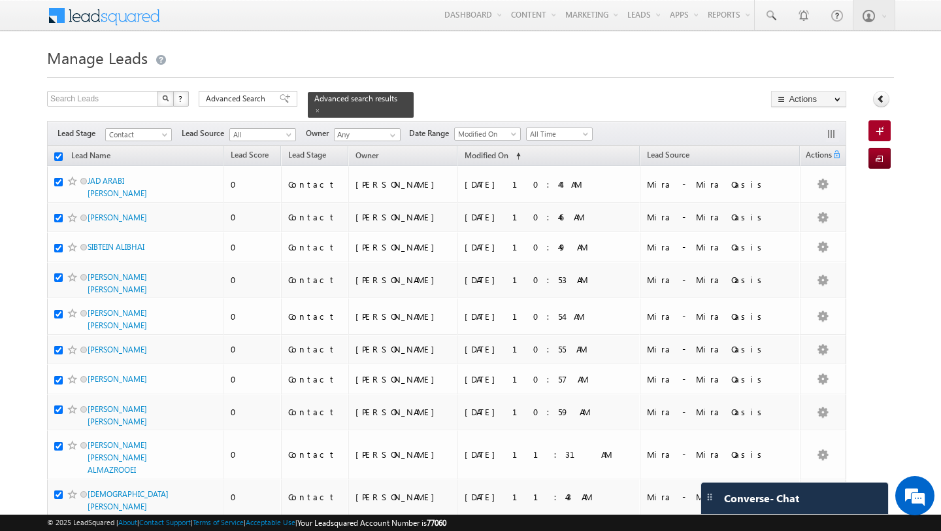
checkbox input "true"
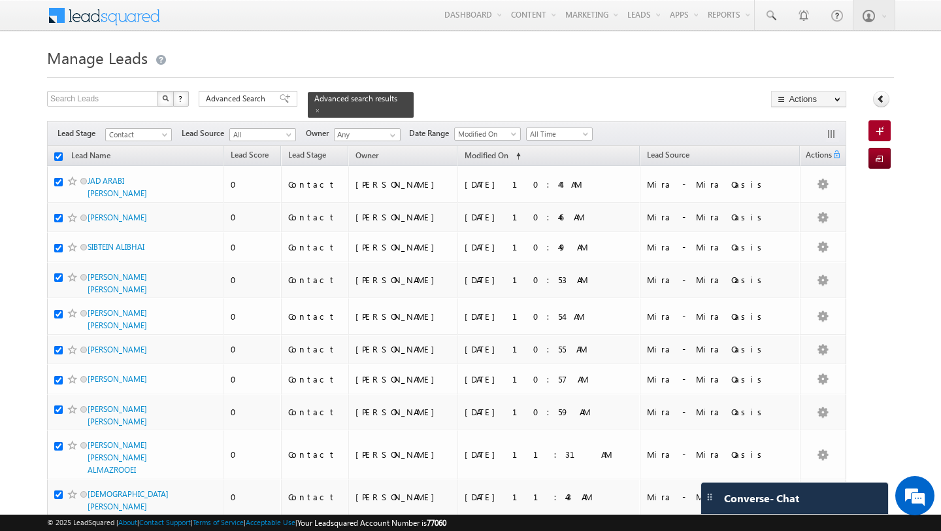
checkbox input "true"
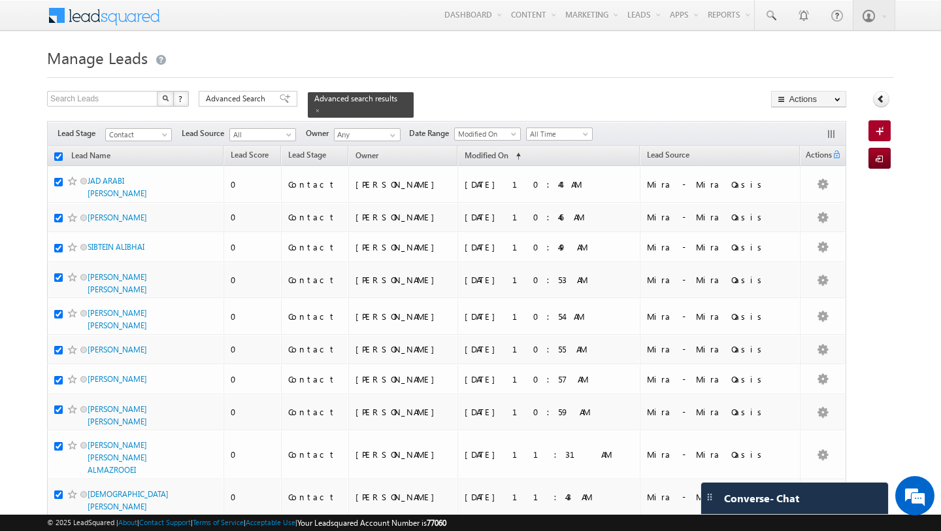
checkbox input "true"
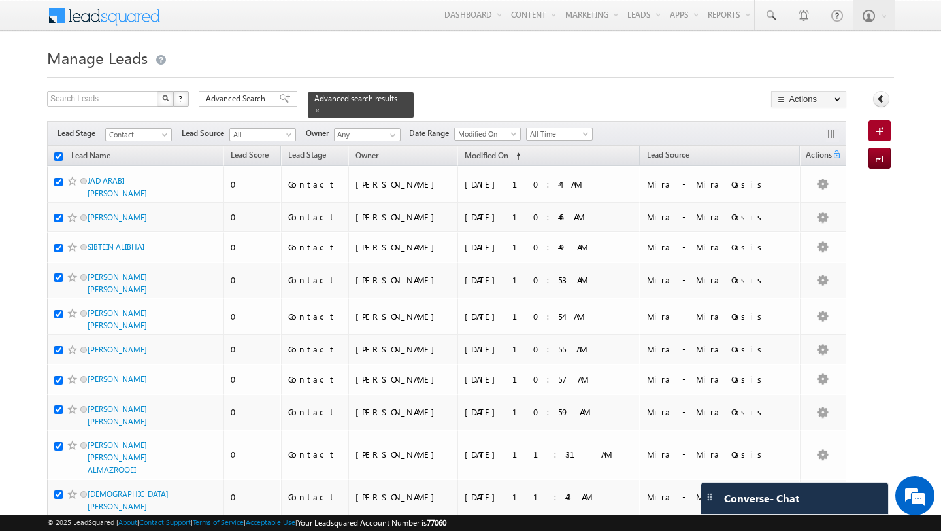
checkbox input "true"
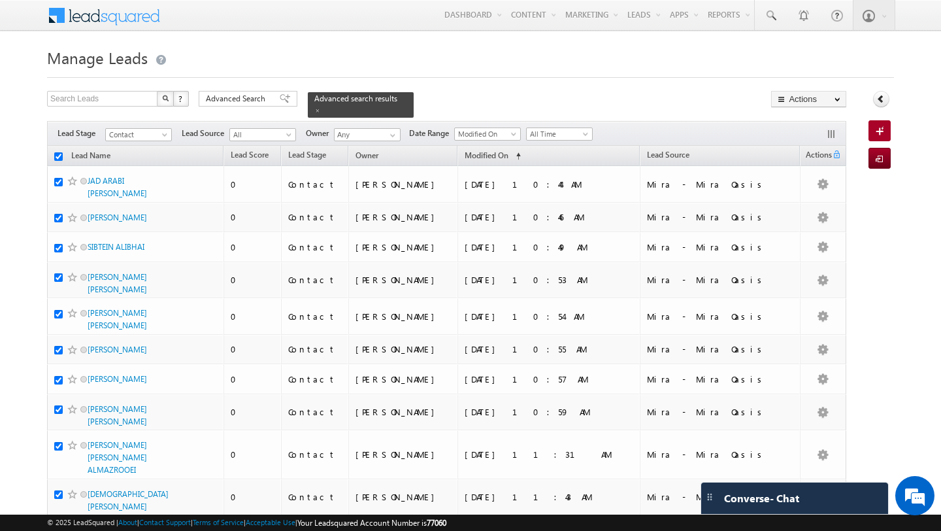
checkbox input "true"
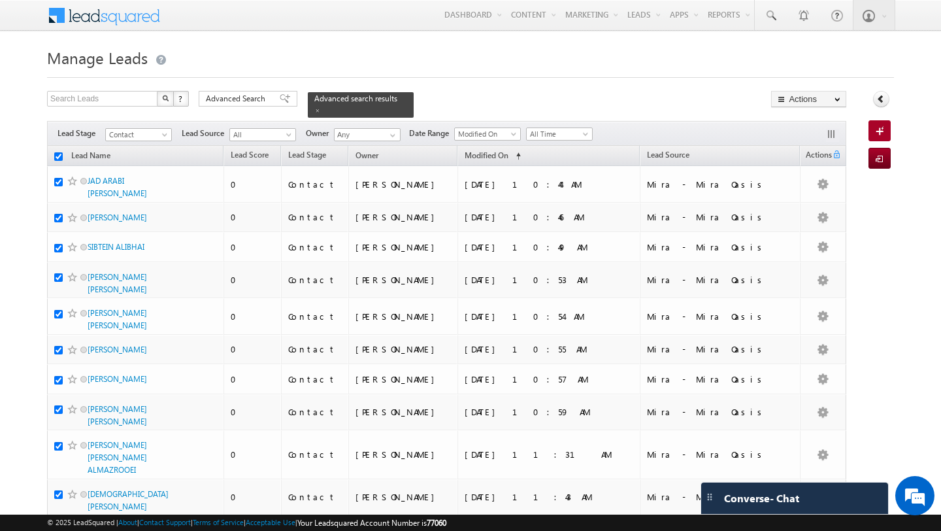
checkbox input "true"
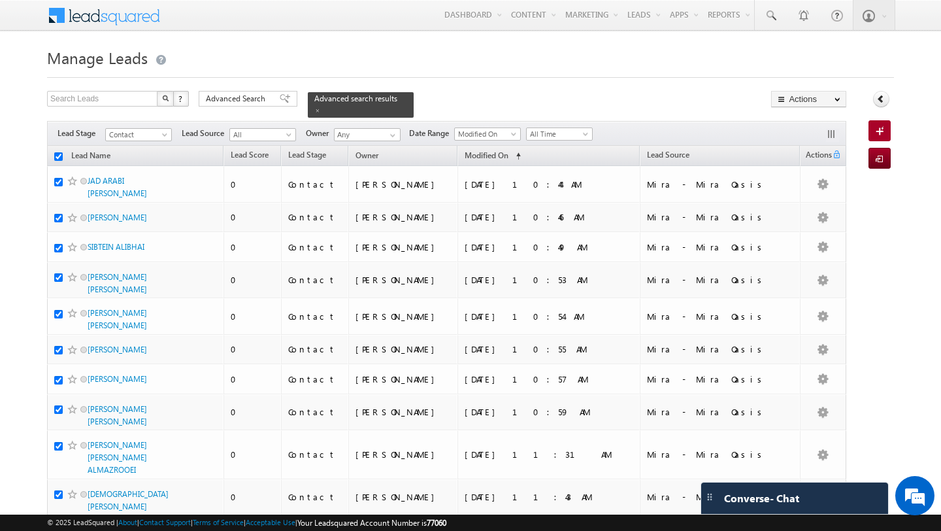
checkbox input "true"
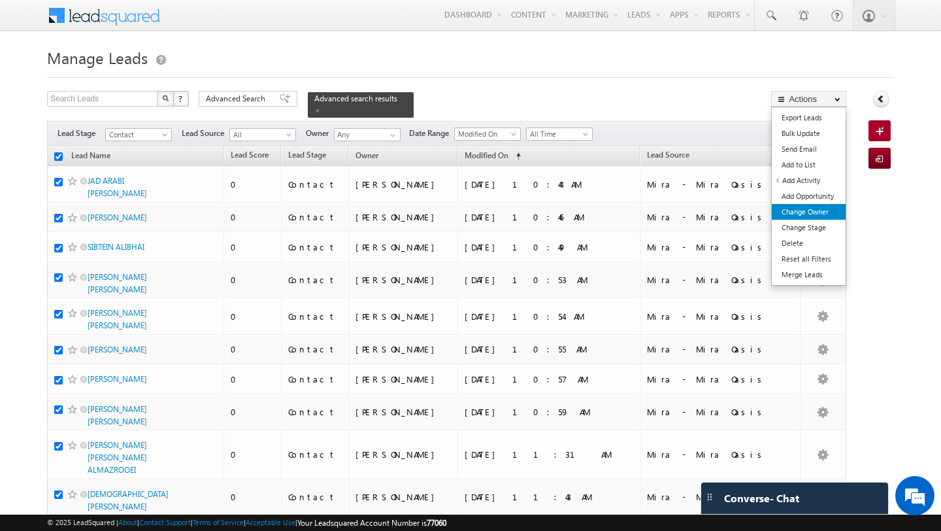
click at [816, 205] on link "Change Owner" at bounding box center [809, 212] width 74 height 16
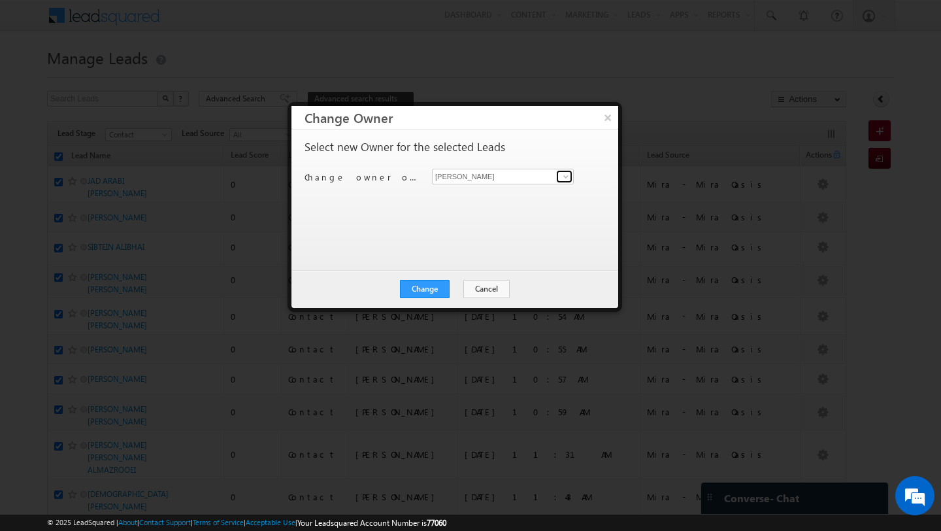
click at [567, 180] on span at bounding box center [566, 176] width 10 height 10
click at [516, 199] on span "mehfooza.memon@indglobal.ae" at bounding box center [496, 202] width 118 height 10
click at [424, 296] on button "Change" at bounding box center [425, 289] width 50 height 18
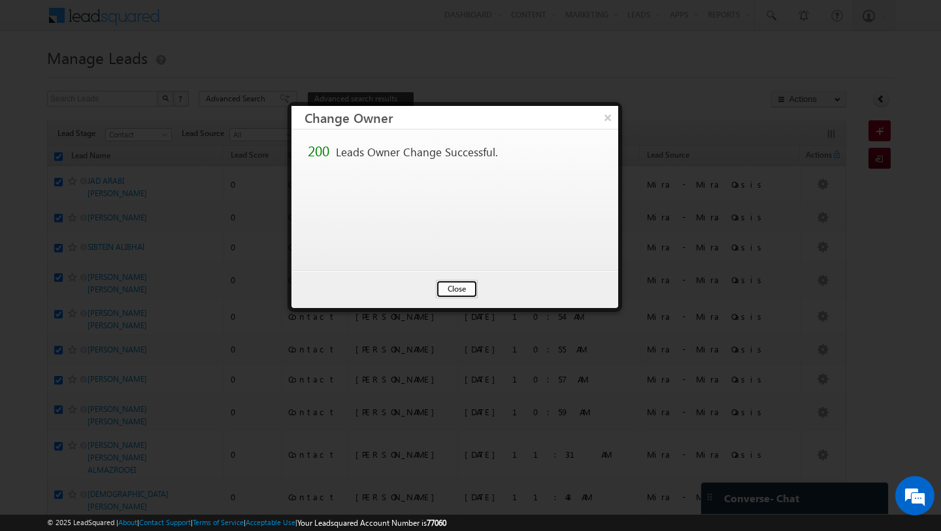
click at [450, 295] on button "Close" at bounding box center [457, 289] width 42 height 18
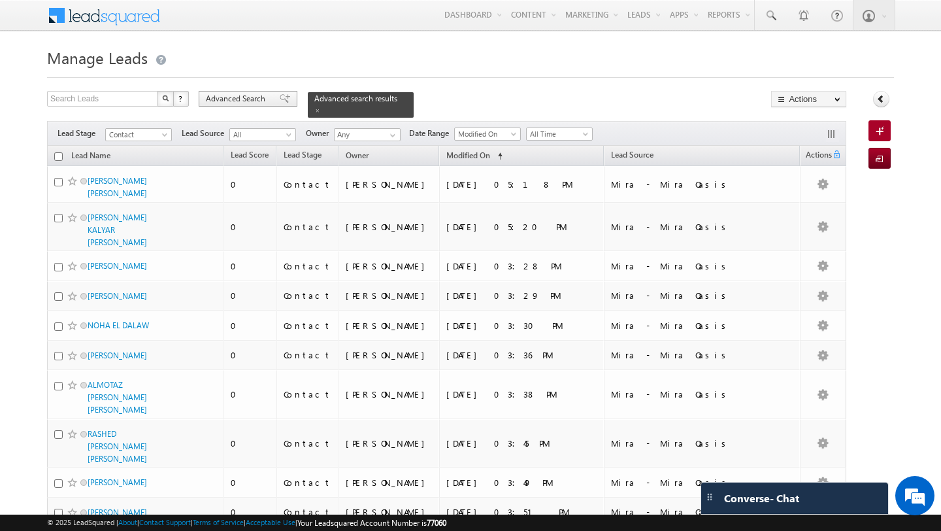
click at [245, 107] on div "Advanced Search" at bounding box center [248, 99] width 99 height 16
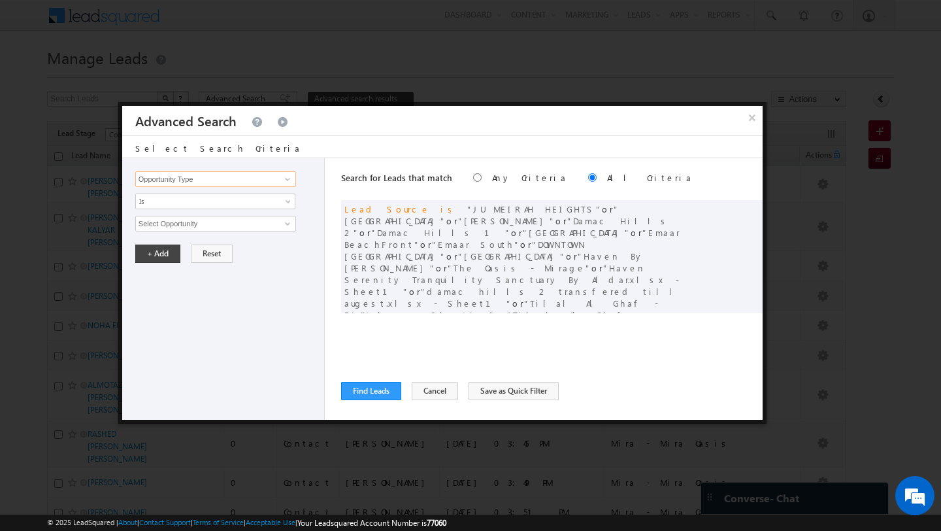
click at [235, 184] on input "Opportunity Type" at bounding box center [215, 179] width 161 height 16
click at [217, 221] on link "Modified On" at bounding box center [215, 219] width 161 height 15
click at [174, 195] on link "Is" at bounding box center [215, 201] width 160 height 16
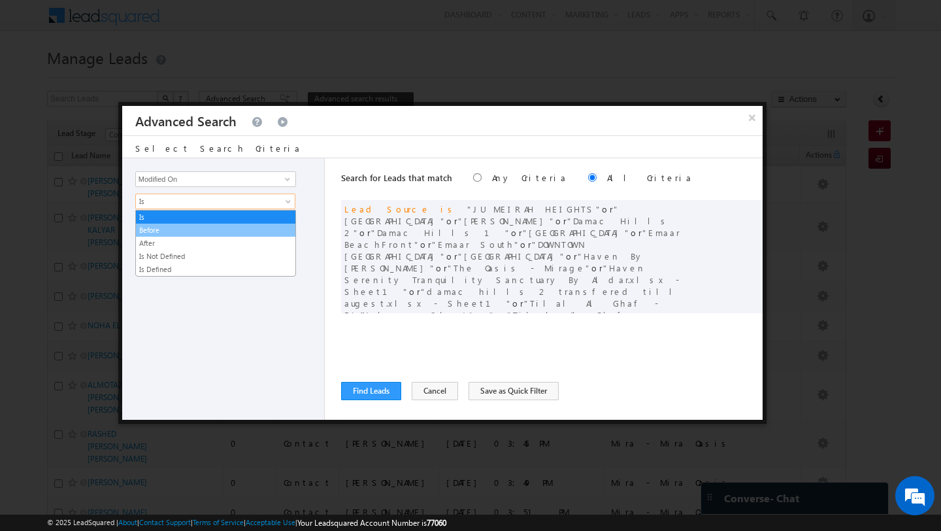
click at [177, 232] on link "Before" at bounding box center [215, 230] width 159 height 12
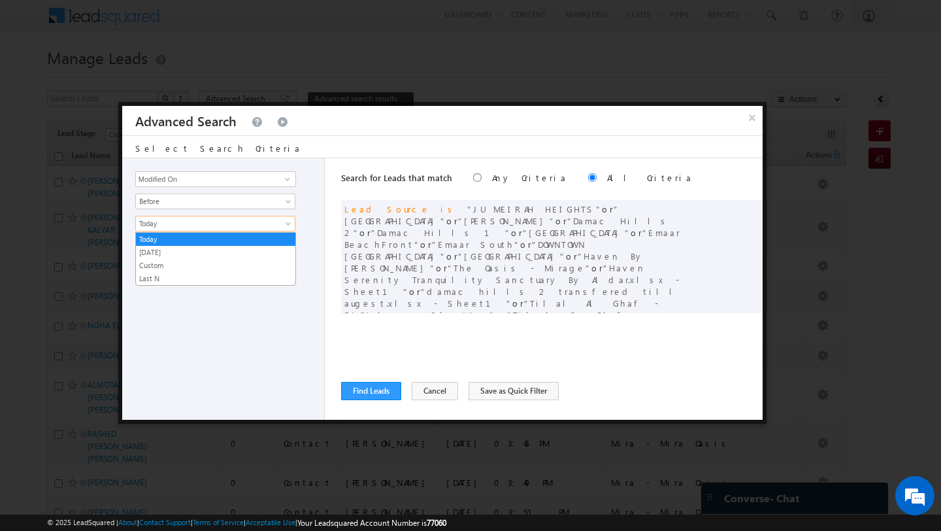
click at [173, 226] on span "Today" at bounding box center [207, 224] width 142 height 12
click at [172, 233] on link "Today" at bounding box center [215, 239] width 159 height 12
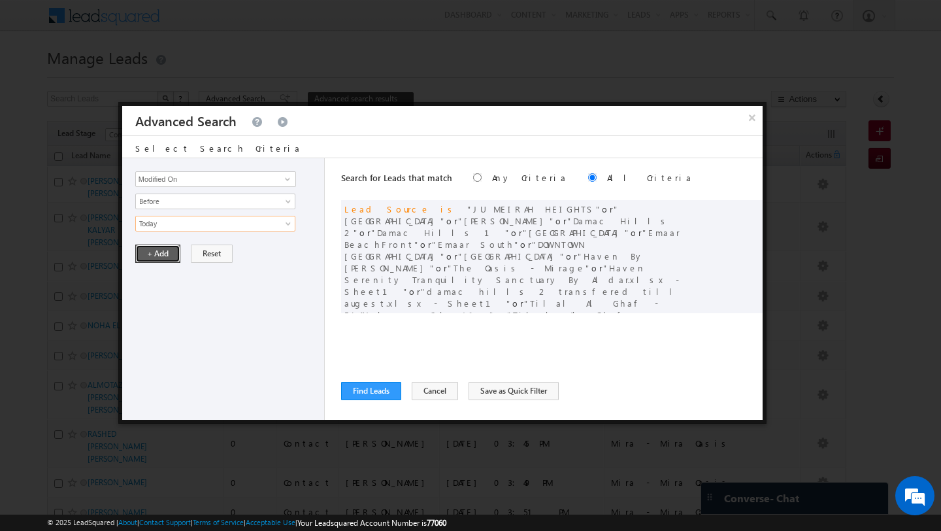
click at [152, 256] on button "+ Add" at bounding box center [157, 253] width 45 height 18
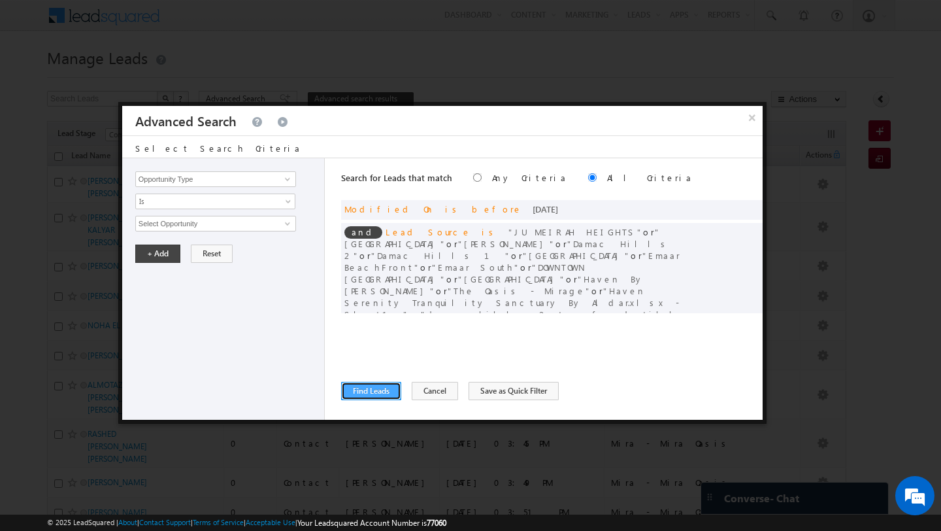
click at [375, 393] on button "Find Leads" at bounding box center [371, 391] width 60 height 18
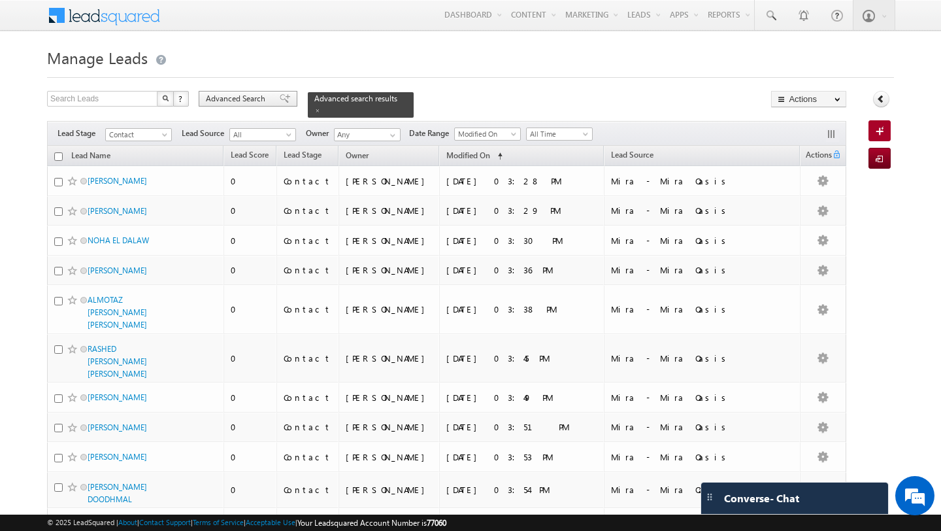
click at [229, 101] on span "Advanced Search" at bounding box center [237, 99] width 63 height 12
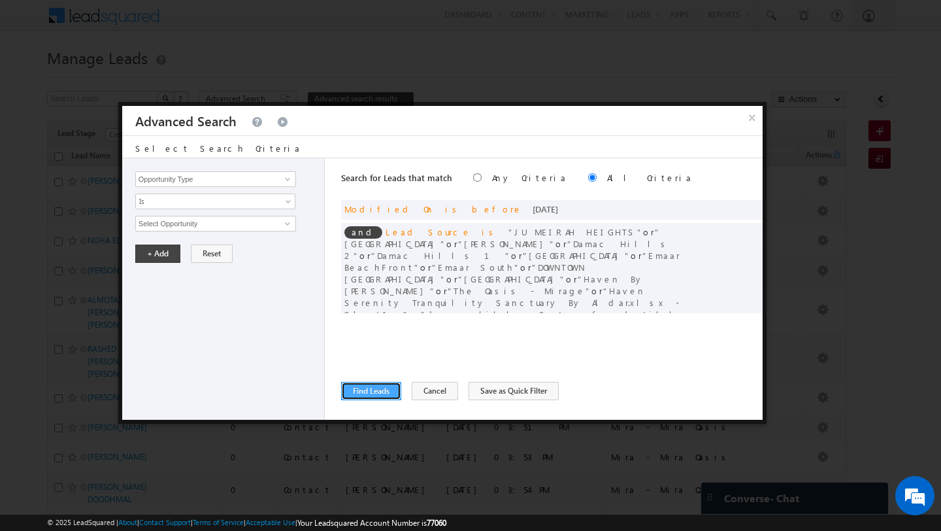
click at [377, 388] on button "Find Leads" at bounding box center [371, 391] width 60 height 18
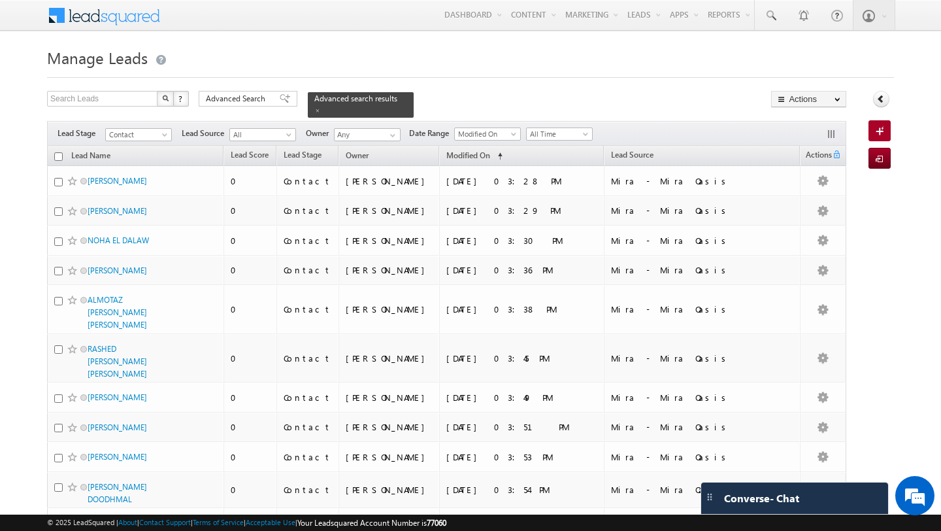
click at [59, 156] on input "checkbox" at bounding box center [58, 156] width 8 height 8
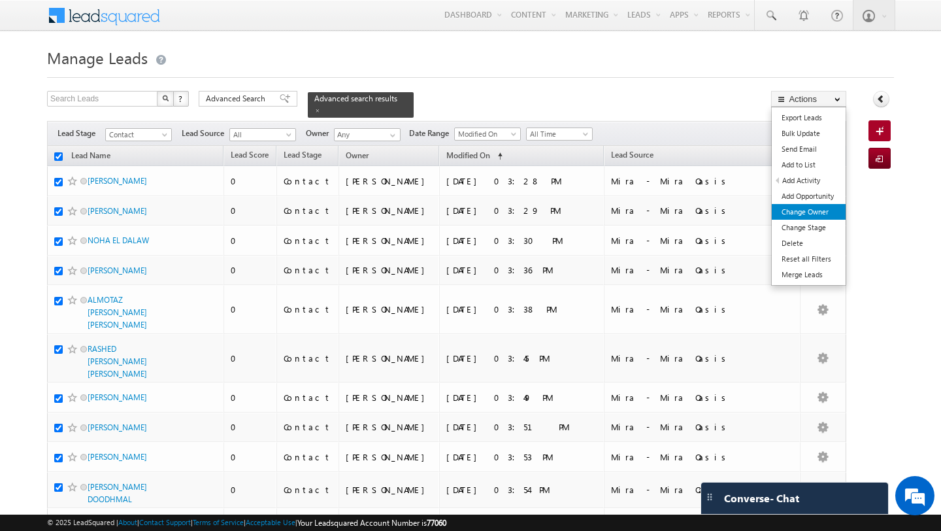
click at [818, 207] on link "Change Owner" at bounding box center [809, 212] width 74 height 16
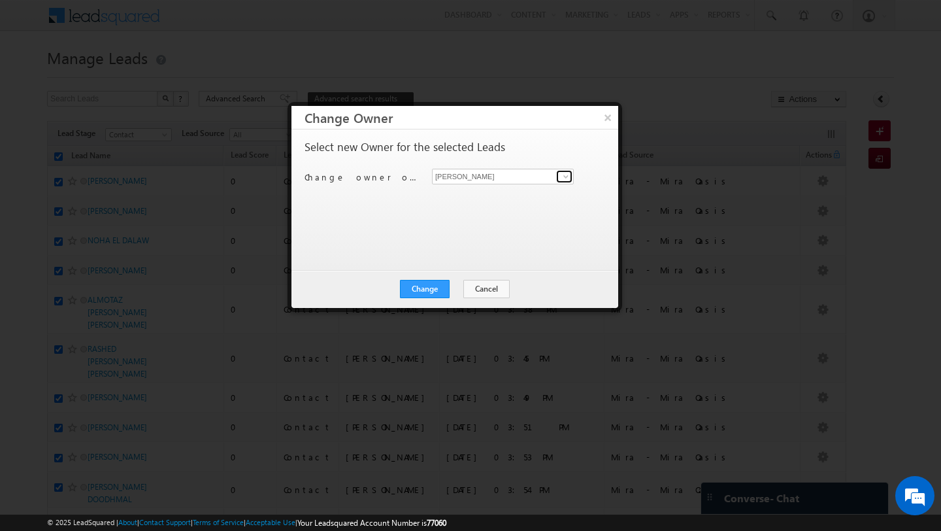
click at [561, 175] on span at bounding box center [566, 176] width 10 height 10
click at [504, 195] on link "Swarup Chandradas swarup.chandradas@indglobal.ae" at bounding box center [503, 196] width 142 height 25
click at [425, 292] on button "Change" at bounding box center [425, 289] width 50 height 18
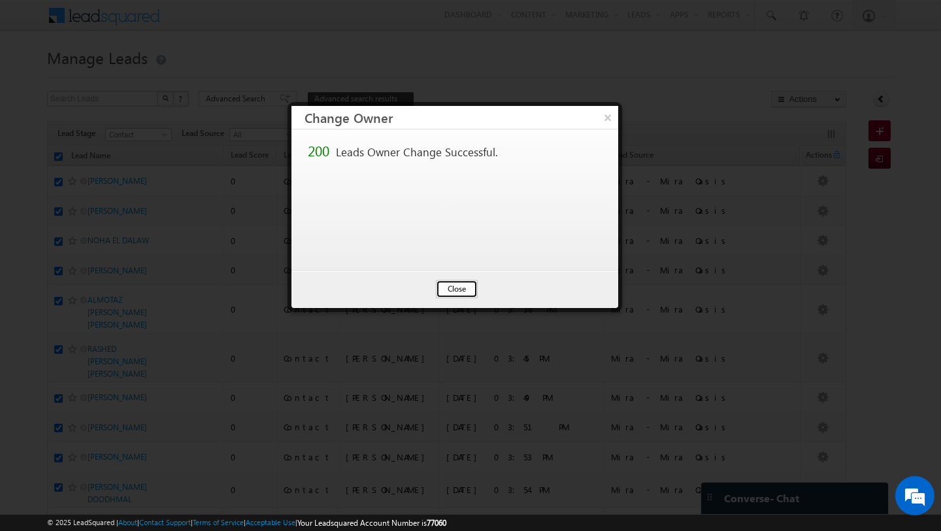
click at [461, 288] on button "Close" at bounding box center [457, 289] width 42 height 18
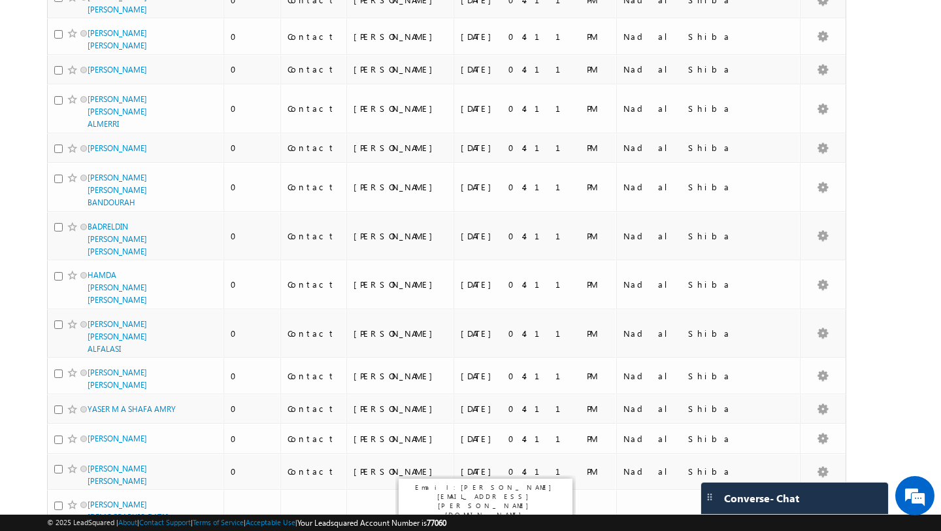
scroll to position [6665, 0]
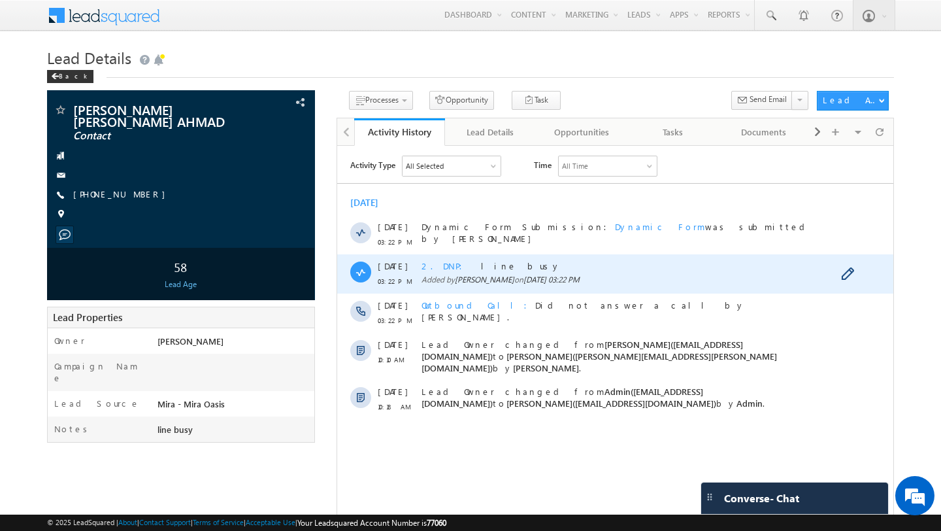
click at [436, 270] on span "2. DNP" at bounding box center [446, 265] width 49 height 11
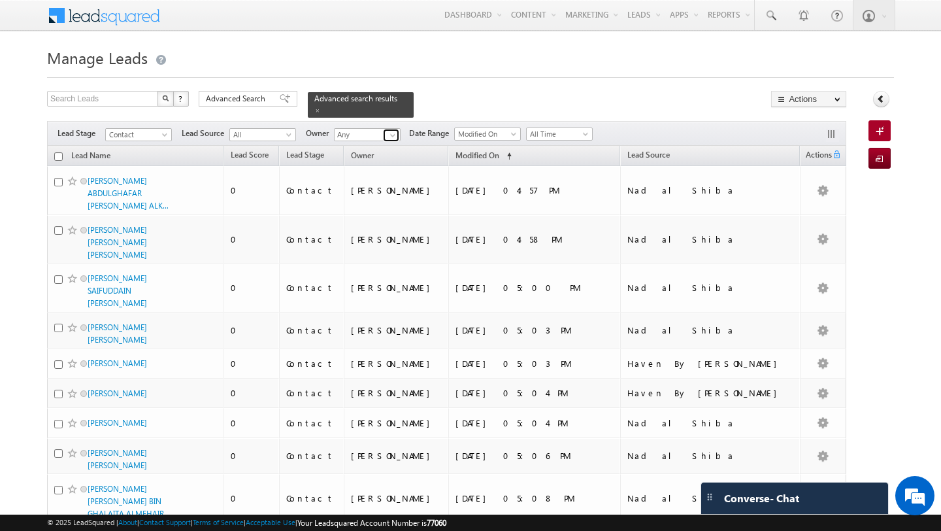
click at [393, 136] on span at bounding box center [393, 135] width 10 height 10
click at [378, 146] on link "Pratyush kuanr pratyush.kuanr@indglobal.ae" at bounding box center [399, 153] width 131 height 25
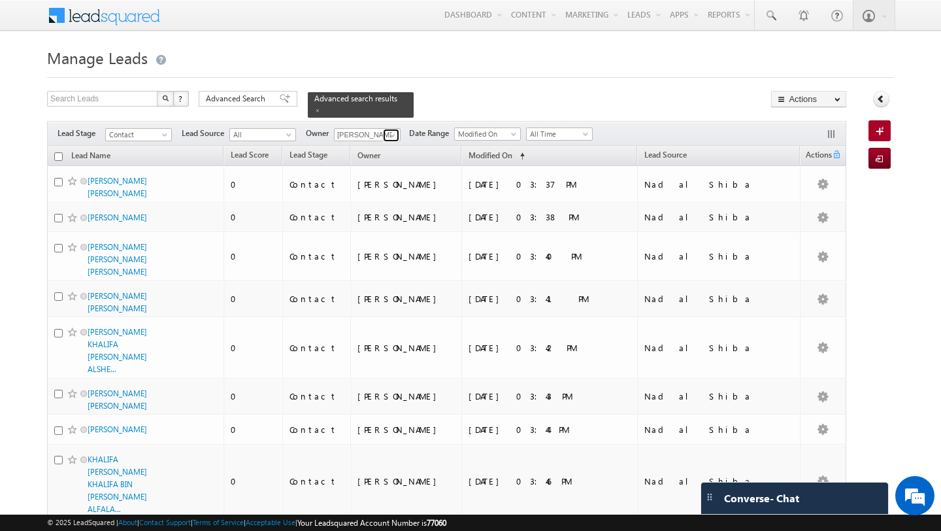
click at [385, 131] on link at bounding box center [391, 135] width 16 height 13
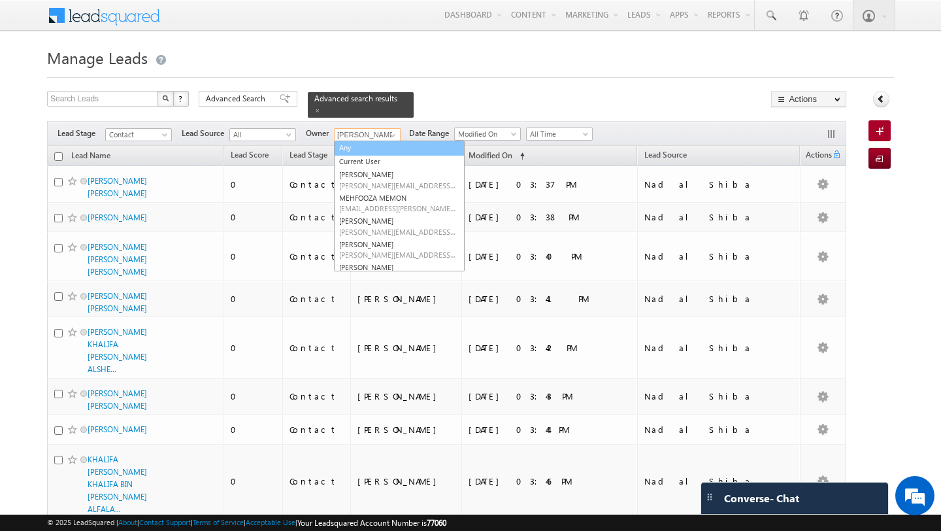
click at [378, 147] on link "Any" at bounding box center [399, 148] width 131 height 15
type input "Any"
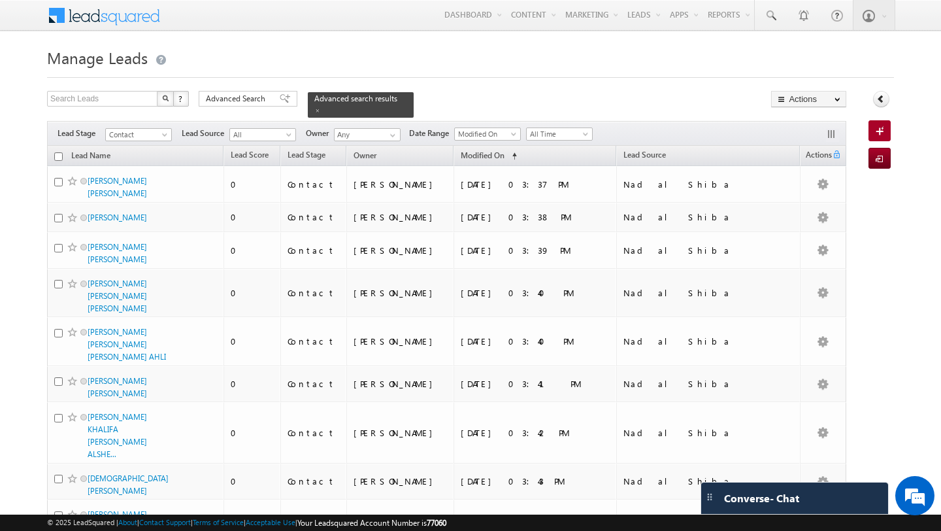
click at [264, 76] on div at bounding box center [470, 73] width 847 height 8
click at [261, 103] on span "Advanced Search" at bounding box center [237, 99] width 63 height 12
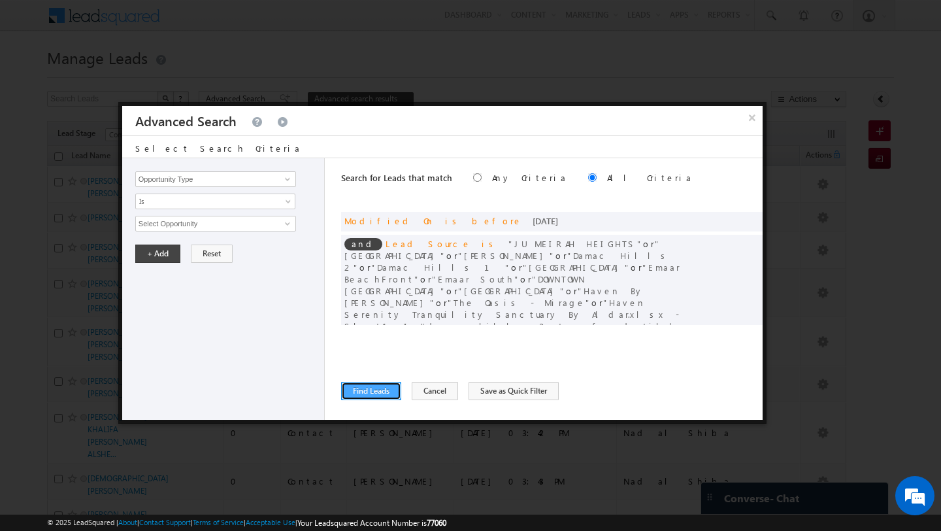
click at [374, 395] on button "Find Leads" at bounding box center [371, 391] width 60 height 18
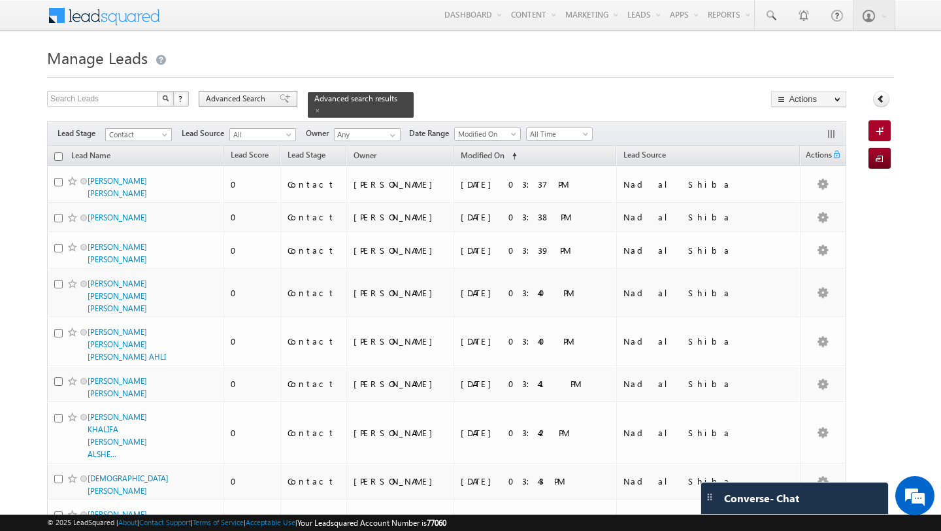
click at [247, 105] on span "Advanced Search" at bounding box center [237, 99] width 63 height 12
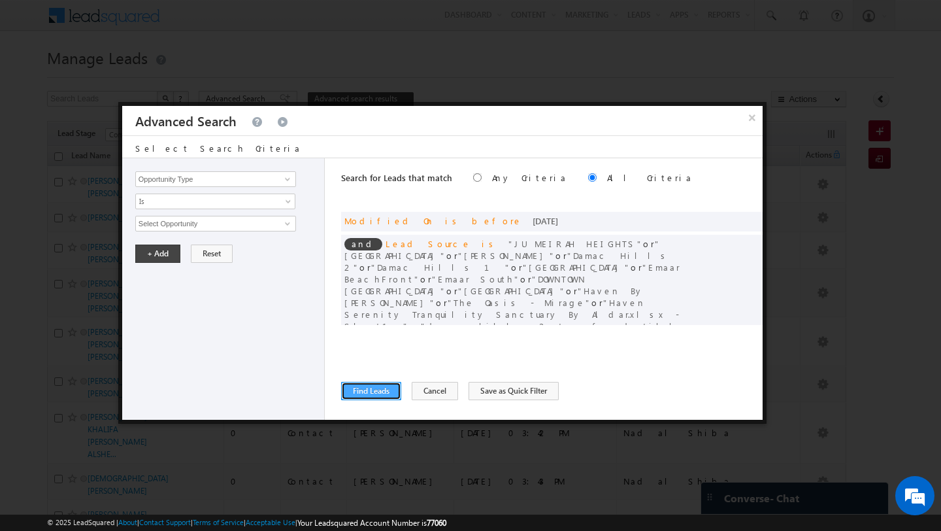
click at [367, 393] on button "Find Leads" at bounding box center [371, 391] width 60 height 18
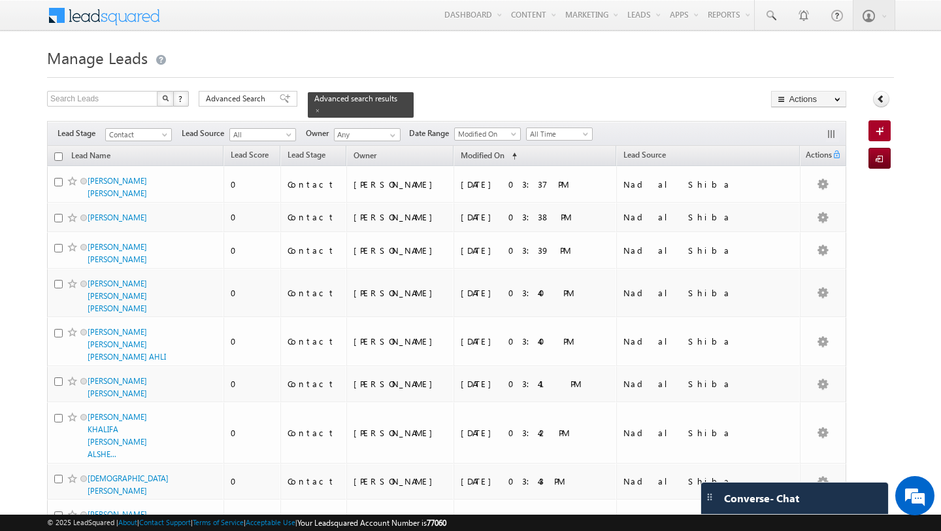
click at [58, 156] on input "checkbox" at bounding box center [58, 156] width 8 height 8
checkbox input "true"
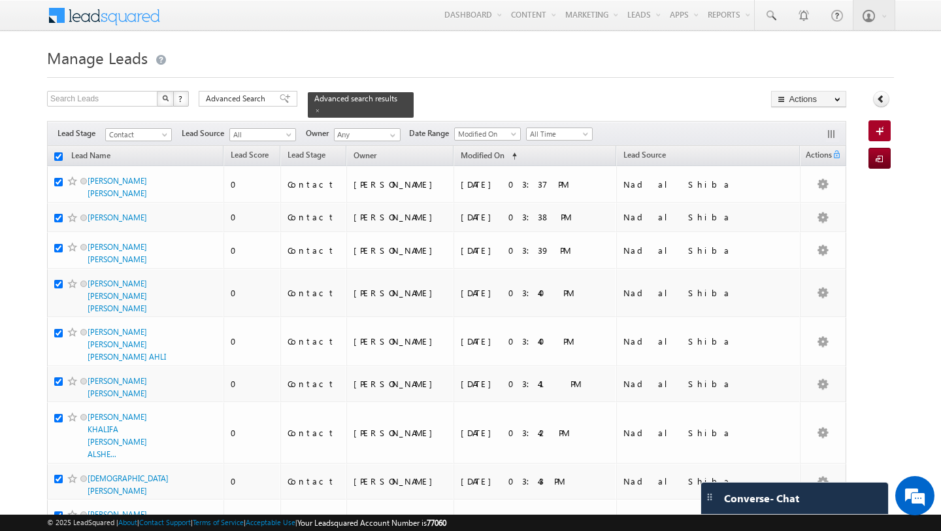
checkbox input "true"
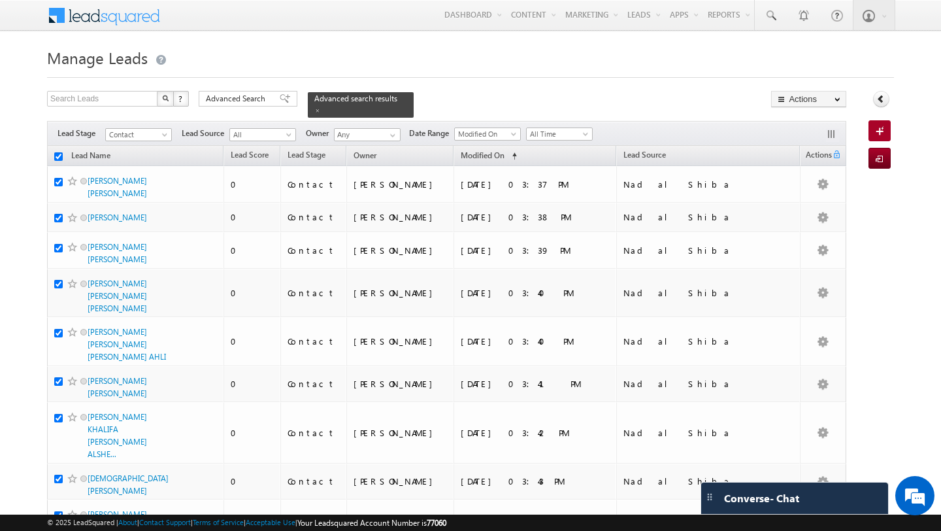
checkbox input "true"
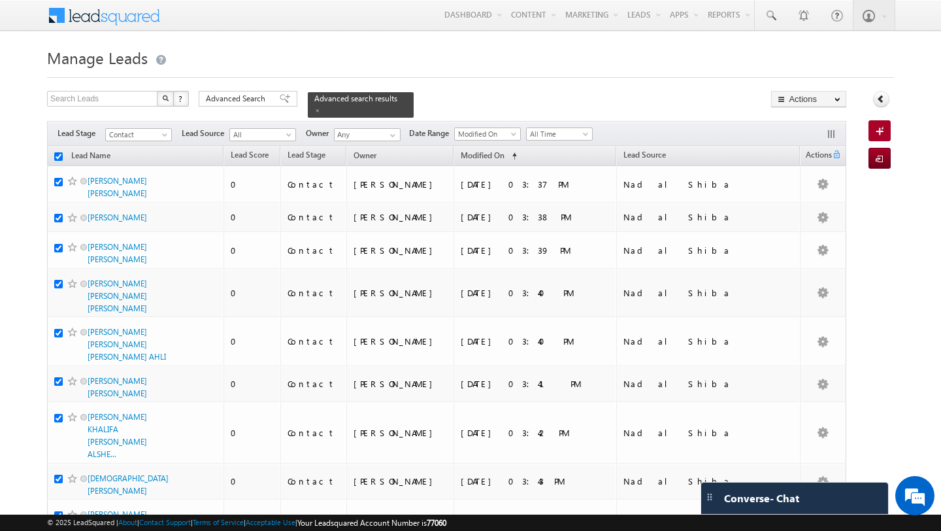
checkbox input "true"
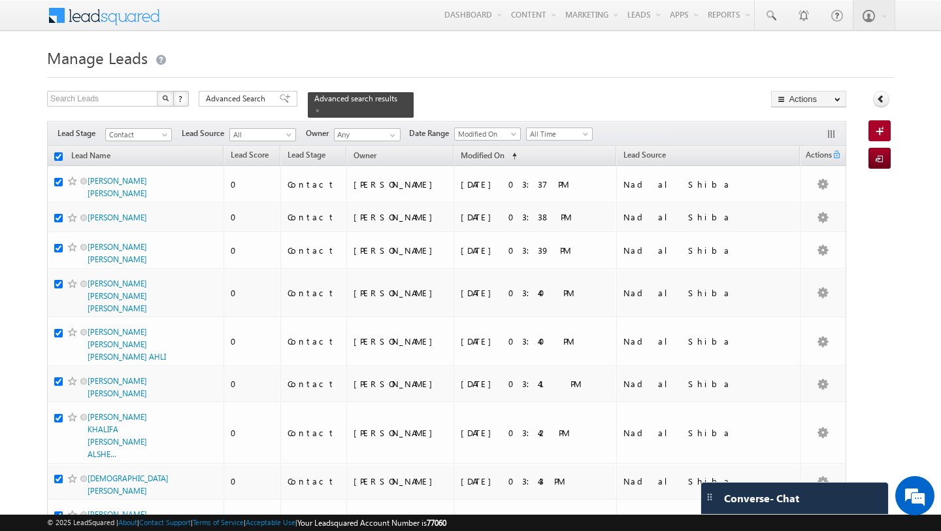
checkbox input "true"
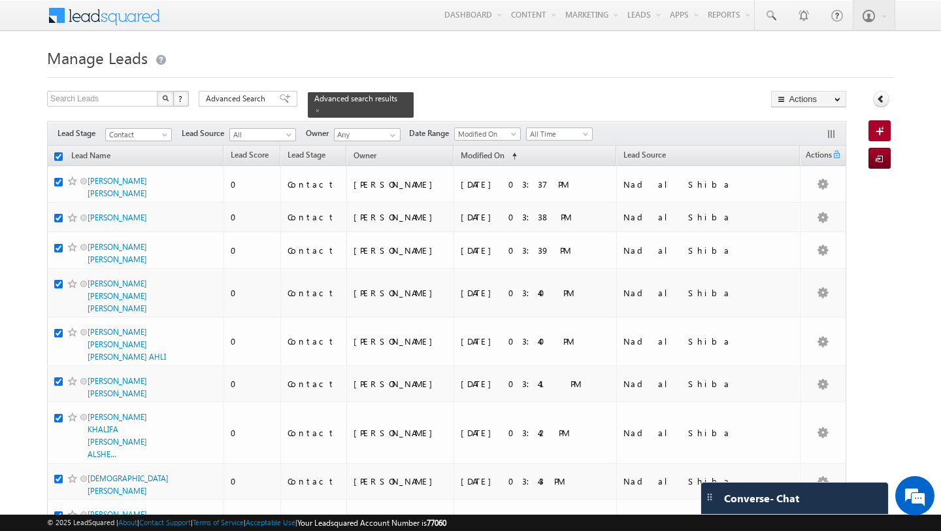
checkbox input "true"
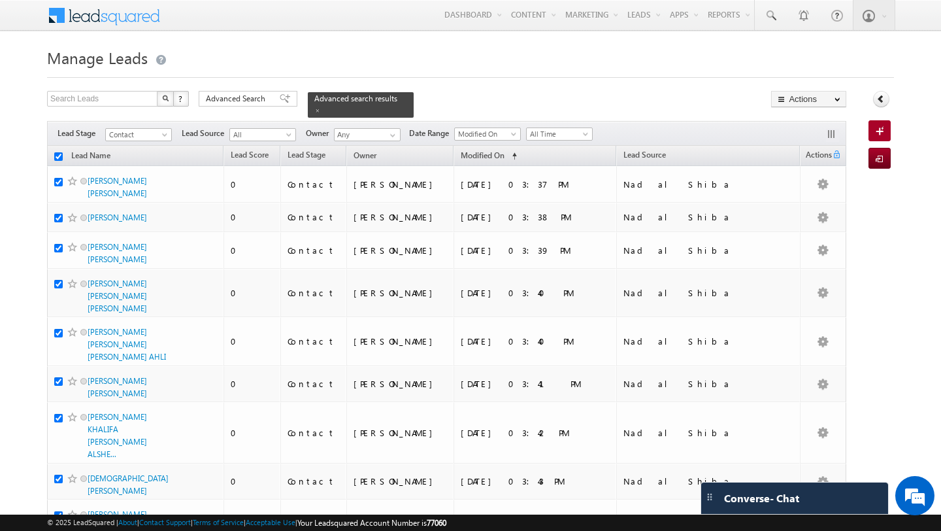
checkbox input "true"
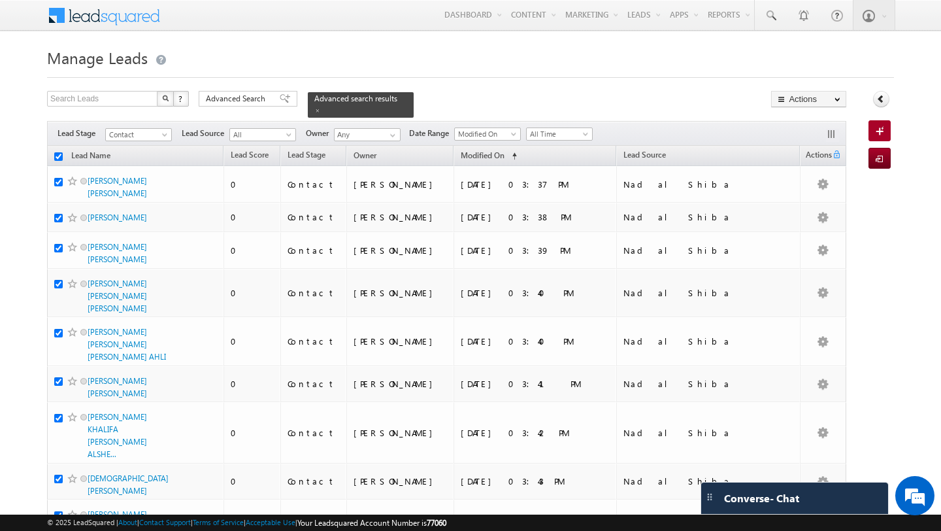
checkbox input "true"
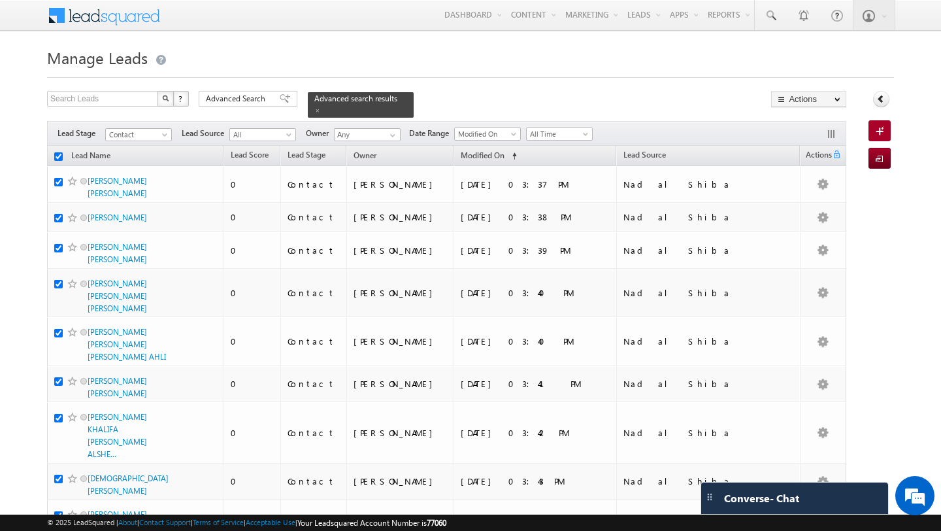
checkbox input "true"
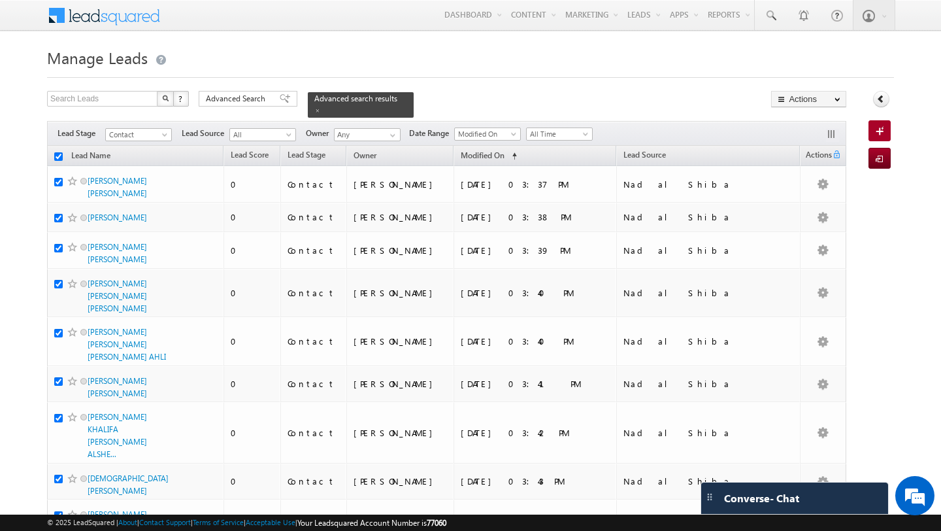
checkbox input "true"
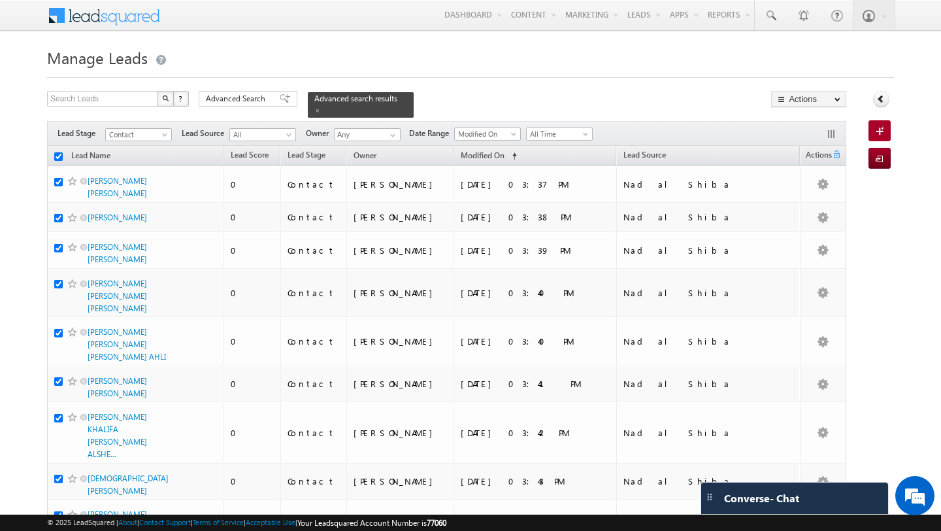
checkbox input "true"
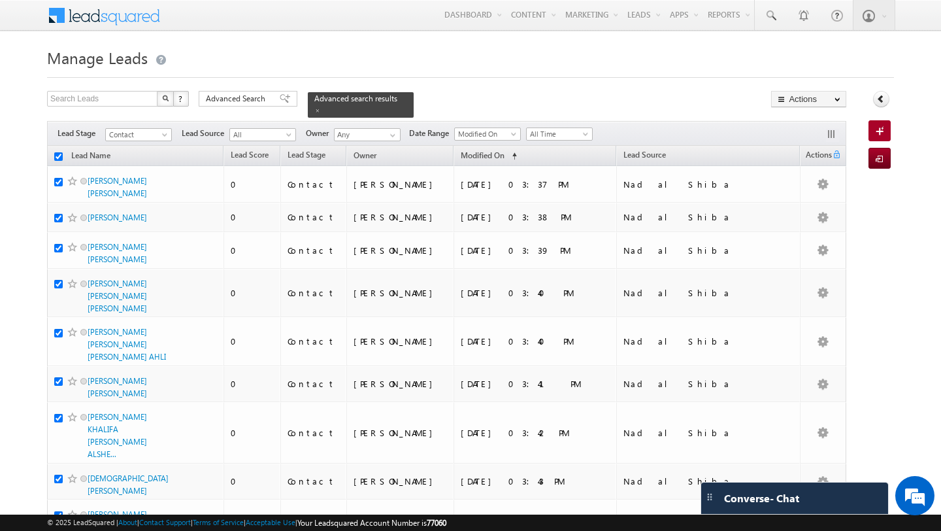
checkbox input "true"
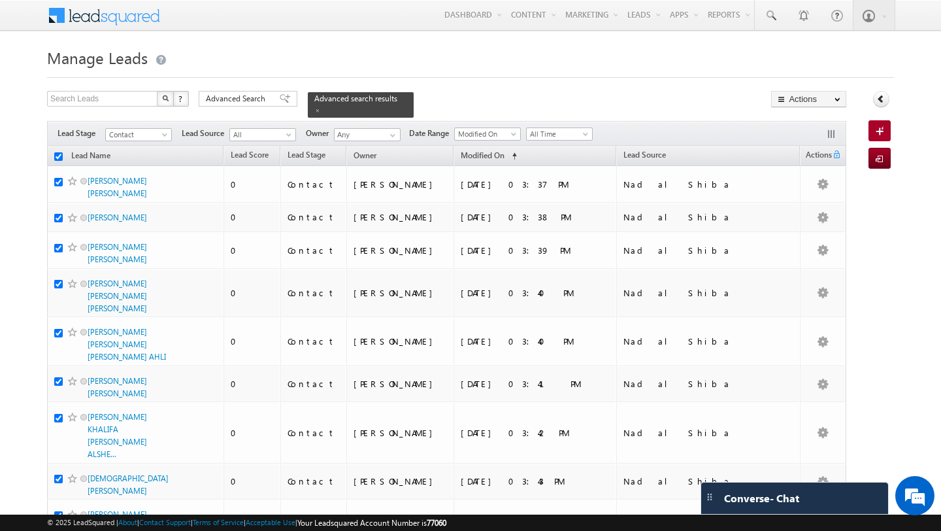
checkbox input "true"
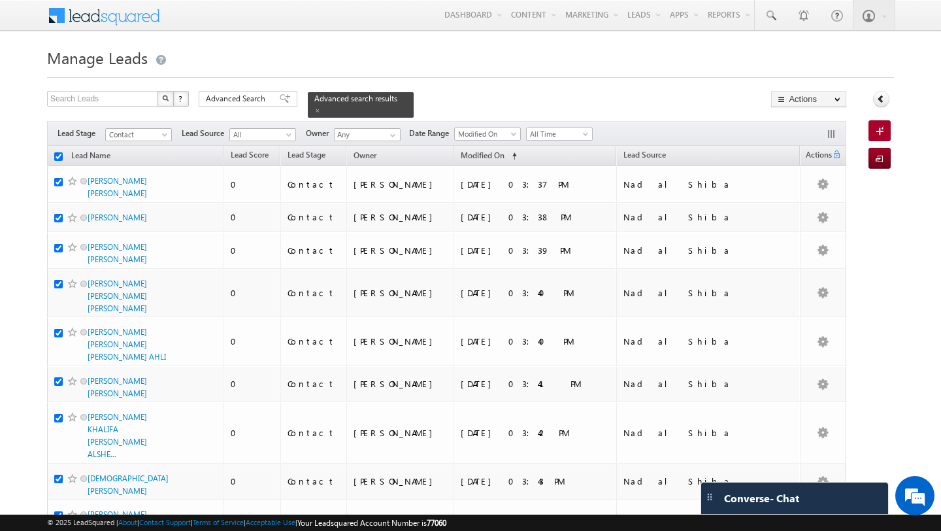
checkbox input "true"
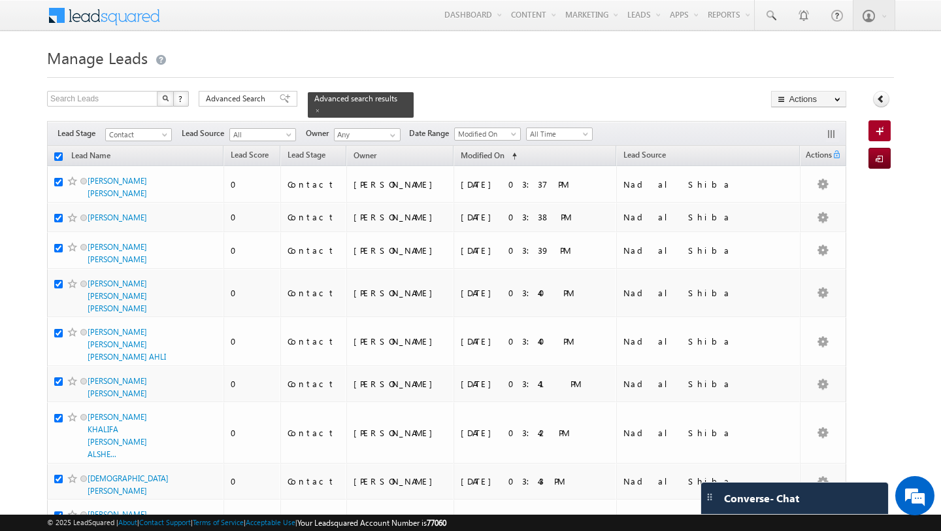
checkbox input "true"
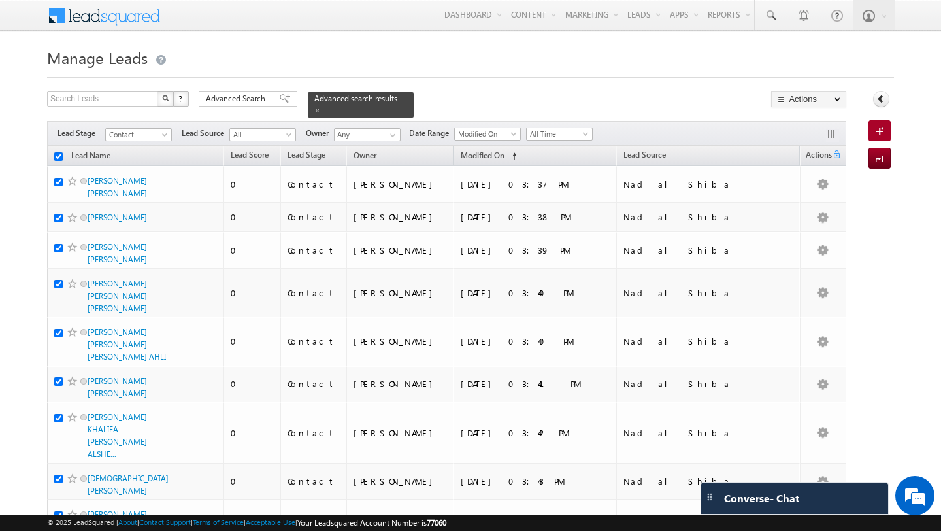
checkbox input "true"
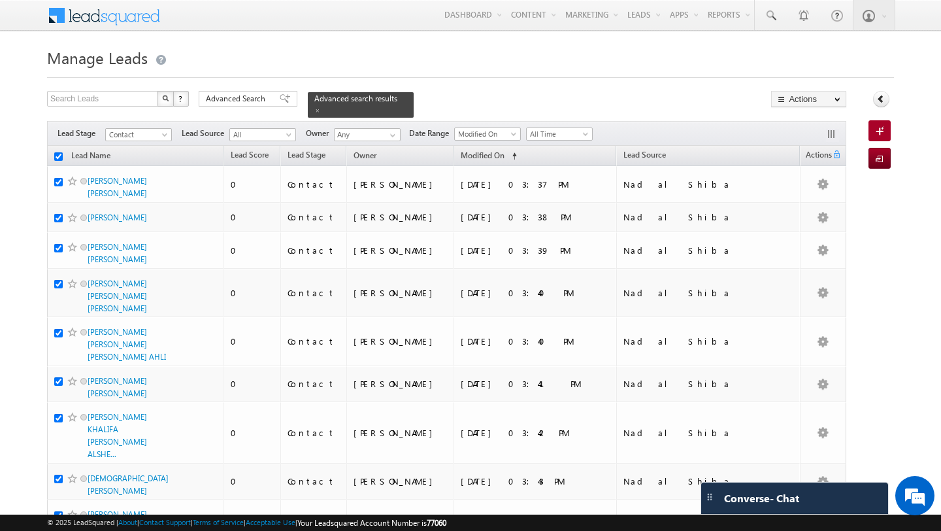
checkbox input "true"
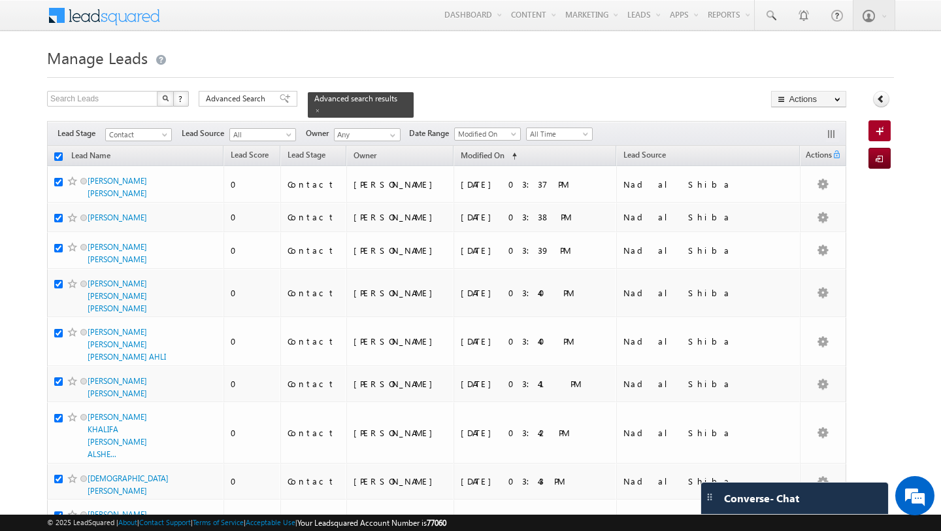
checkbox input "true"
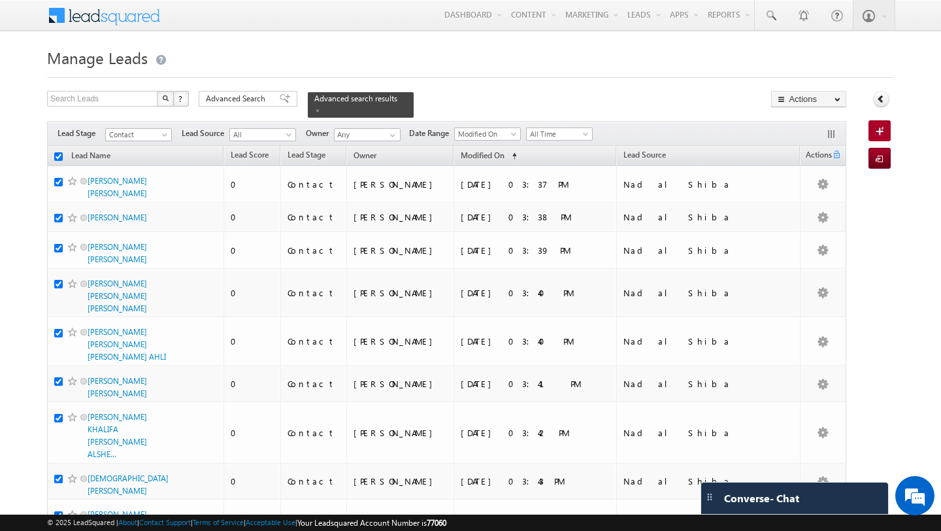
checkbox input "true"
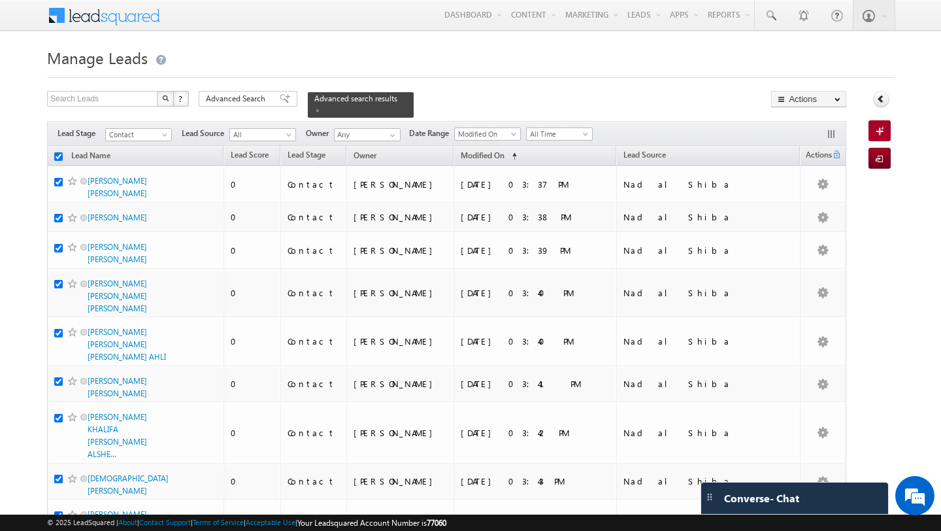
checkbox input "true"
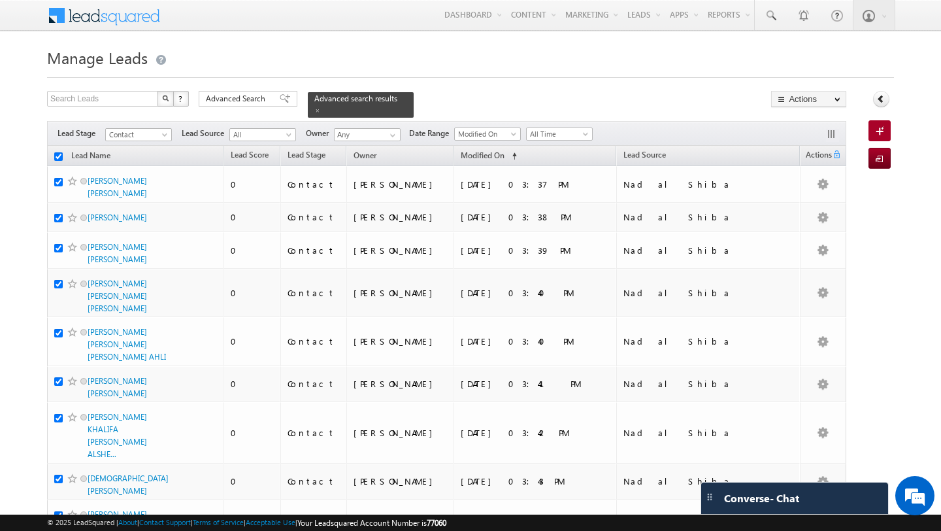
checkbox input "true"
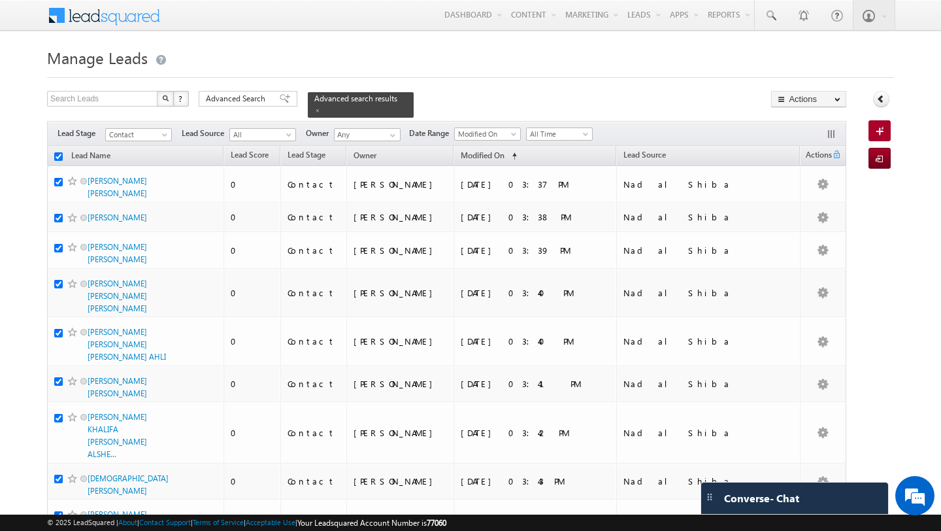
checkbox input "true"
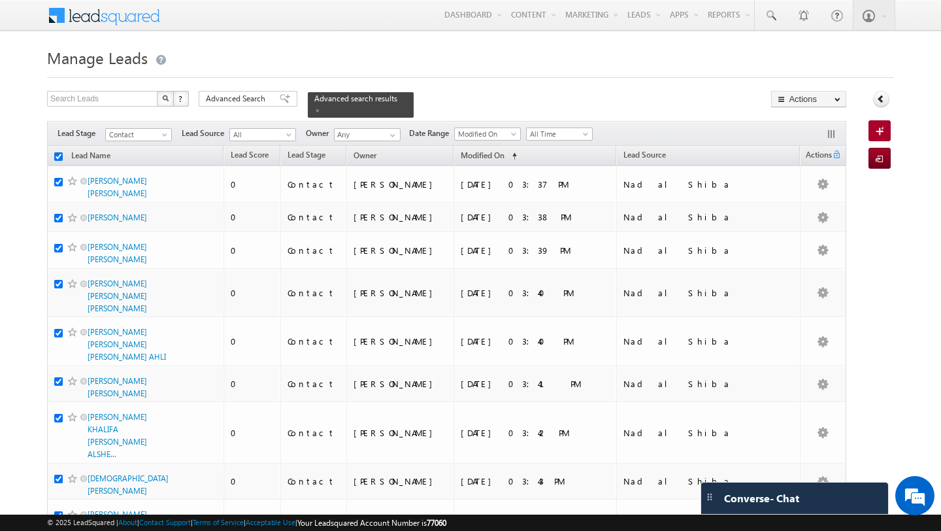
checkbox input "true"
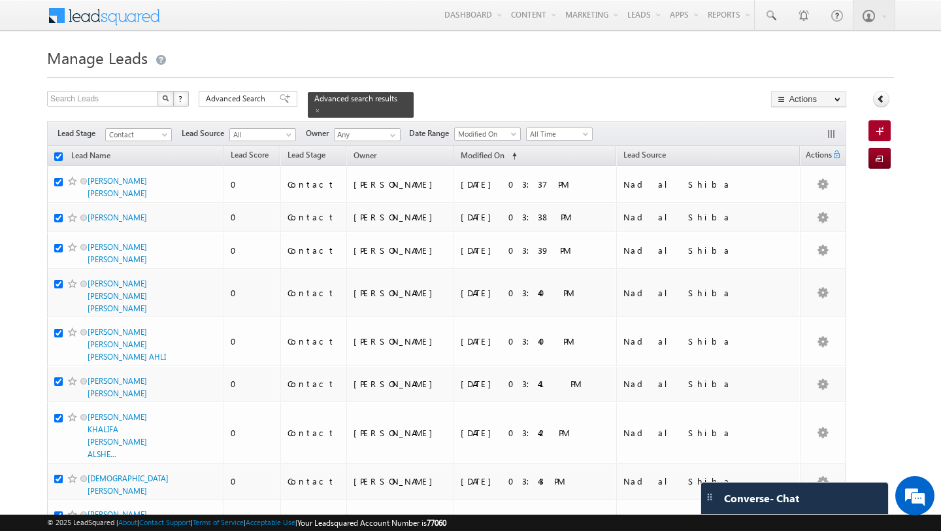
checkbox input "true"
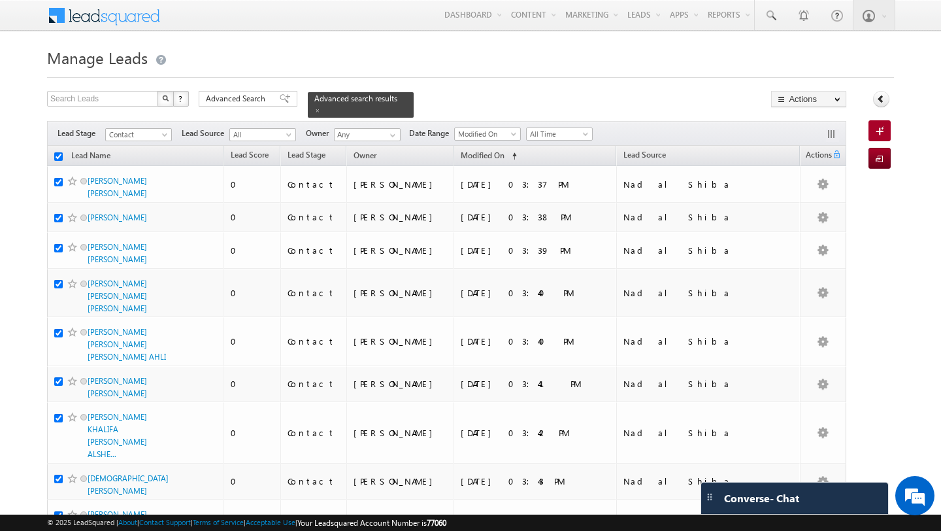
checkbox input "true"
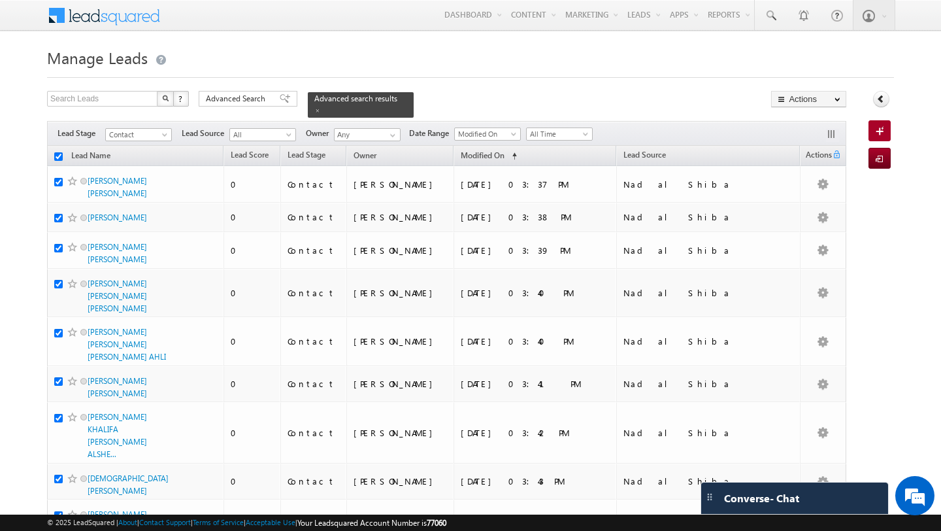
checkbox input "true"
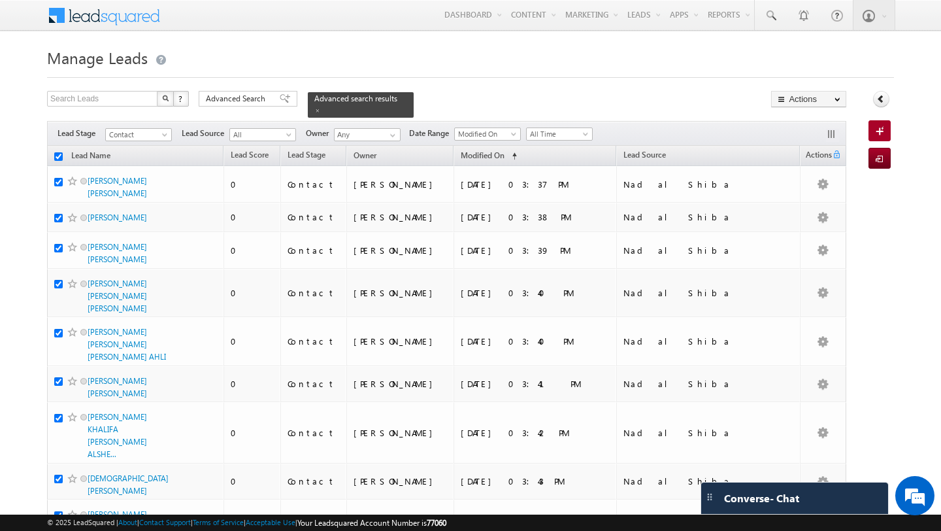
checkbox input "true"
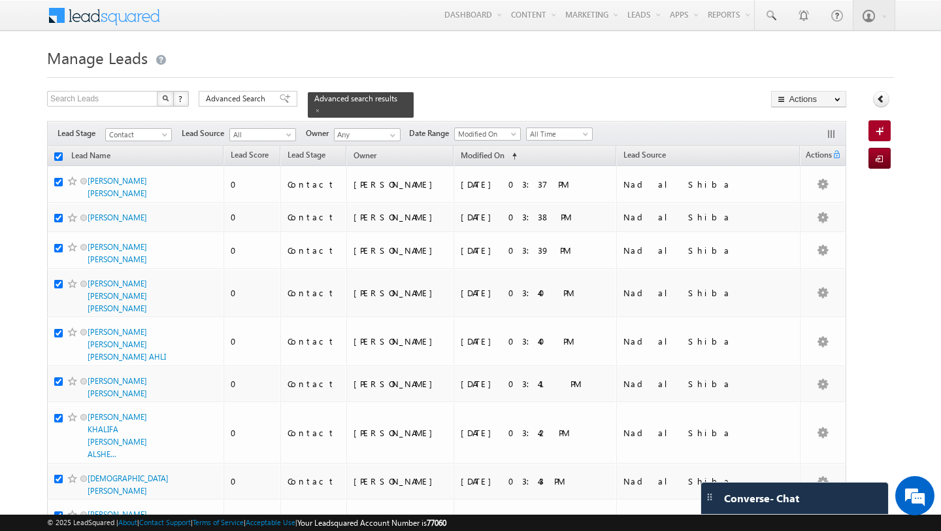
checkbox input "true"
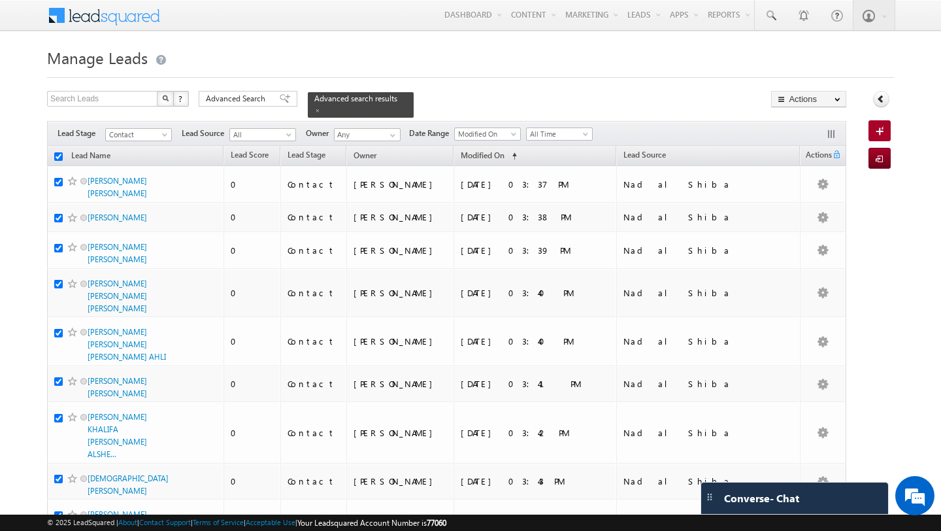
checkbox input "true"
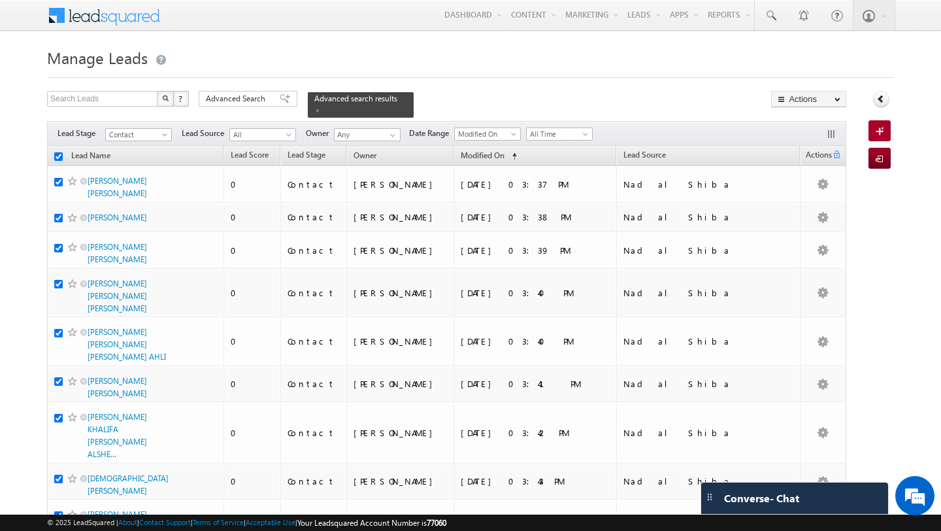
checkbox input "true"
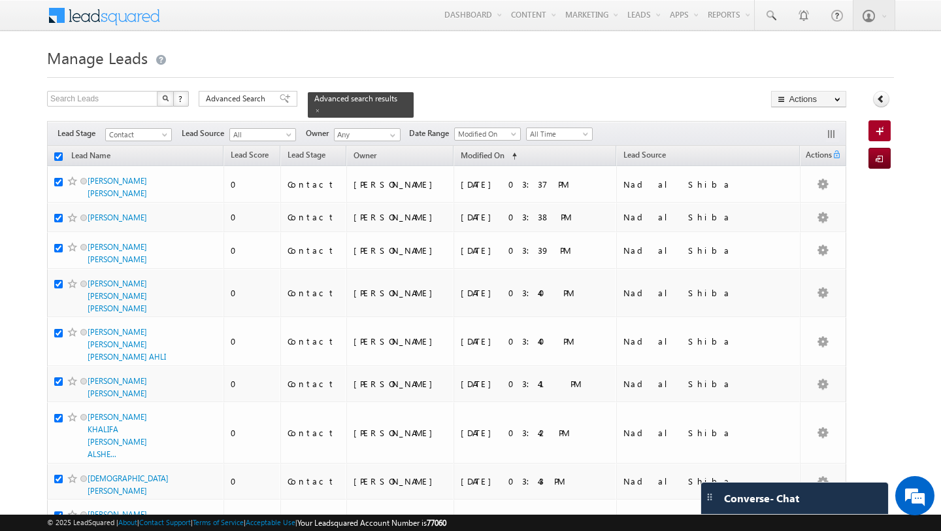
checkbox input "true"
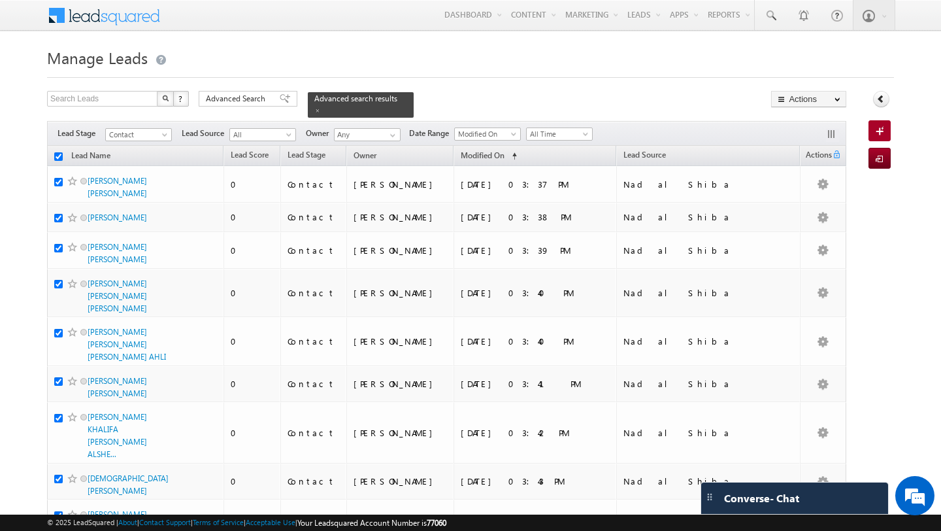
checkbox input "true"
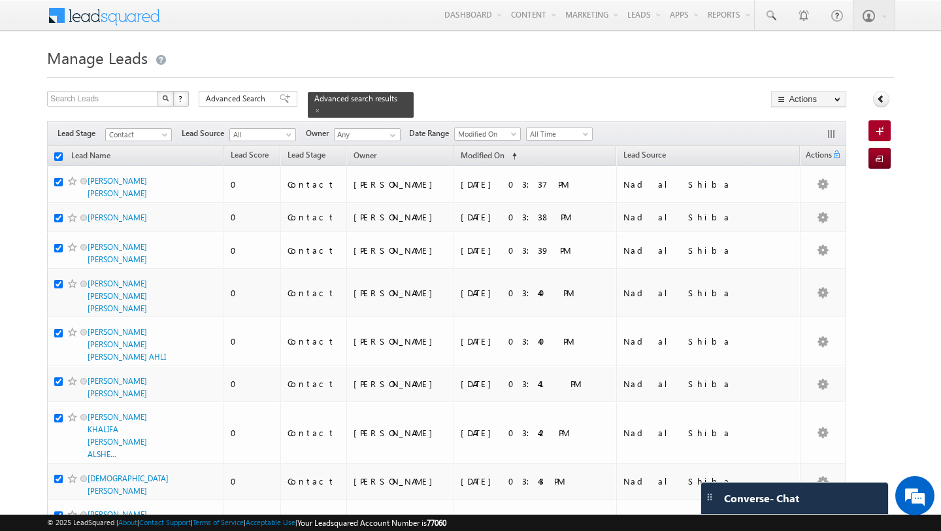
checkbox input "true"
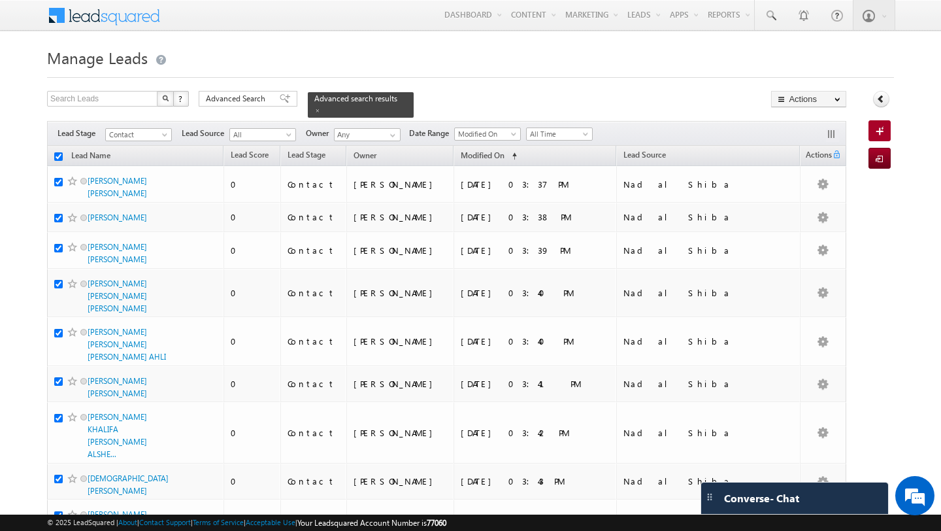
checkbox input "true"
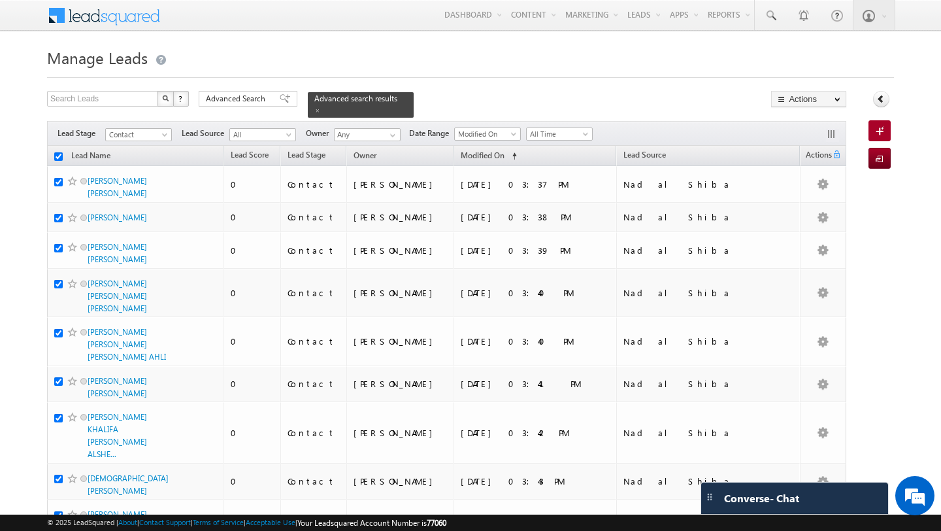
checkbox input "true"
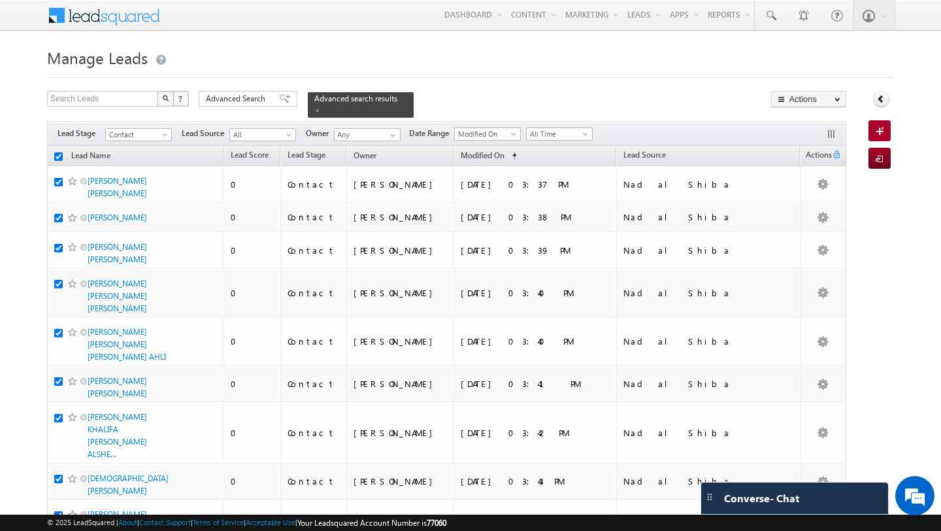
checkbox input "true"
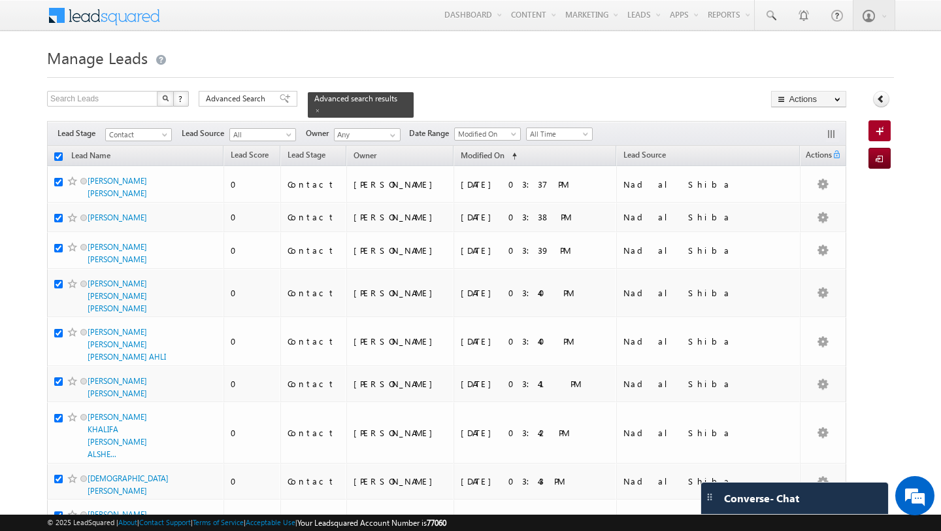
checkbox input "true"
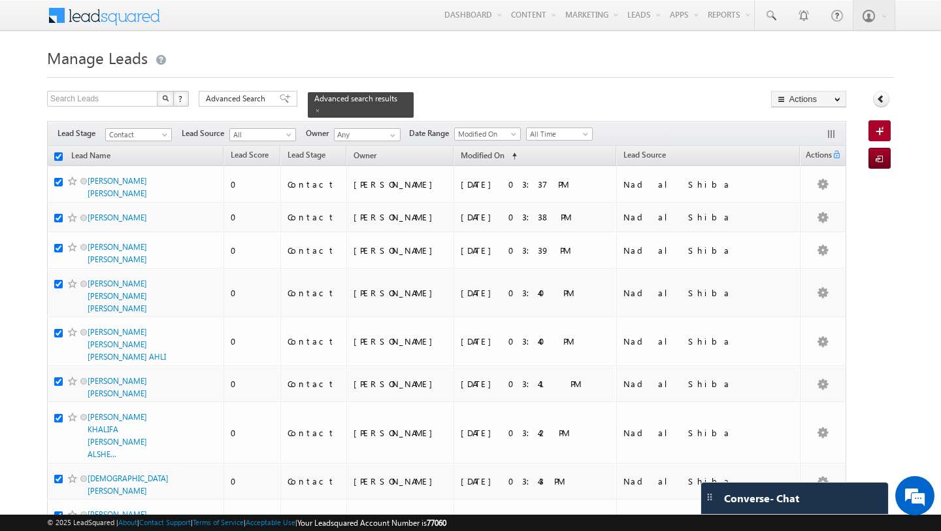
checkbox input "true"
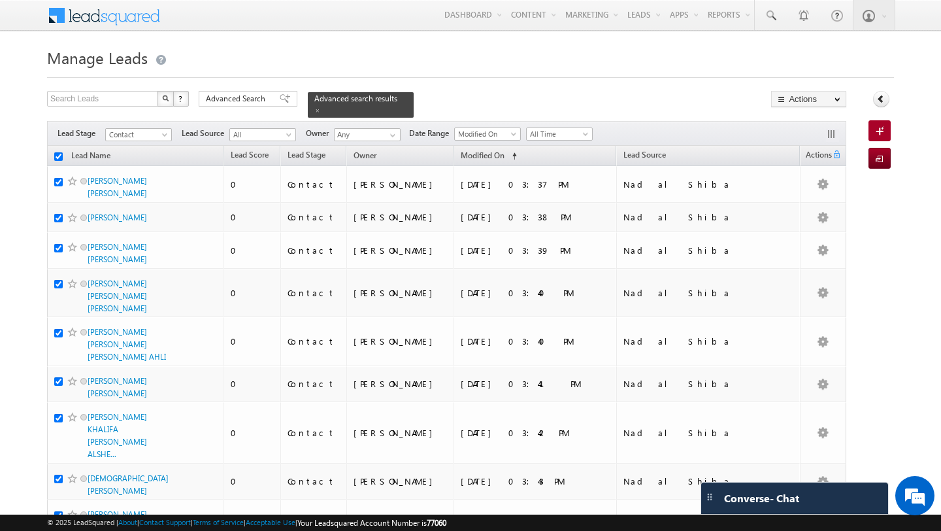
checkbox input "true"
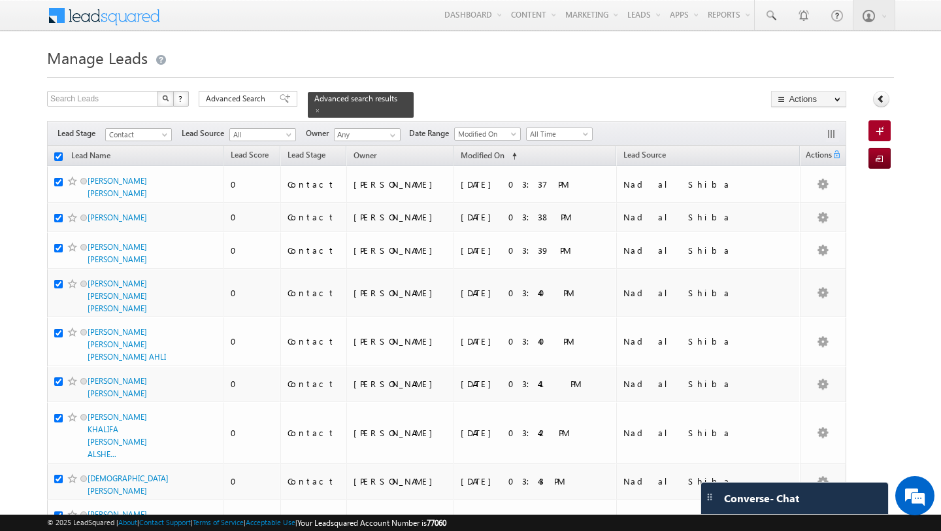
checkbox input "true"
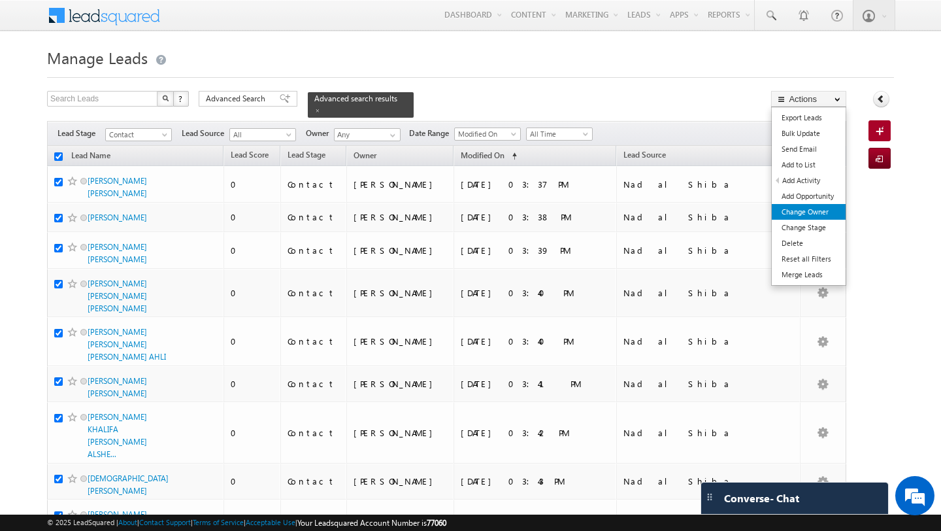
click at [826, 210] on link "Change Owner" at bounding box center [809, 212] width 74 height 16
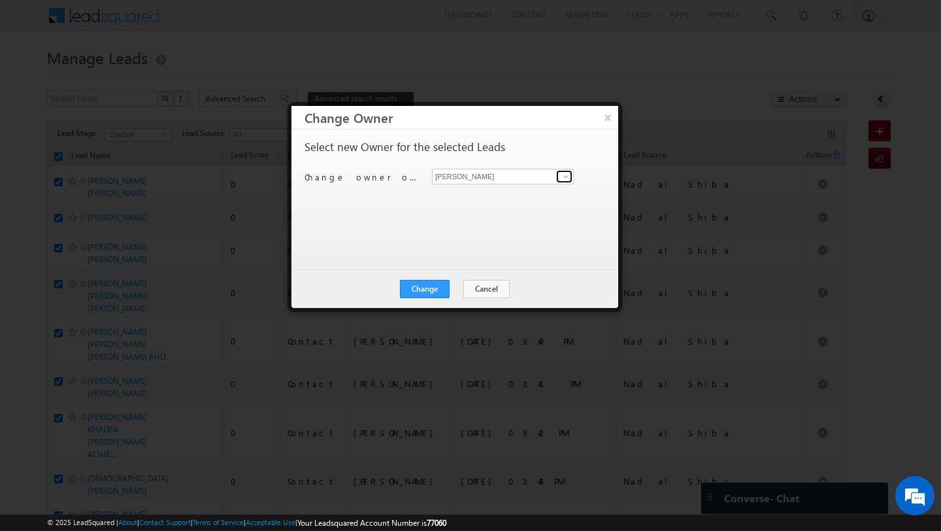
click at [569, 179] on span at bounding box center [566, 176] width 10 height 10
click at [480, 198] on span "anand.pandey@indglobal.ae" at bounding box center [496, 202] width 118 height 10
click at [438, 286] on button "Change" at bounding box center [425, 289] width 50 height 18
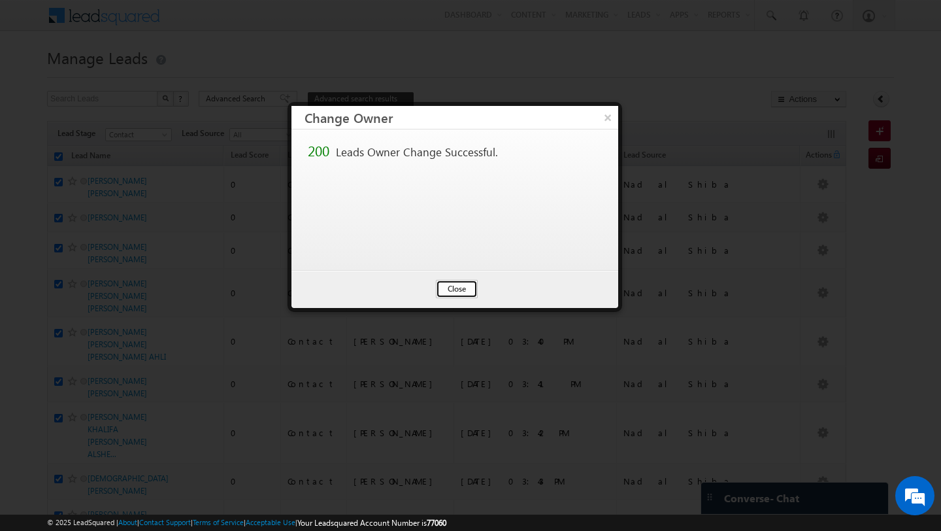
click at [461, 295] on button "Close" at bounding box center [457, 289] width 42 height 18
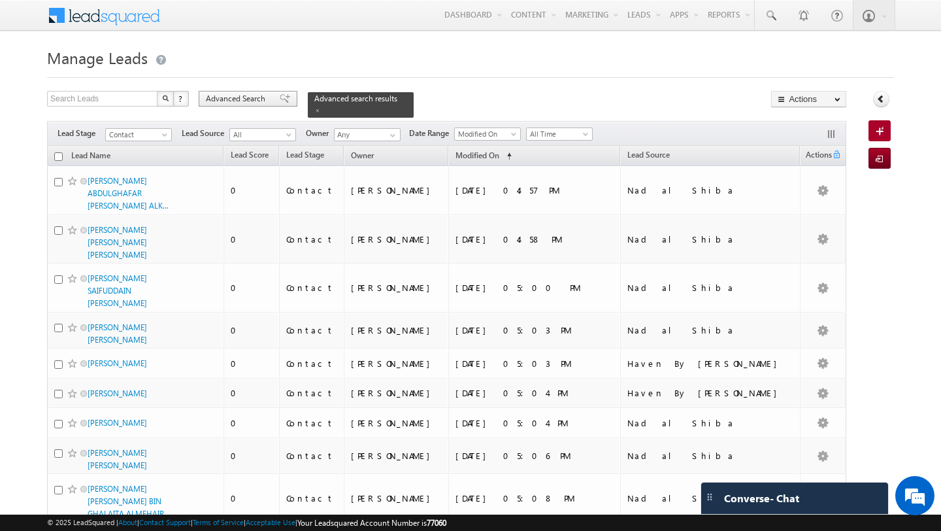
click at [256, 92] on div "Advanced Search" at bounding box center [248, 99] width 99 height 16
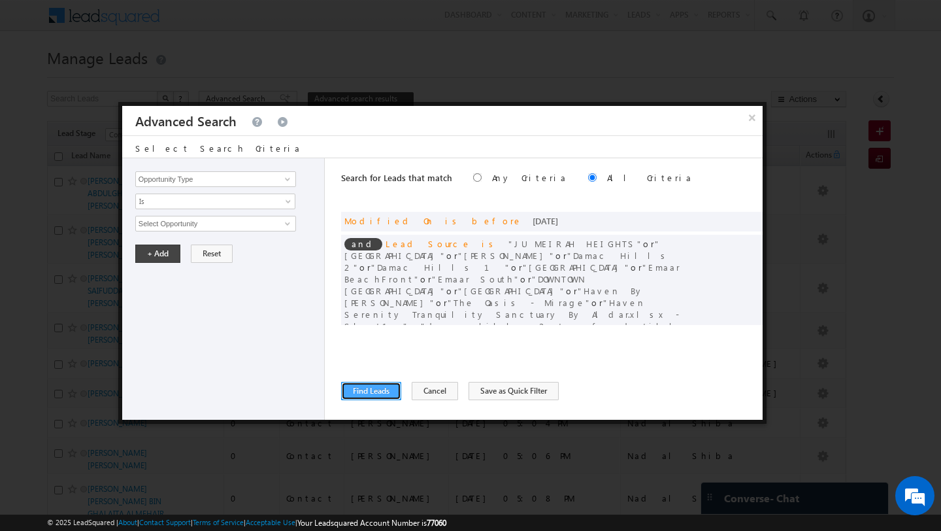
click at [367, 394] on button "Find Leads" at bounding box center [371, 391] width 60 height 18
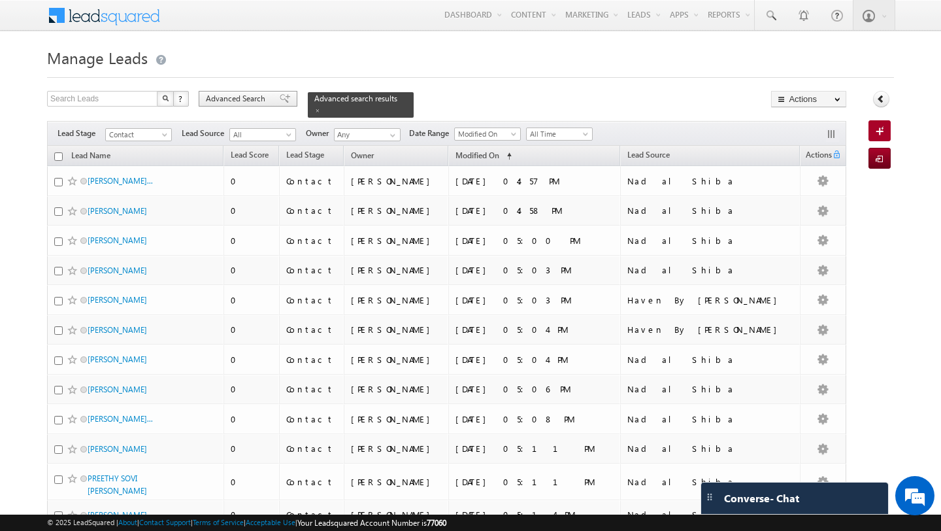
click at [246, 104] on span "Advanced Search" at bounding box center [237, 99] width 63 height 12
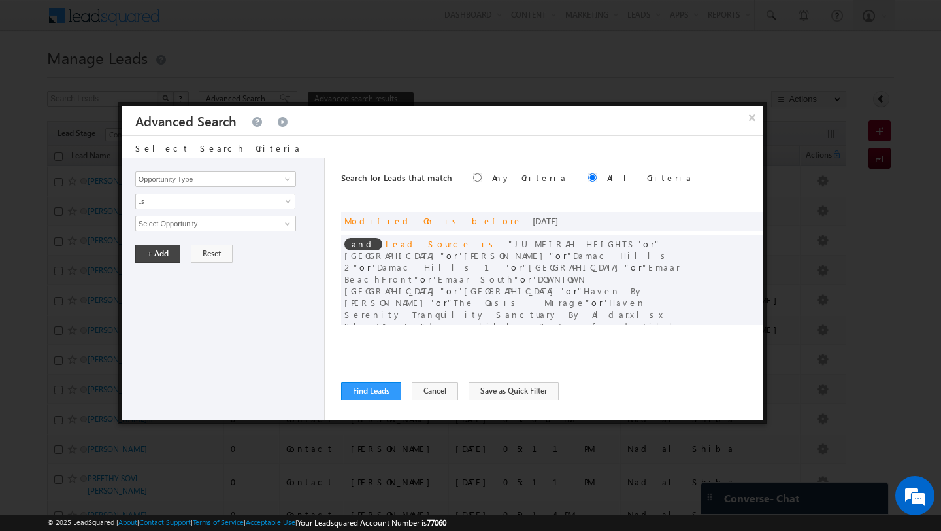
click at [362, 381] on div "Search for Leads that match Any Criteria All Criteria Note that the current tri…" at bounding box center [552, 288] width 422 height 261
click at [367, 397] on button "Find Leads" at bounding box center [371, 391] width 60 height 18
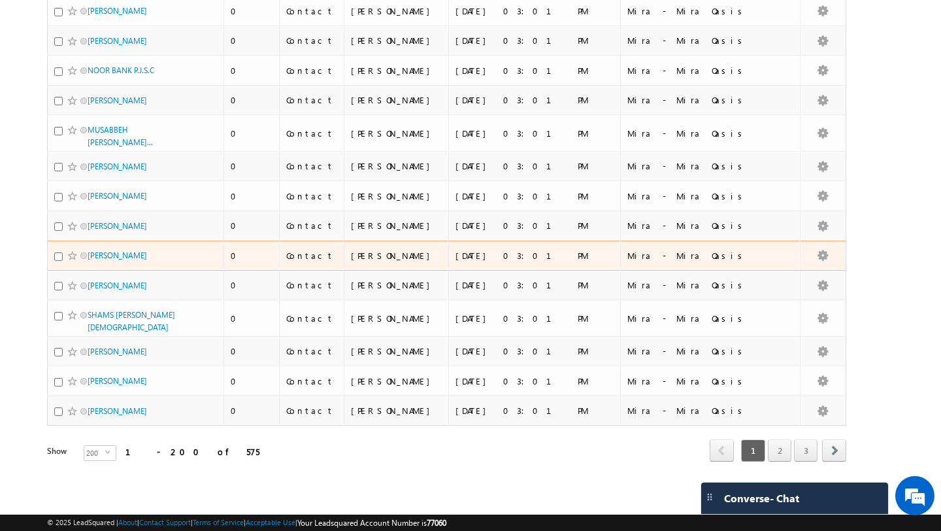
scroll to position [6783, 0]
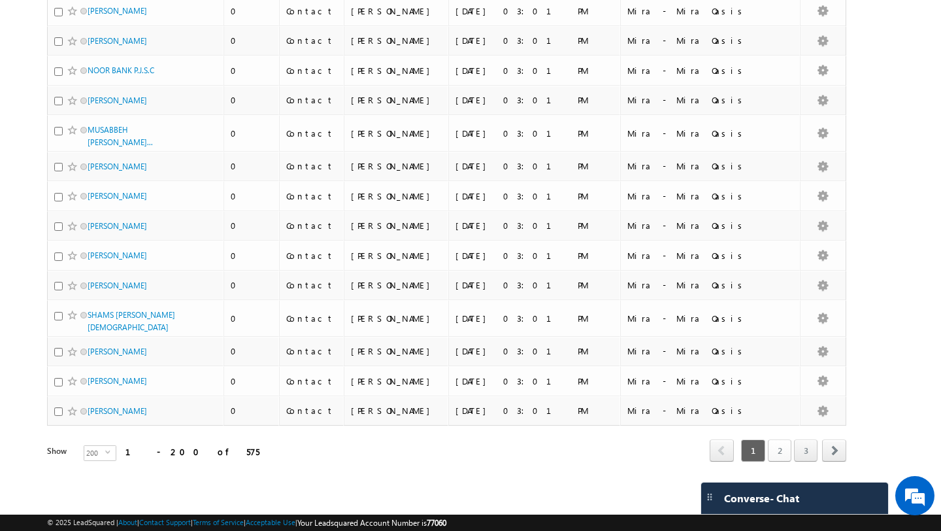
click at [786, 458] on link "2" at bounding box center [780, 450] width 24 height 22
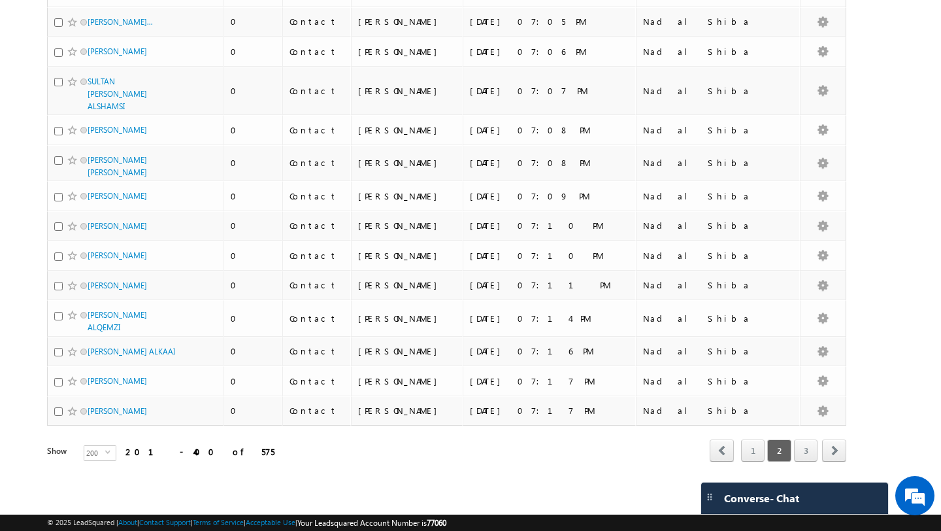
scroll to position [6865, 0]
click at [798, 453] on link "3" at bounding box center [806, 450] width 24 height 22
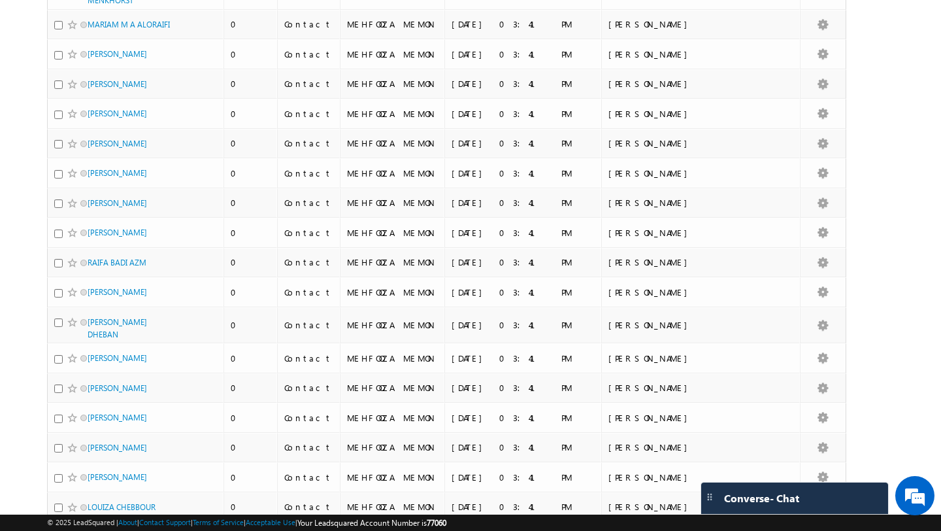
scroll to position [5026, 0]
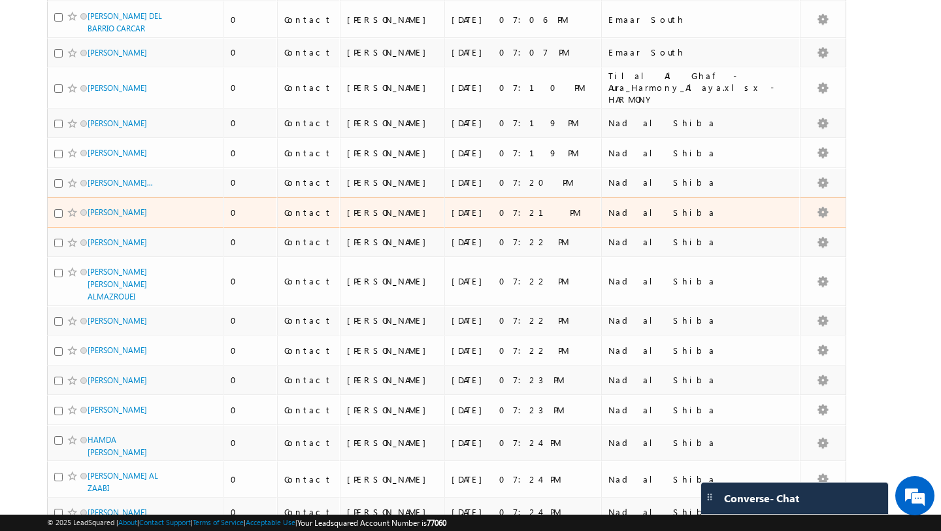
scroll to position [0, 0]
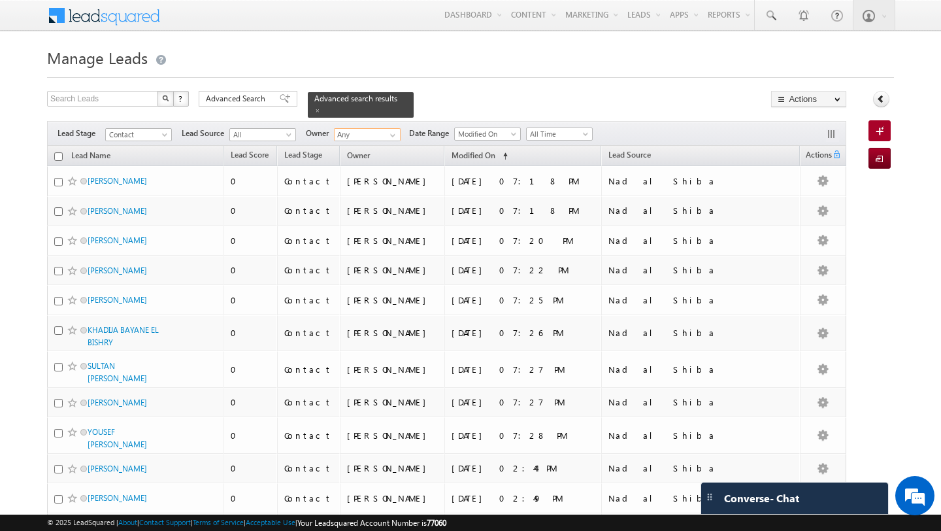
click at [368, 134] on input "Any" at bounding box center [367, 134] width 67 height 13
click at [346, 152] on link "MEHFOOZA MEMON mehfooza.memon@indglobal.ae" at bounding box center [399, 153] width 131 height 25
type input "MEHFOOZA MEMON"
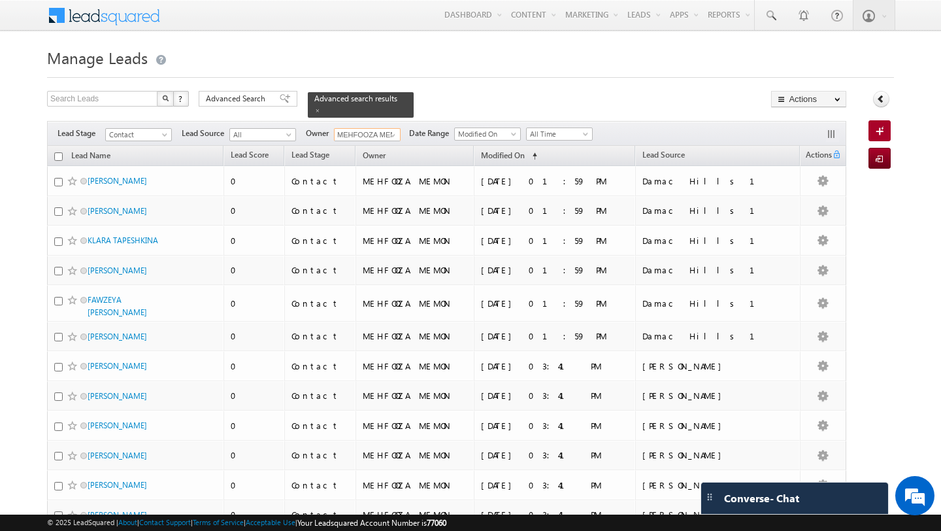
click at [58, 156] on input "checkbox" at bounding box center [58, 156] width 8 height 8
checkbox input "true"
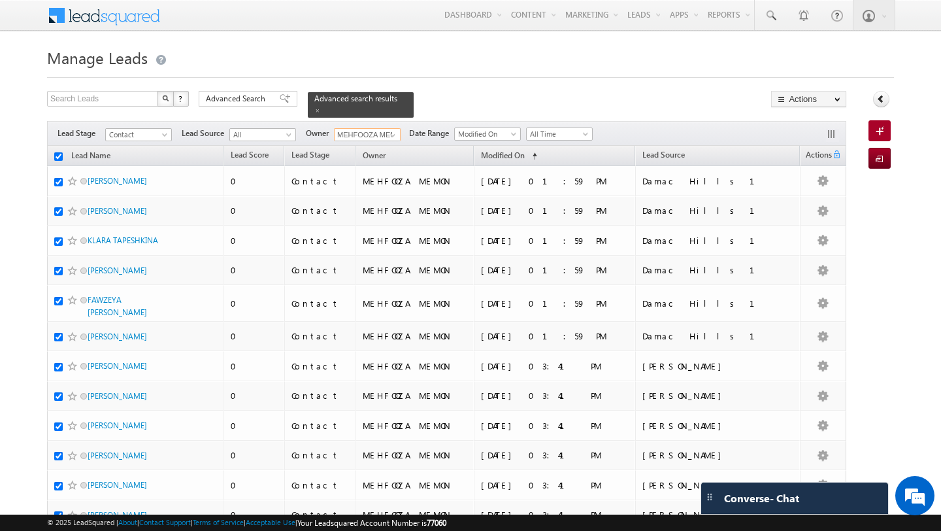
checkbox input "true"
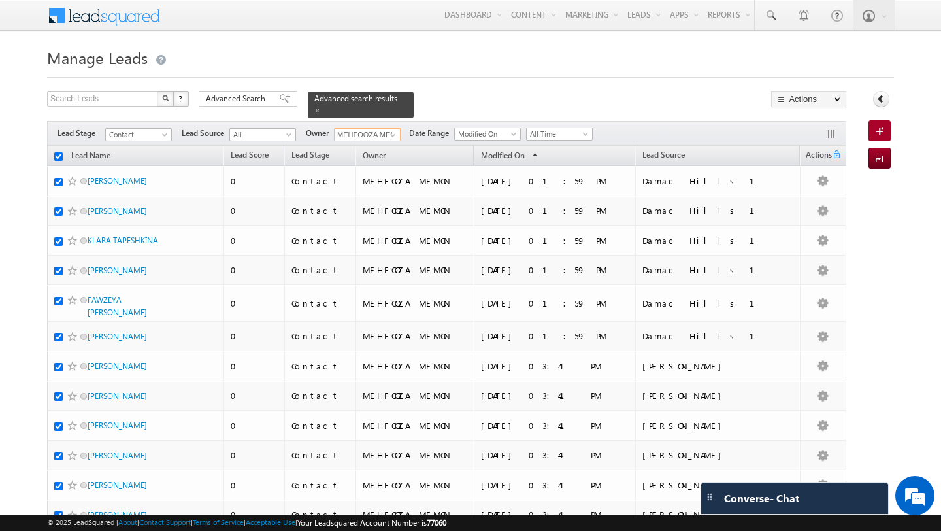
checkbox input "true"
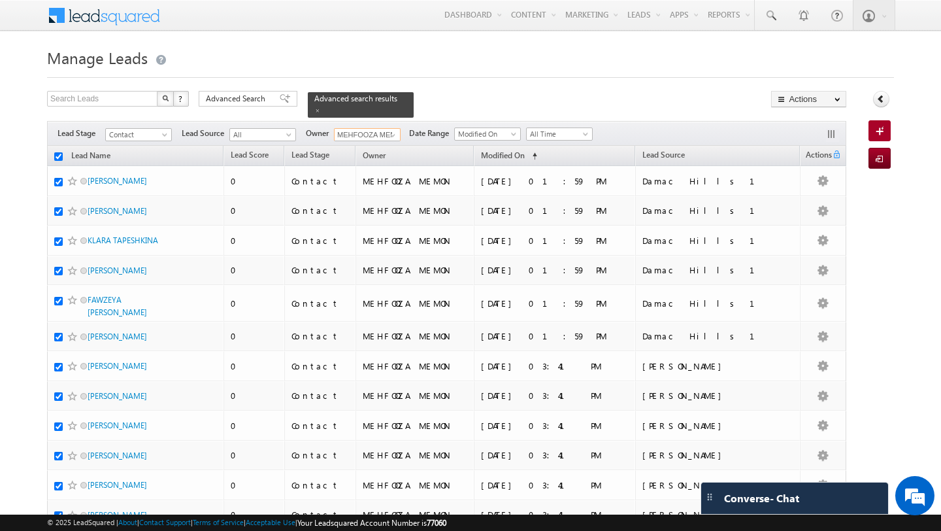
checkbox input "true"
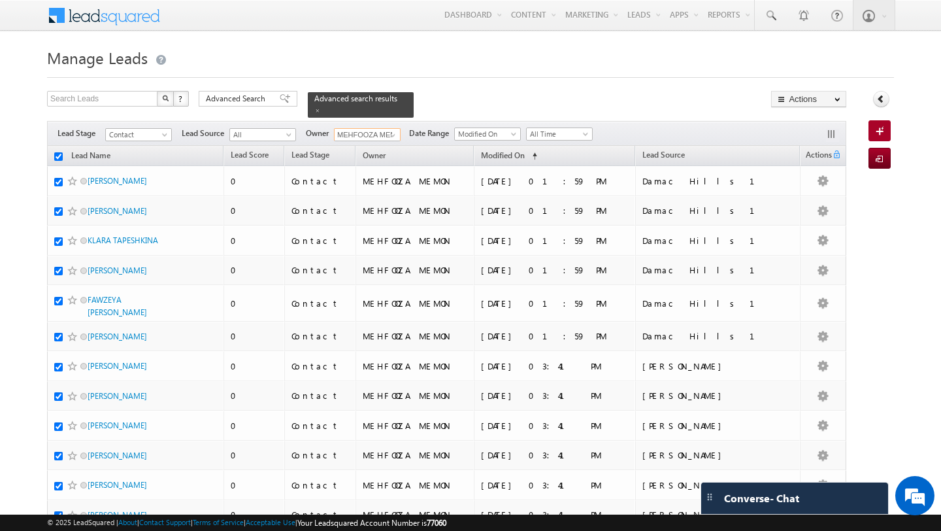
checkbox input "true"
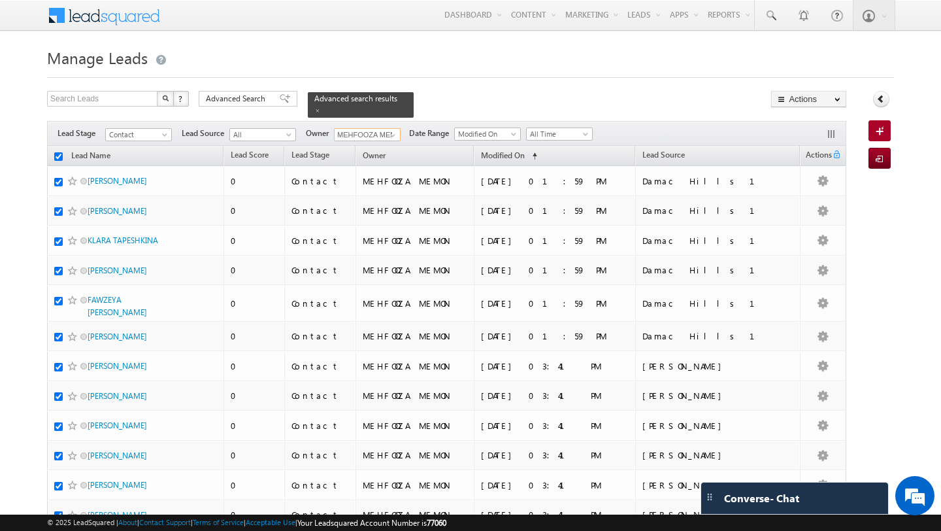
checkbox input "true"
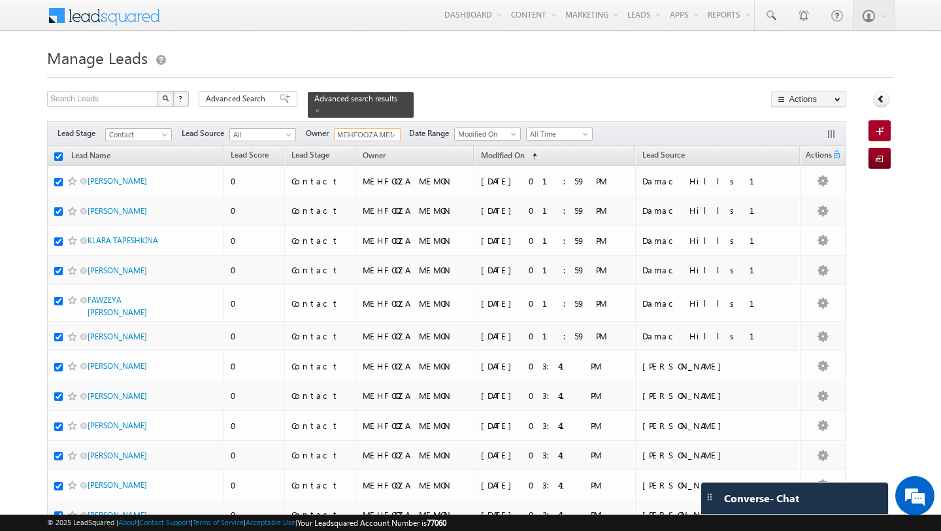
checkbox input "true"
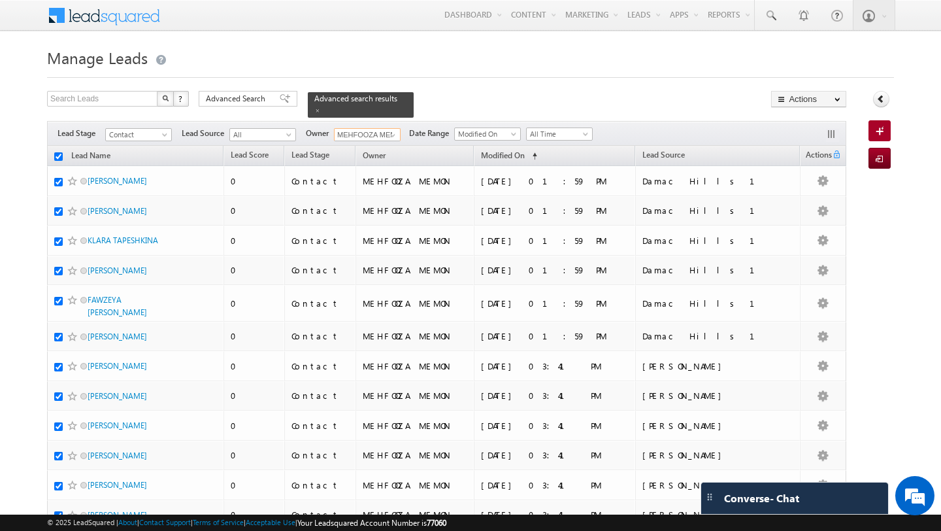
checkbox input "true"
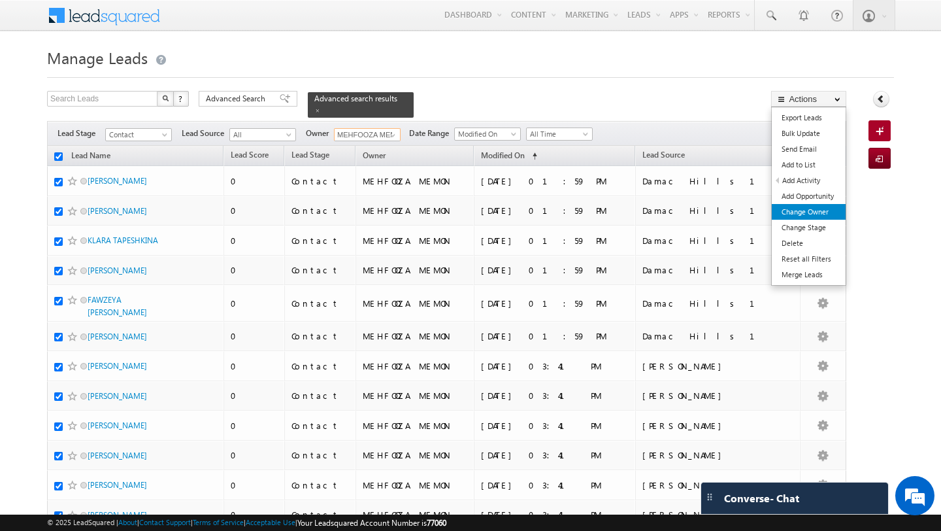
type input "MEHFOOZA MEMON"
click at [811, 210] on link "Change Owner" at bounding box center [809, 212] width 74 height 16
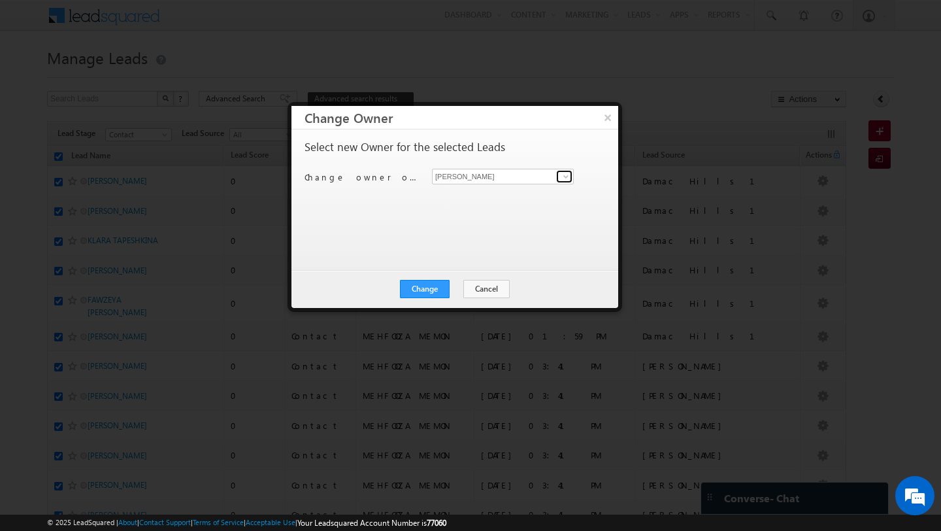
click at [560, 176] on link at bounding box center [564, 176] width 16 height 13
click at [529, 198] on span "mehfooza.memon@indglobal.ae" at bounding box center [496, 202] width 118 height 10
type input "MEHFOOZA MEMON"
click at [426, 290] on button "Change" at bounding box center [425, 289] width 50 height 18
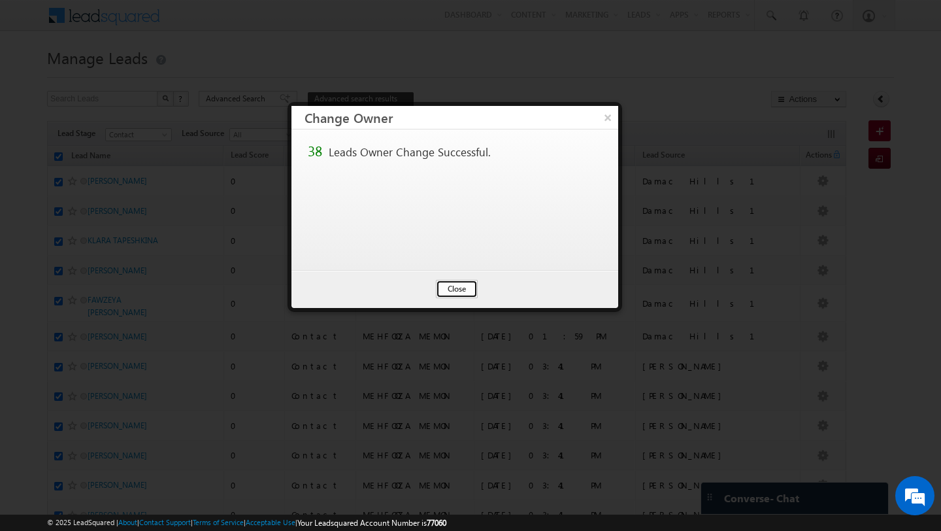
click at [459, 280] on button "Close" at bounding box center [457, 289] width 42 height 18
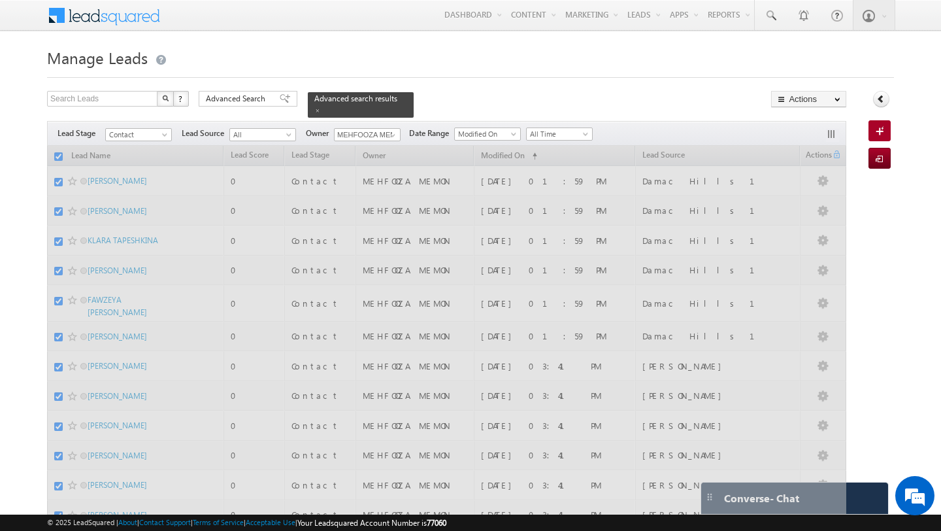
checkbox input "false"
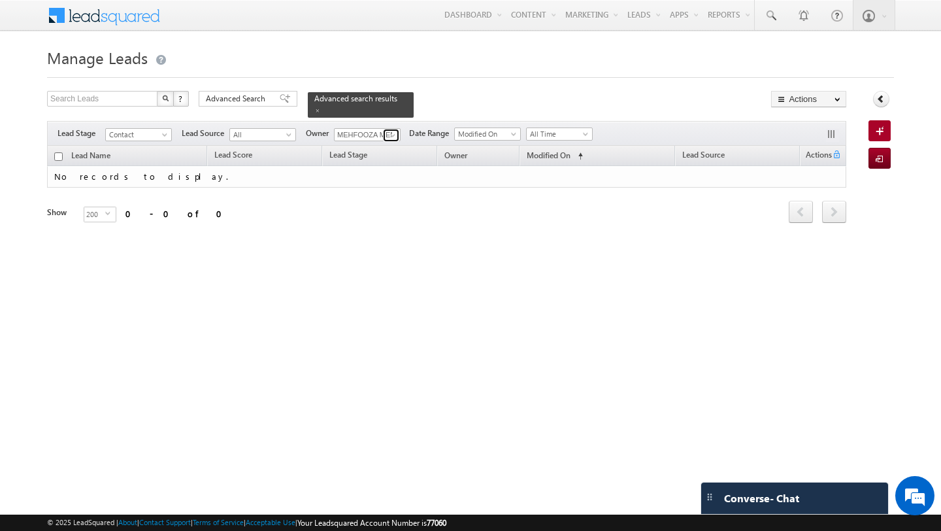
click at [391, 130] on span at bounding box center [393, 135] width 10 height 10
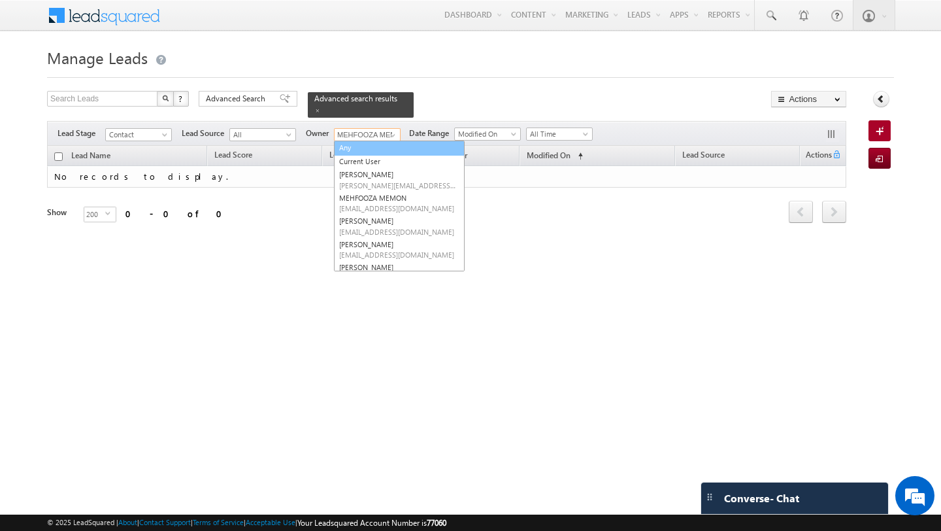
click at [380, 147] on link "Any" at bounding box center [399, 148] width 131 height 15
type input "Any"
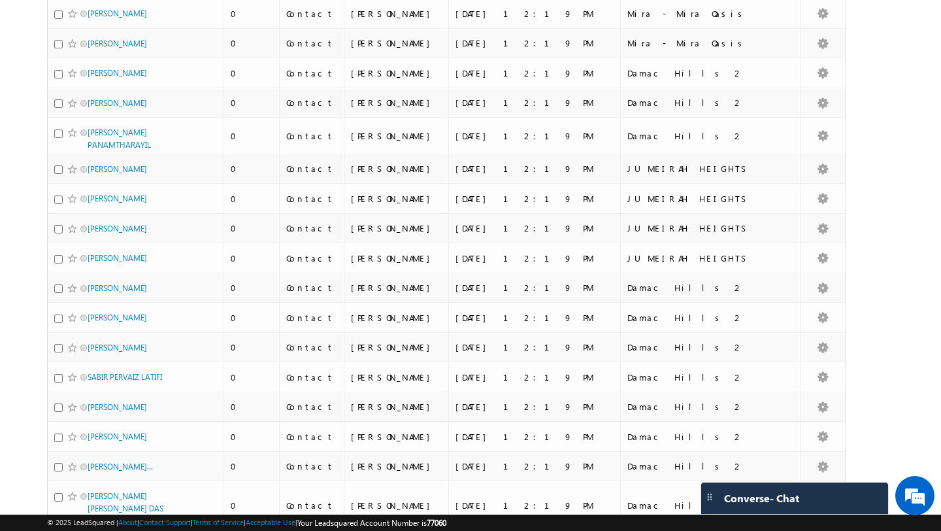
scroll to position [3242, 0]
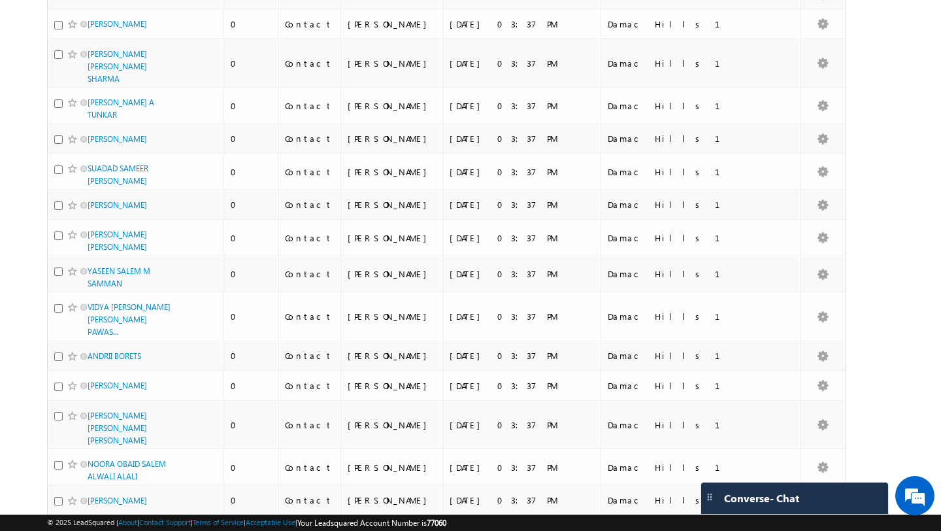
scroll to position [4478, 0]
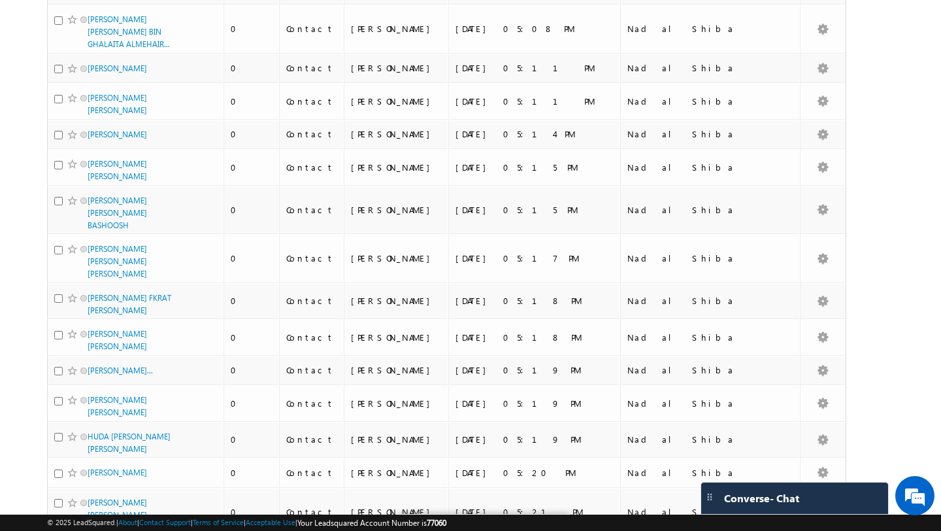
scroll to position [0, 0]
